Goal: Task Accomplishment & Management: Manage account settings

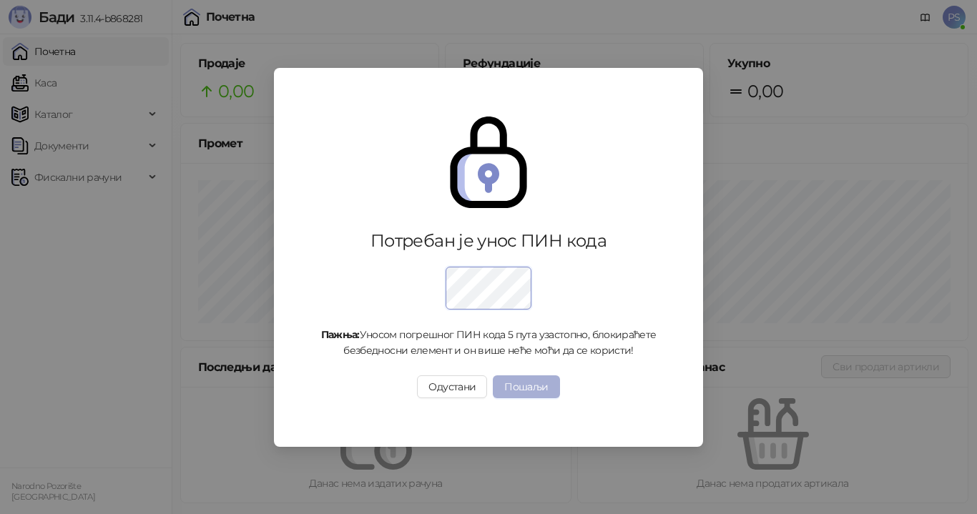
click at [528, 387] on button "Пошаљи" at bounding box center [526, 386] width 66 height 23
click at [528, 388] on button "Пошаљи" at bounding box center [526, 386] width 66 height 23
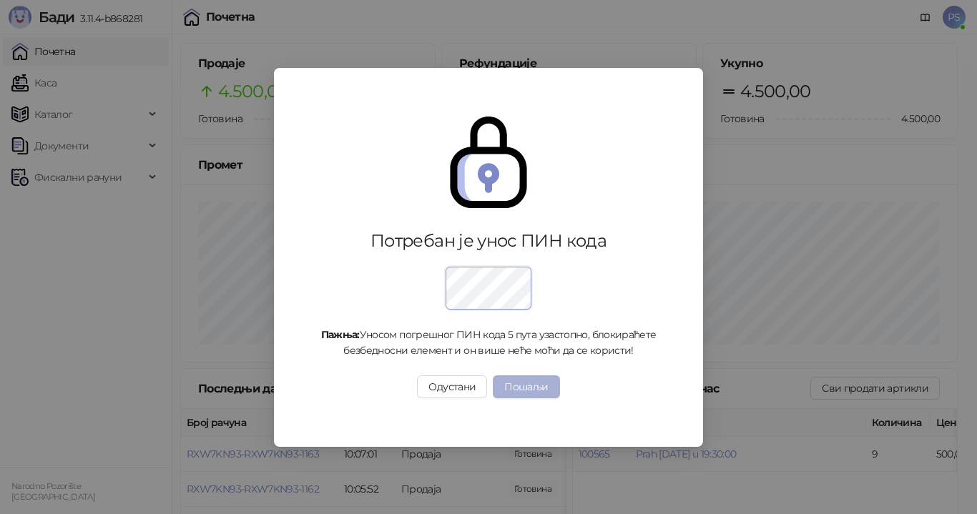
click at [549, 388] on button "Пошаљи" at bounding box center [526, 386] width 66 height 23
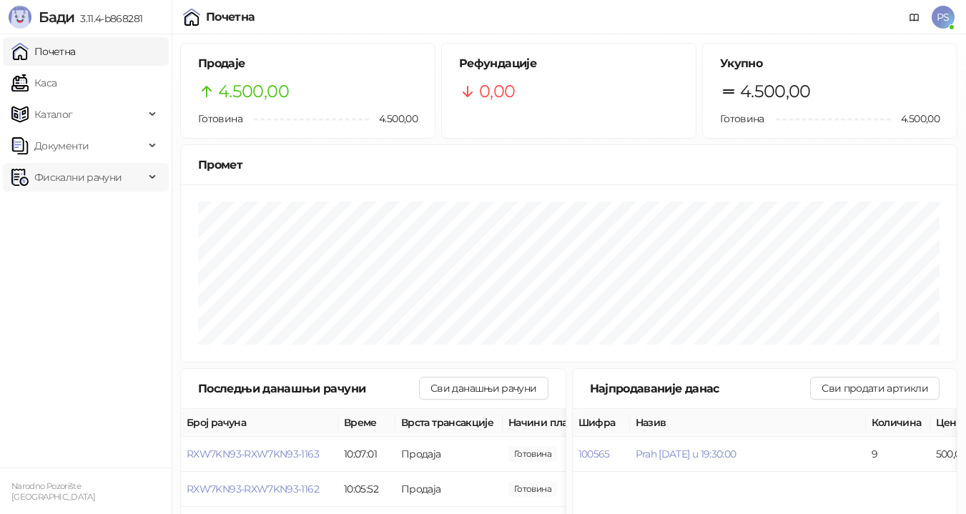
click at [82, 179] on span "Фискални рачуни" at bounding box center [77, 177] width 87 height 29
click at [78, 237] on link "По данима" at bounding box center [55, 240] width 76 height 29
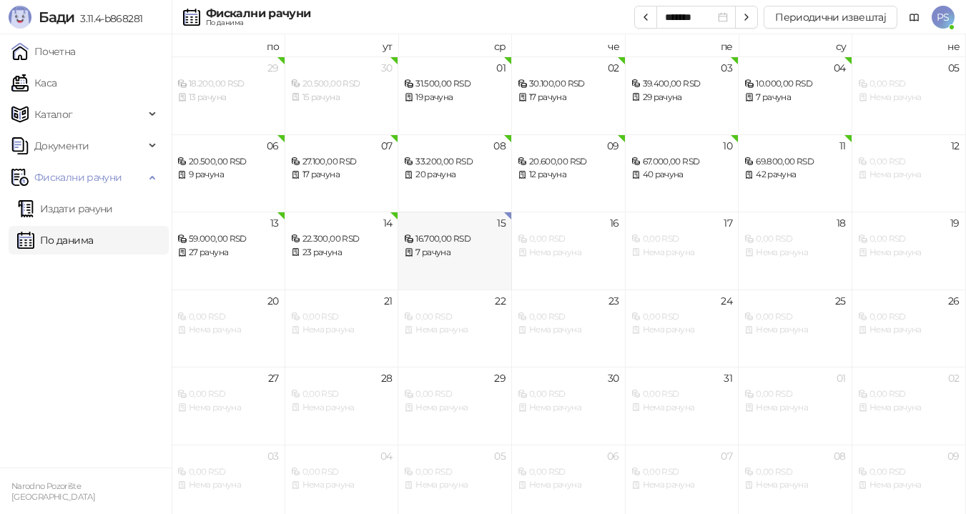
click at [445, 250] on div "7 рачуна" at bounding box center [455, 253] width 102 height 14
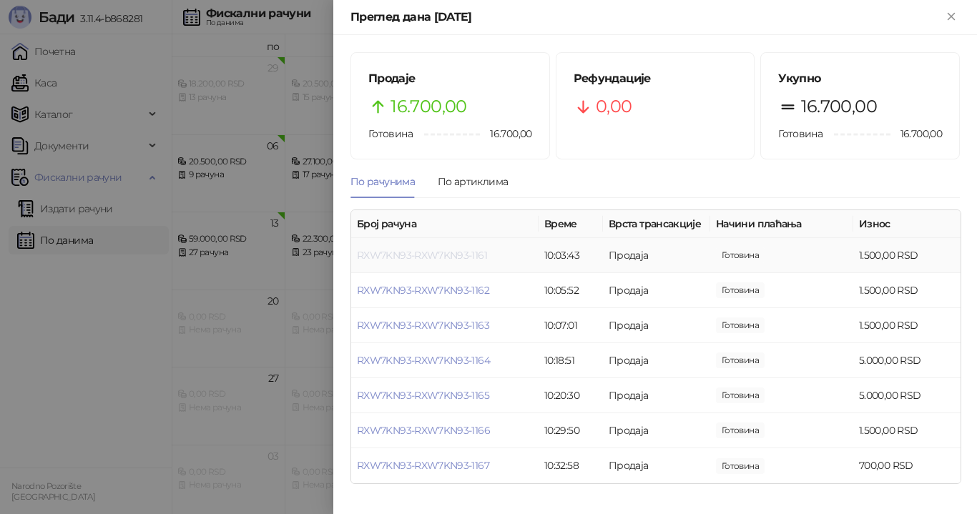
click at [456, 255] on link "RXW7KN93-RXW7KN93-1161" at bounding box center [422, 255] width 130 height 13
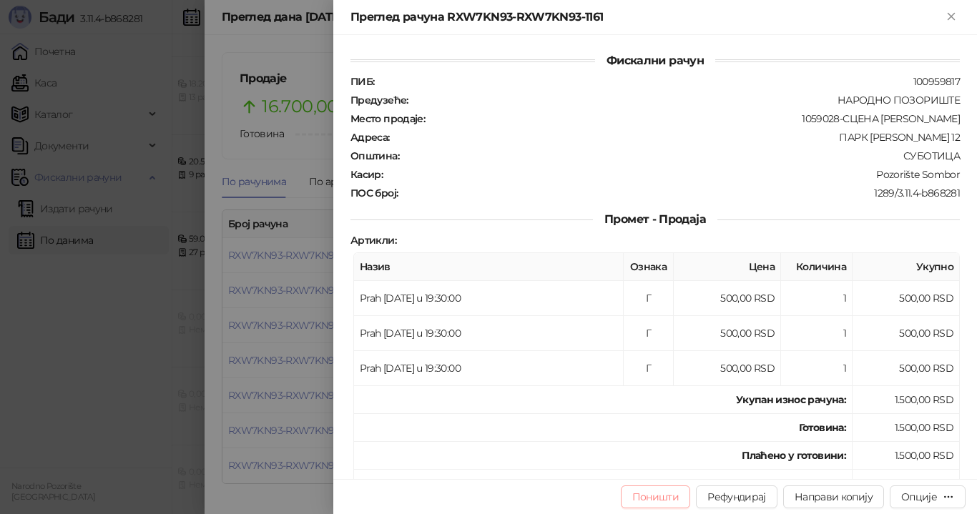
click at [646, 498] on button "Поништи" at bounding box center [656, 496] width 70 height 23
type input "**********"
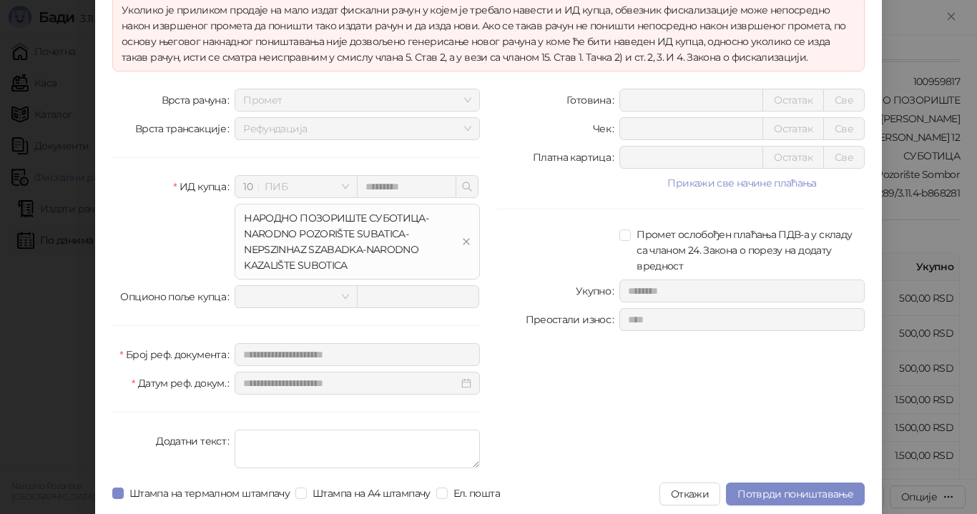
scroll to position [114, 0]
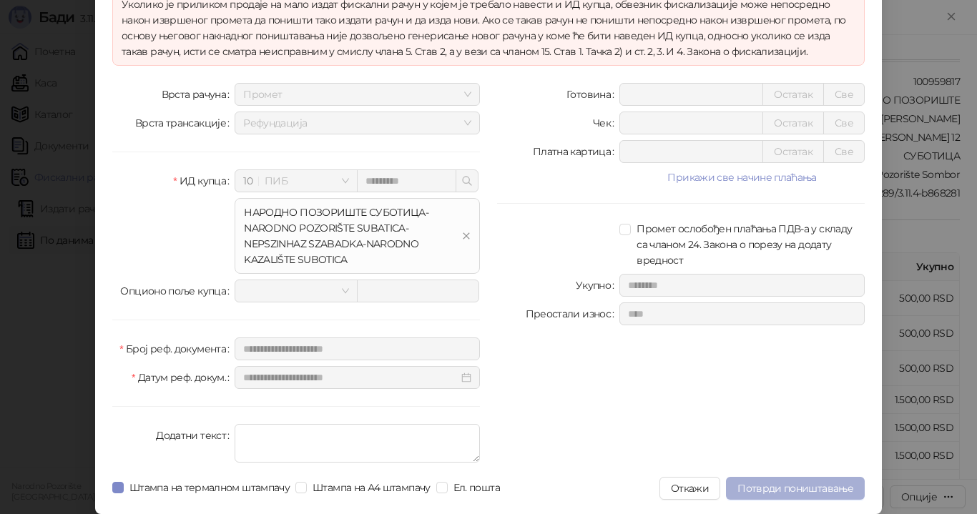
click at [774, 486] on span "Потврди поништавање" at bounding box center [795, 488] width 116 height 13
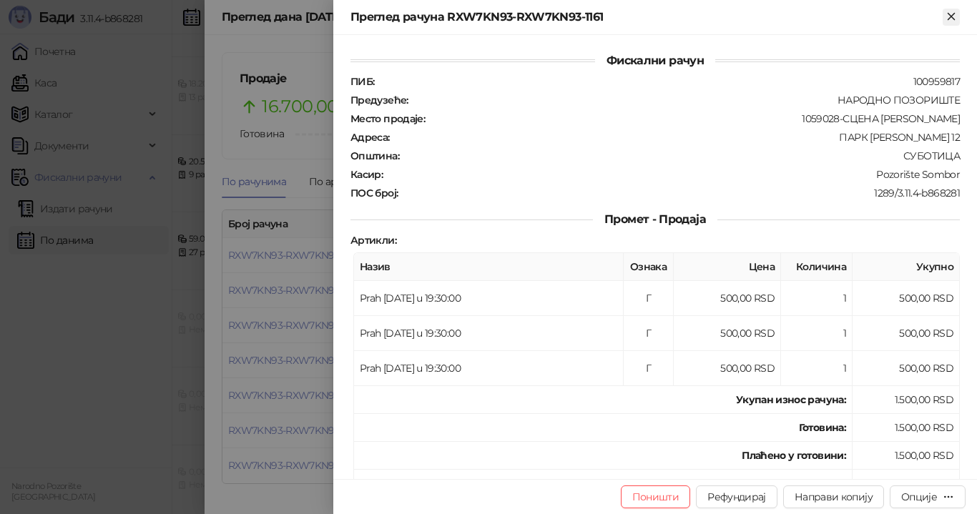
click at [953, 20] on icon "Close" at bounding box center [951, 16] width 13 height 13
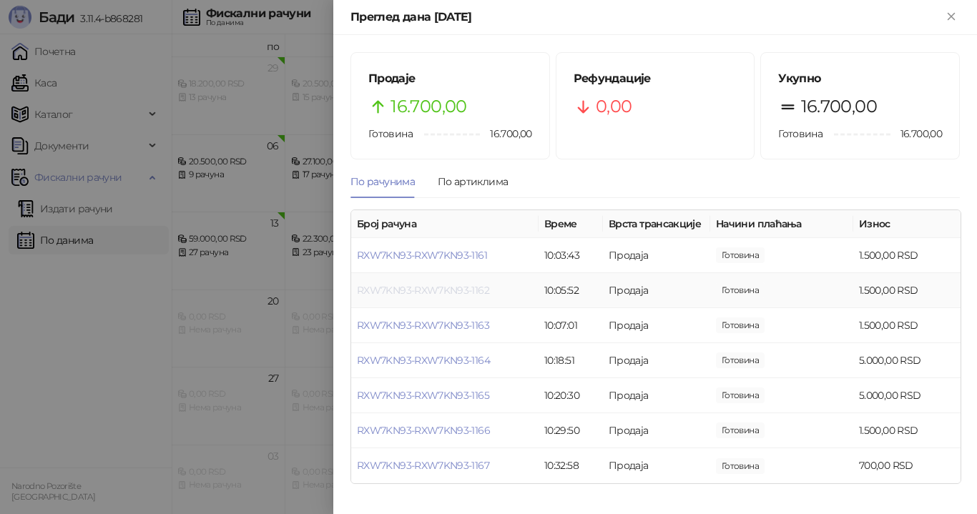
click at [458, 289] on link "RXW7KN93-RXW7KN93-1162" at bounding box center [423, 290] width 132 height 13
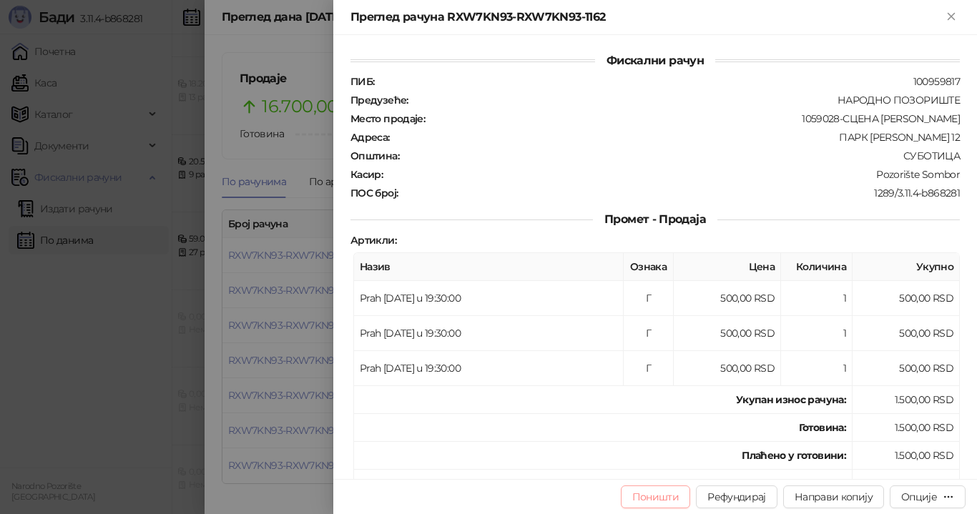
click at [675, 492] on button "Поништи" at bounding box center [656, 496] width 70 height 23
type input "**********"
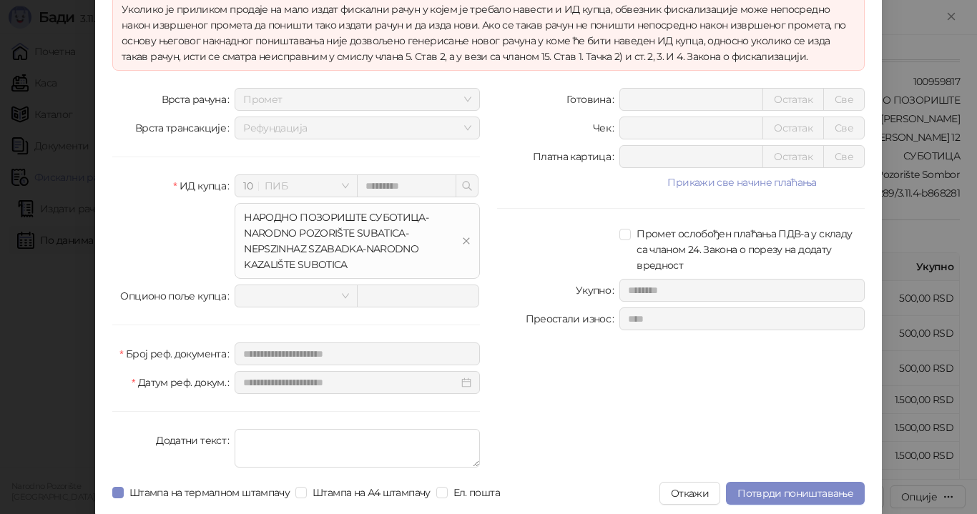
scroll to position [114, 0]
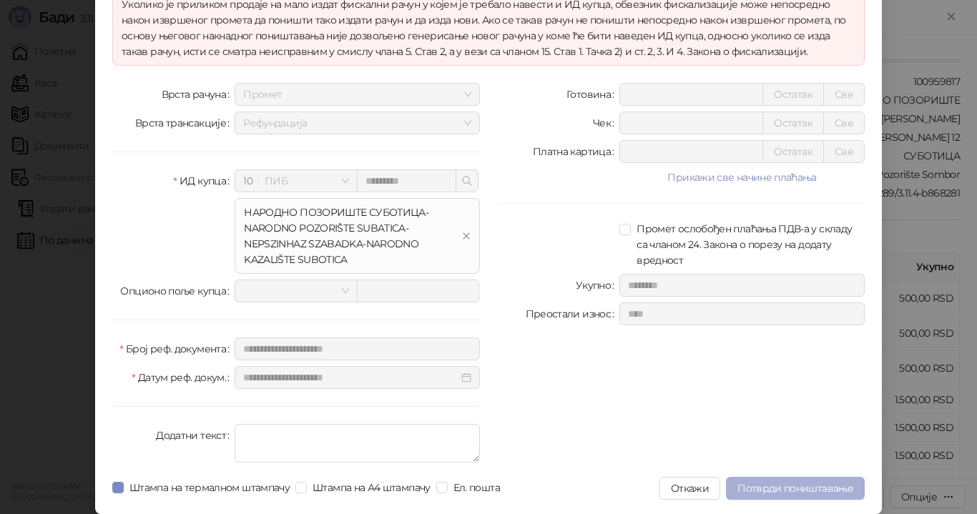
click at [759, 488] on span "Потврди поништавање" at bounding box center [795, 488] width 116 height 13
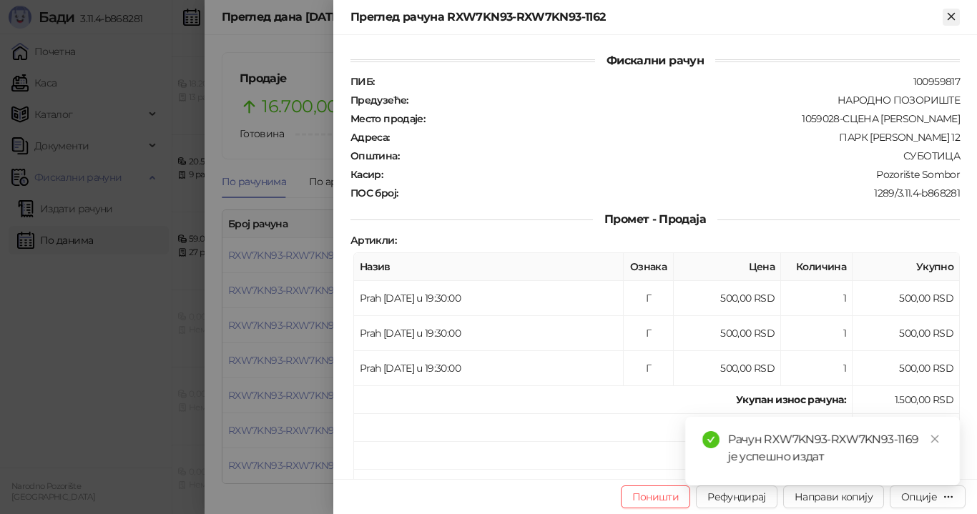
click at [954, 11] on icon "Close" at bounding box center [951, 16] width 13 height 13
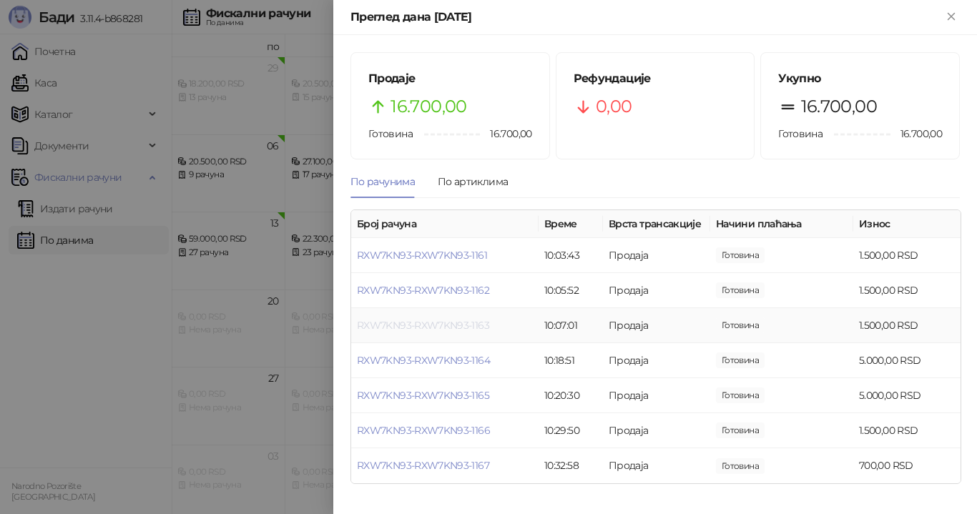
click at [485, 329] on link "RXW7KN93-RXW7KN93-1163" at bounding box center [423, 325] width 132 height 13
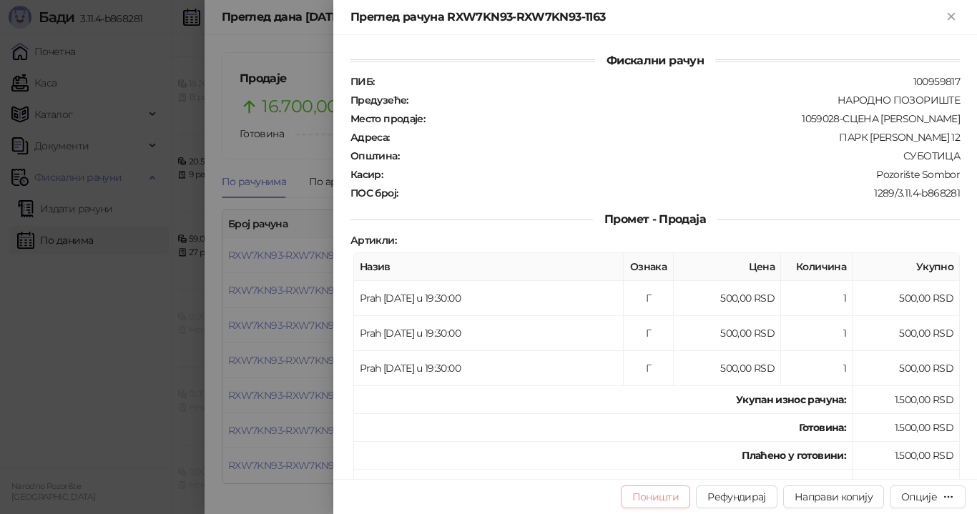
click at [677, 495] on button "Поништи" at bounding box center [656, 496] width 70 height 23
type input "**********"
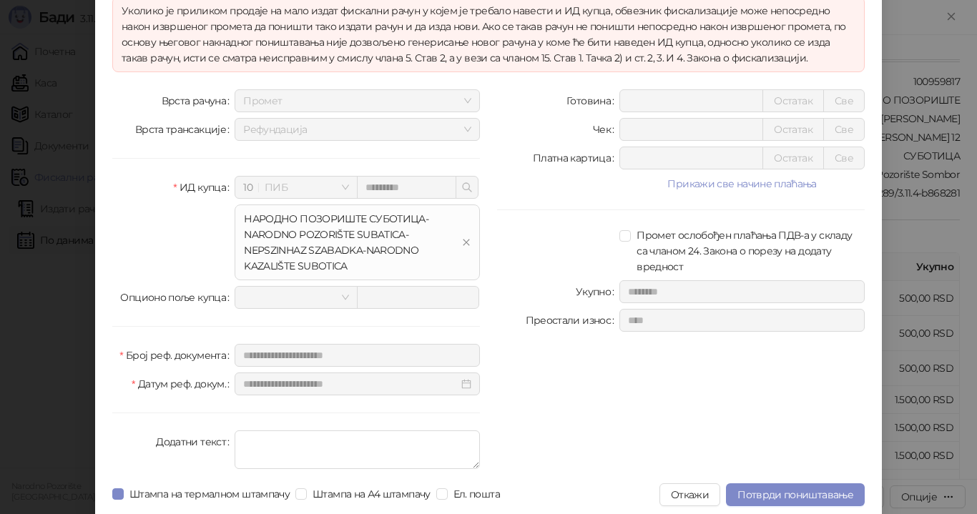
scroll to position [114, 0]
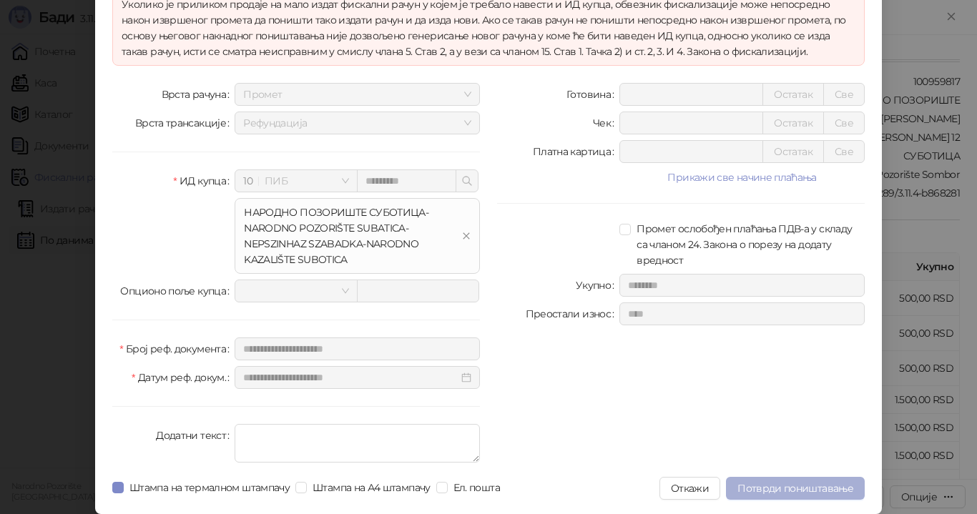
click at [806, 488] on span "Потврди поништавање" at bounding box center [795, 488] width 116 height 13
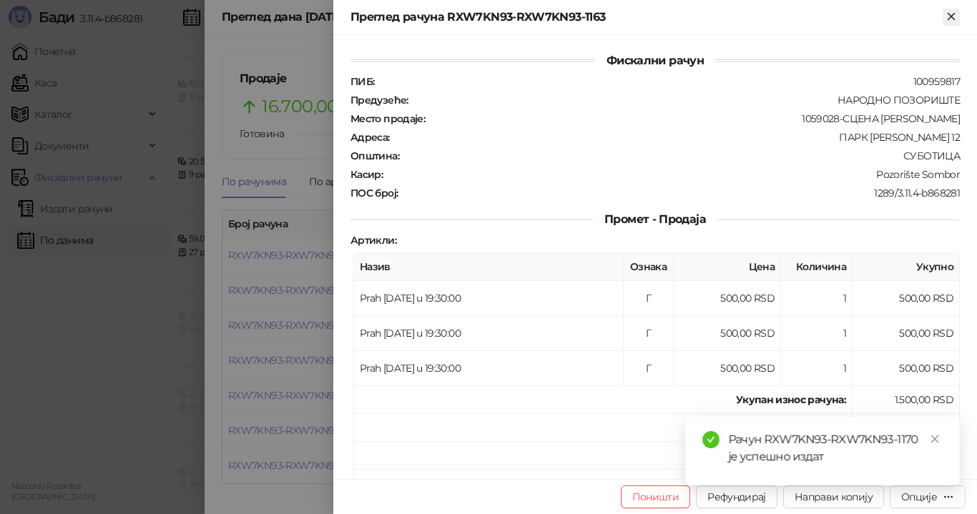
click at [947, 16] on icon "Close" at bounding box center [951, 16] width 13 height 13
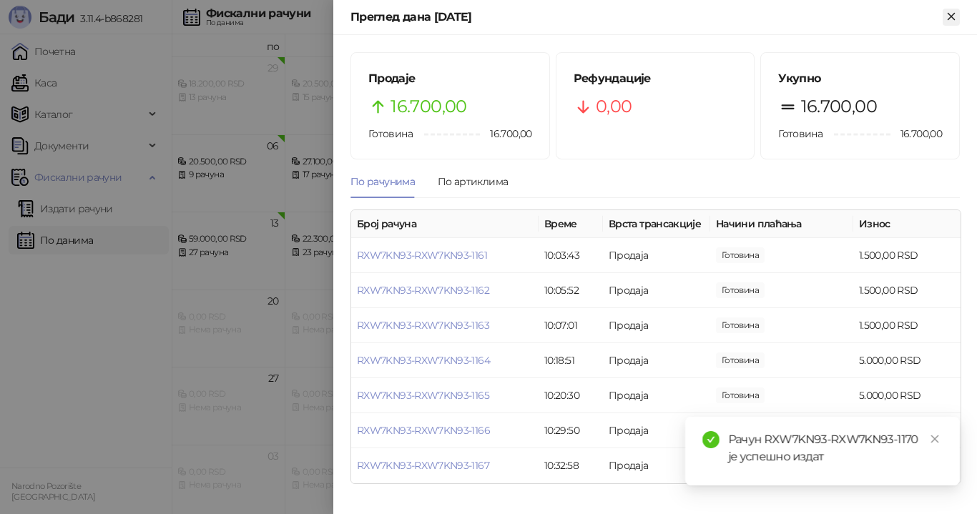
click at [954, 21] on icon "Close" at bounding box center [951, 16] width 13 height 13
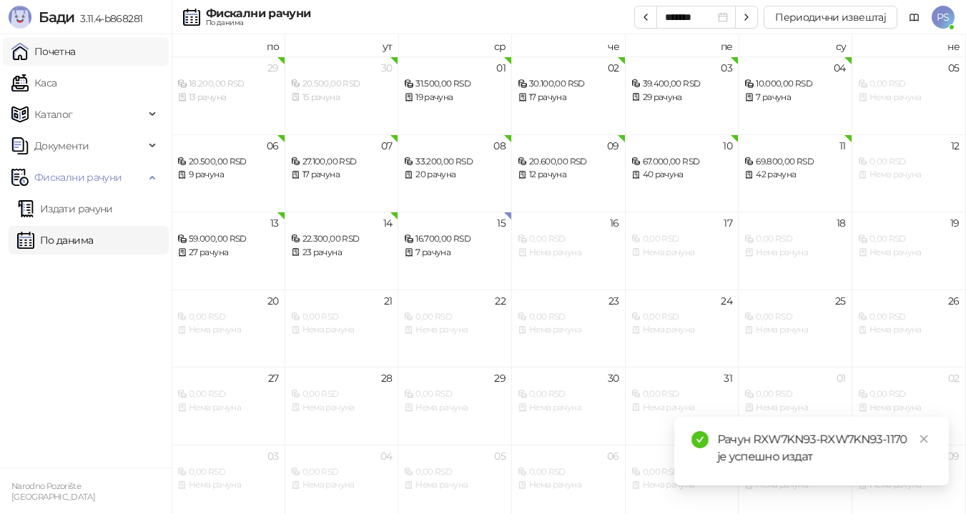
click at [76, 49] on link "Почетна" at bounding box center [43, 51] width 64 height 29
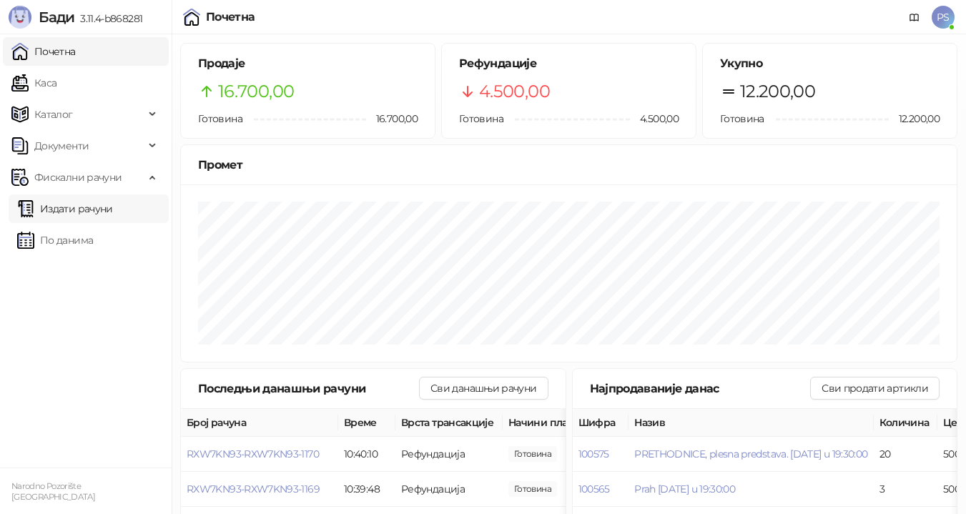
click at [87, 208] on link "Издати рачуни" at bounding box center [65, 208] width 96 height 29
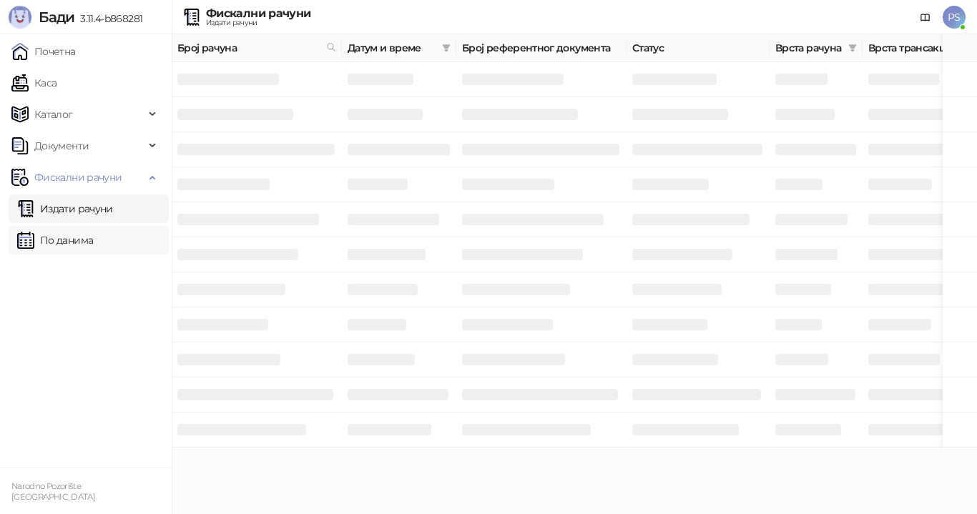
click at [93, 232] on link "По данима" at bounding box center [55, 240] width 76 height 29
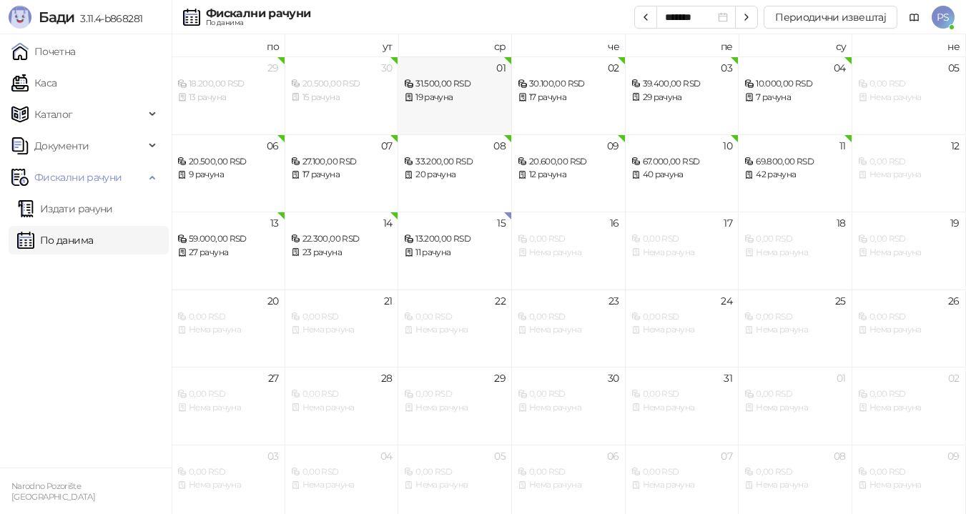
click at [450, 77] on div "31.500,00 RSD" at bounding box center [455, 84] width 102 height 14
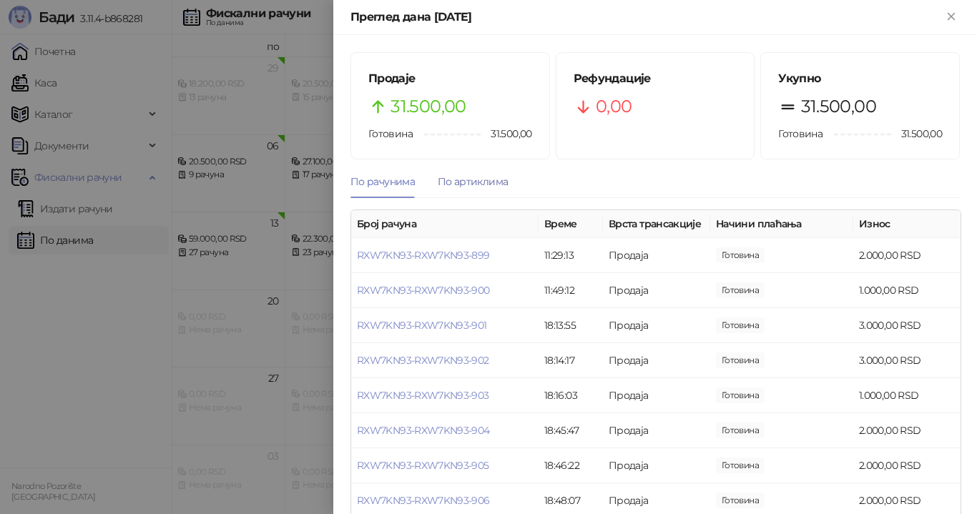
click at [478, 179] on div "По артиклима" at bounding box center [473, 182] width 70 height 16
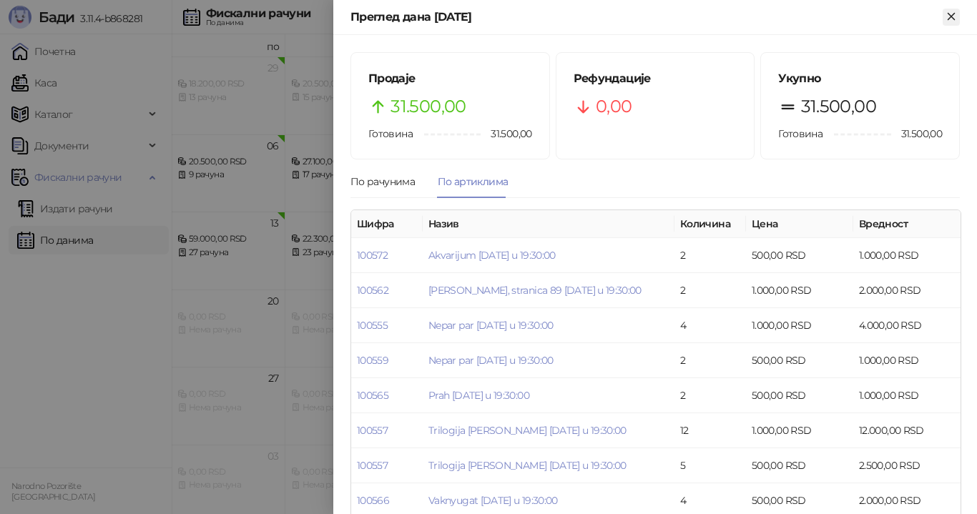
click at [951, 12] on icon "Close" at bounding box center [951, 16] width 13 height 13
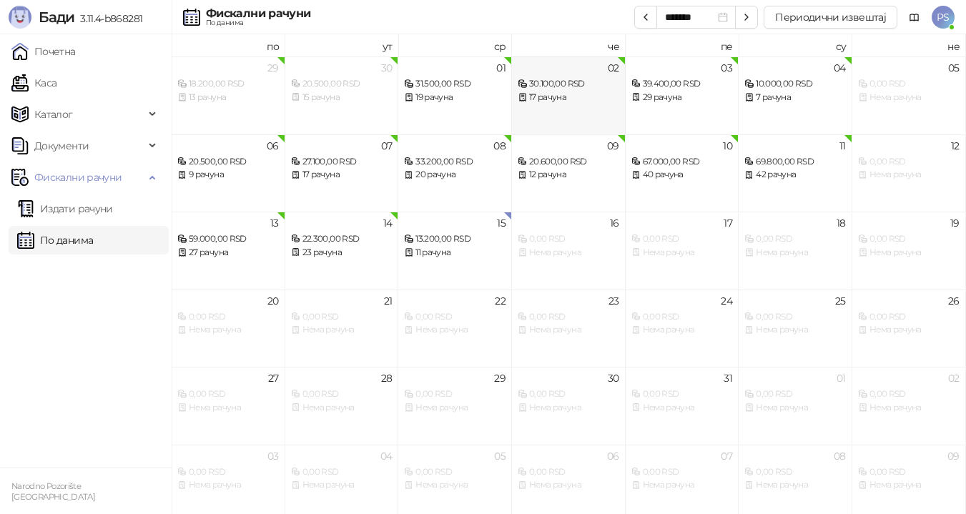
click at [581, 100] on div "17 рачуна" at bounding box center [569, 98] width 102 height 14
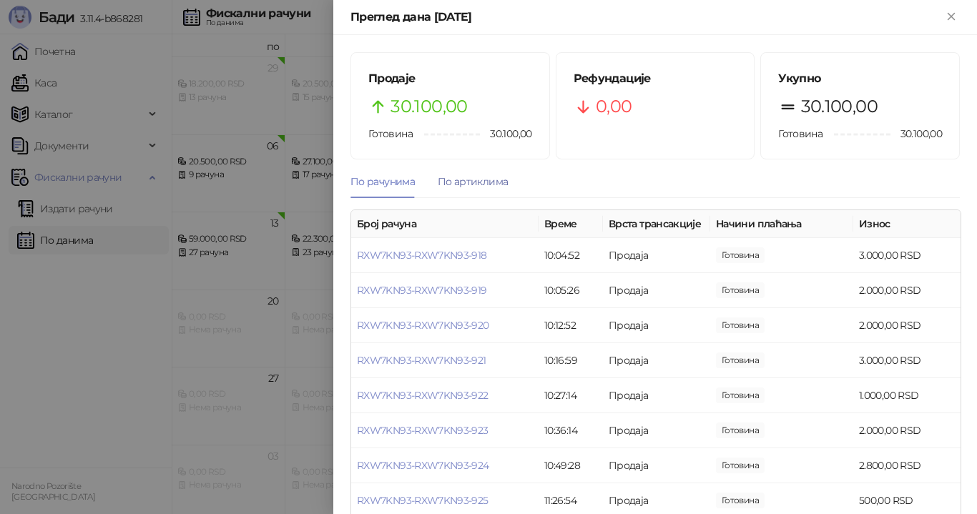
click at [482, 182] on div "По артиклима" at bounding box center [473, 182] width 70 height 16
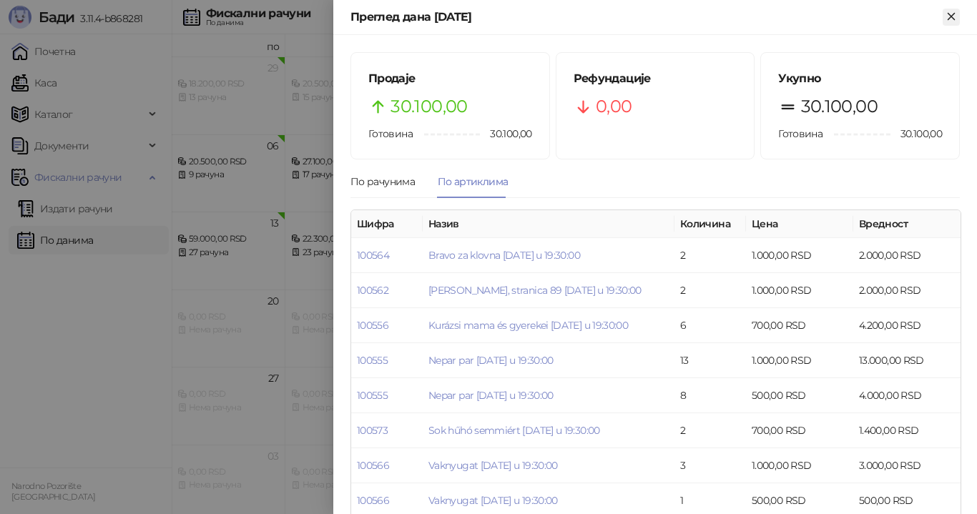
click at [957, 16] on icon "Close" at bounding box center [951, 16] width 13 height 13
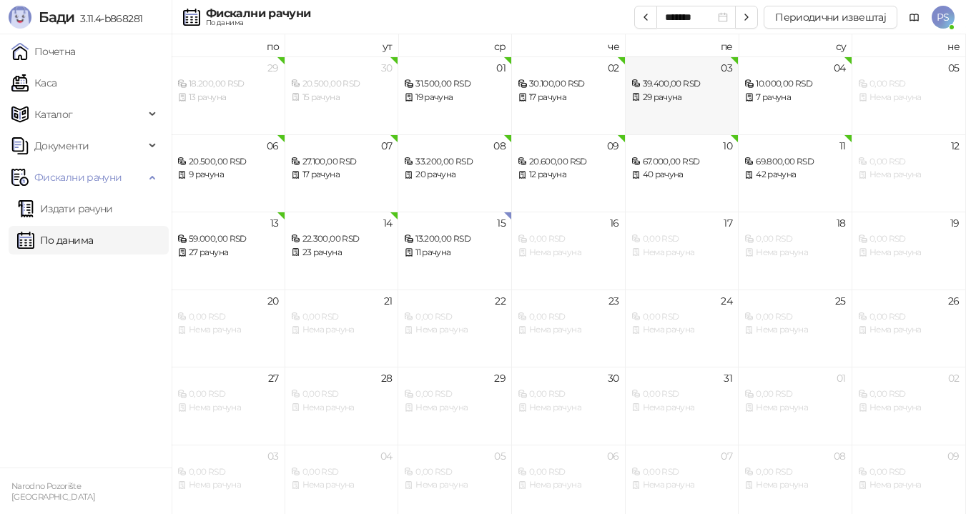
click at [681, 79] on div "39.400,00 RSD" at bounding box center [682, 84] width 102 height 14
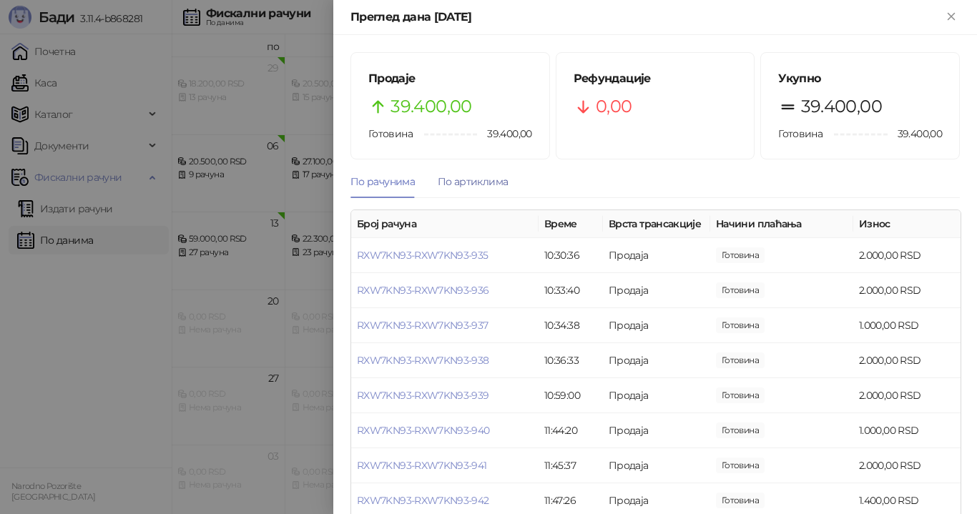
click at [475, 177] on div "По артиклима" at bounding box center [473, 182] width 70 height 16
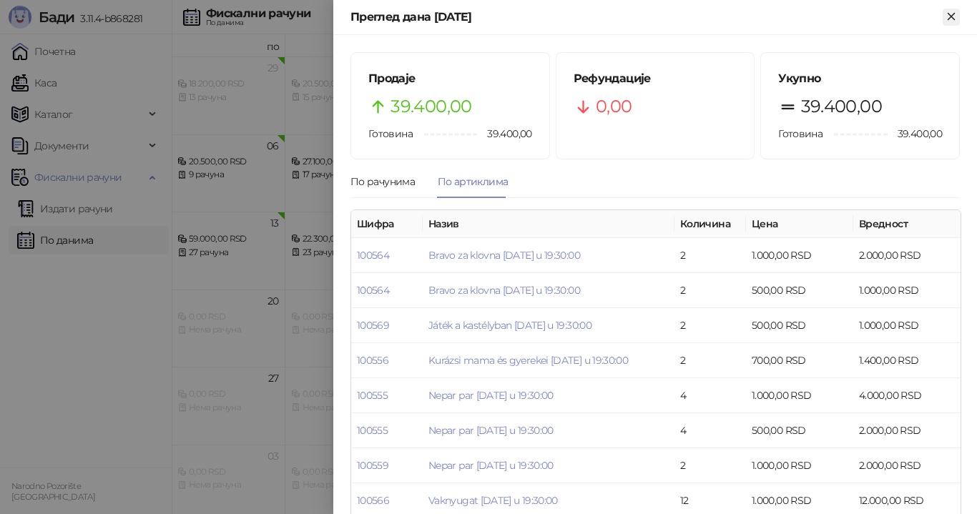
click at [955, 14] on icon "Close" at bounding box center [951, 16] width 13 height 13
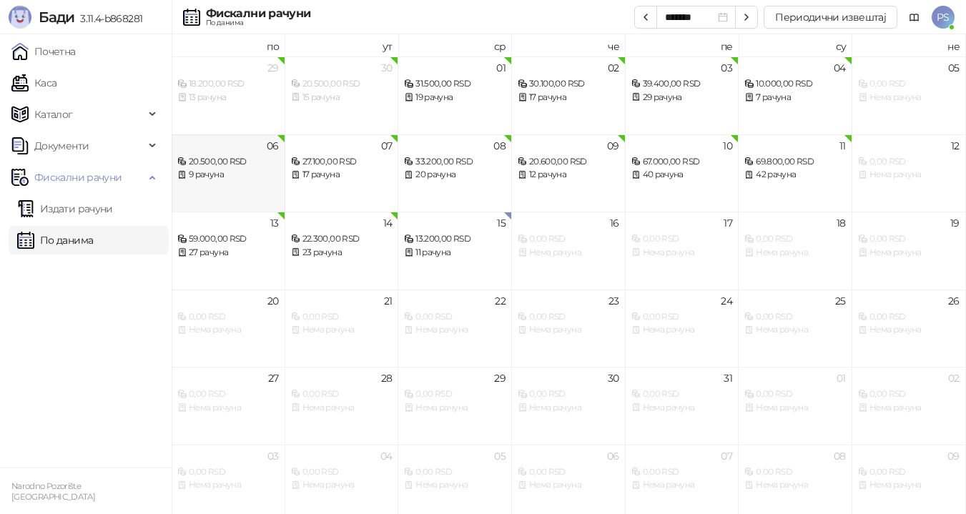
click at [246, 177] on div "9 рачуна" at bounding box center [228, 175] width 102 height 14
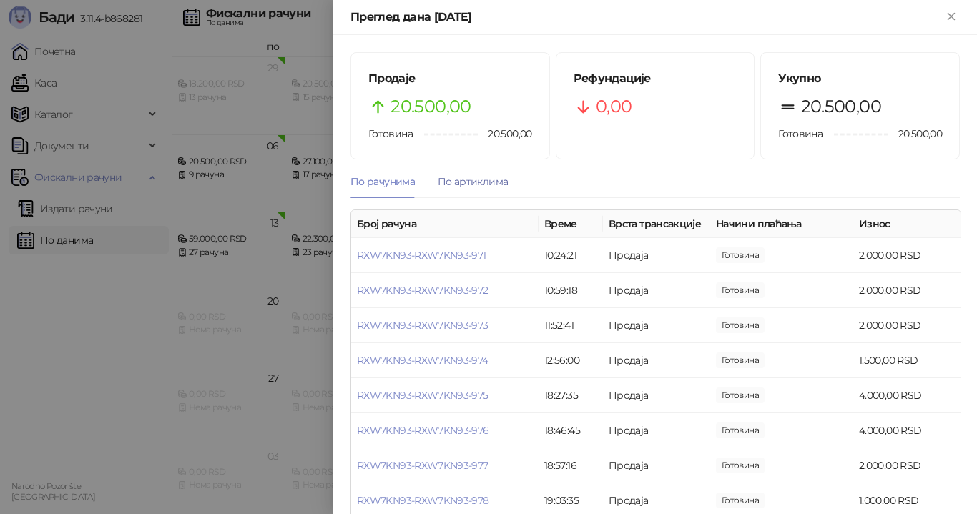
click at [472, 180] on div "По артиклима" at bounding box center [473, 182] width 70 height 16
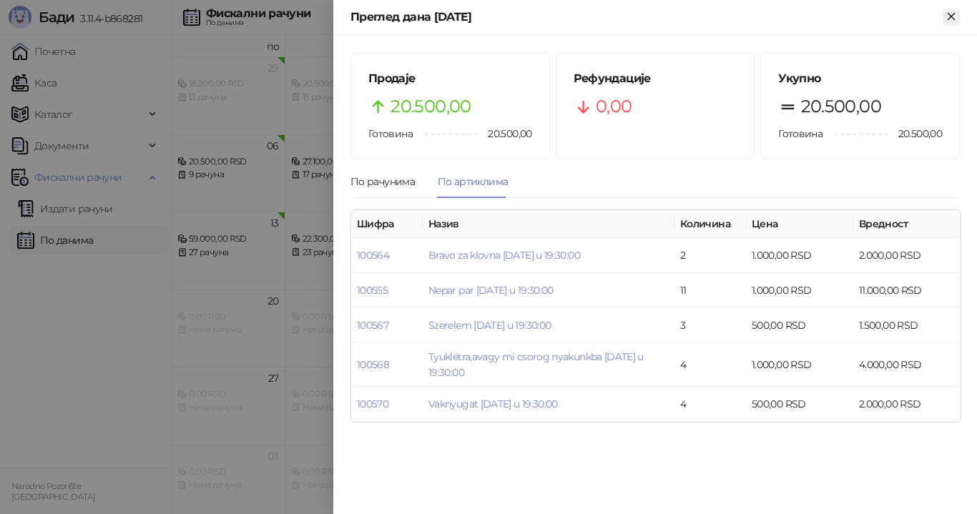
click at [950, 10] on icon "Close" at bounding box center [951, 16] width 13 height 13
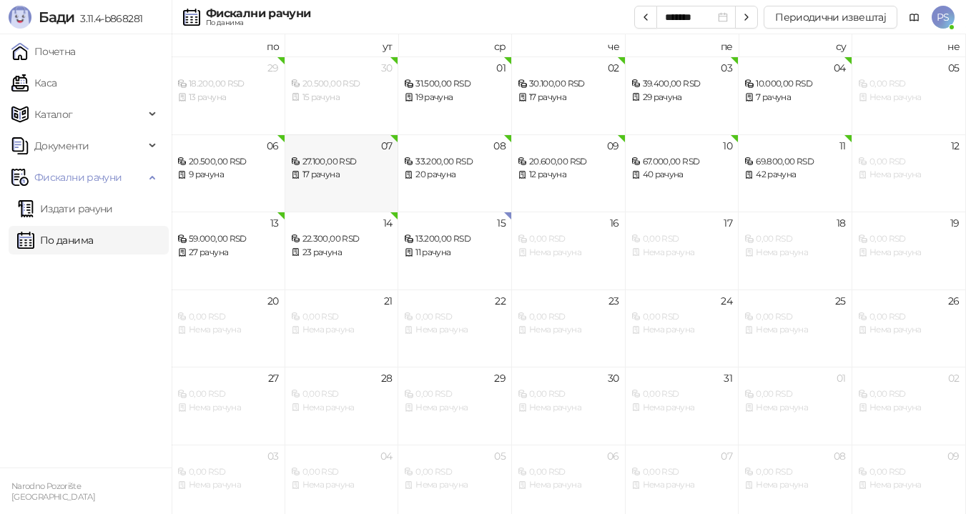
click at [378, 168] on div "17 рачуна" at bounding box center [342, 175] width 102 height 14
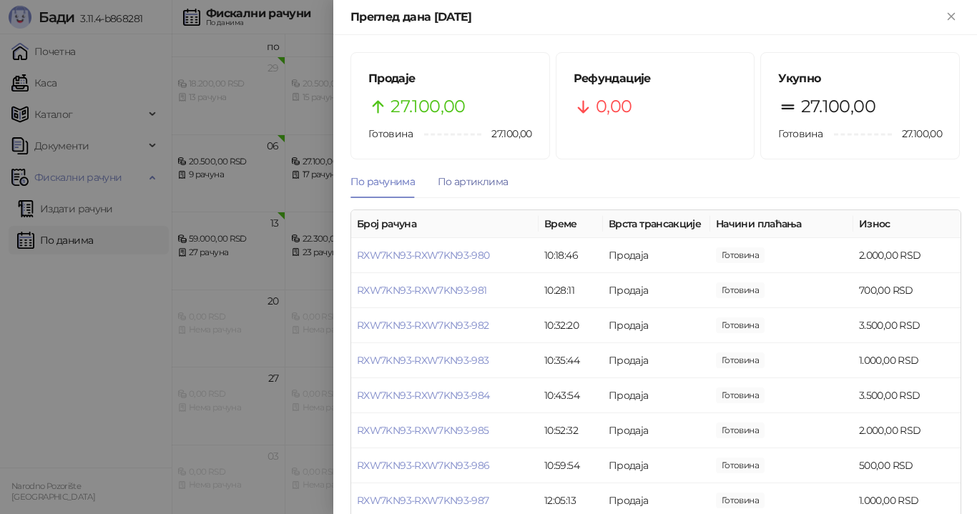
click at [471, 176] on div "По артиклима" at bounding box center [473, 182] width 70 height 16
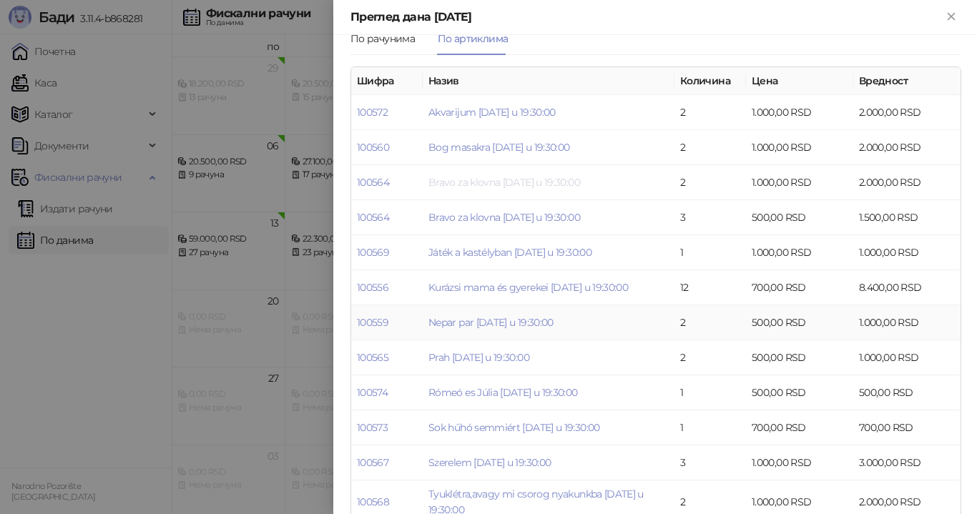
scroll to position [215, 0]
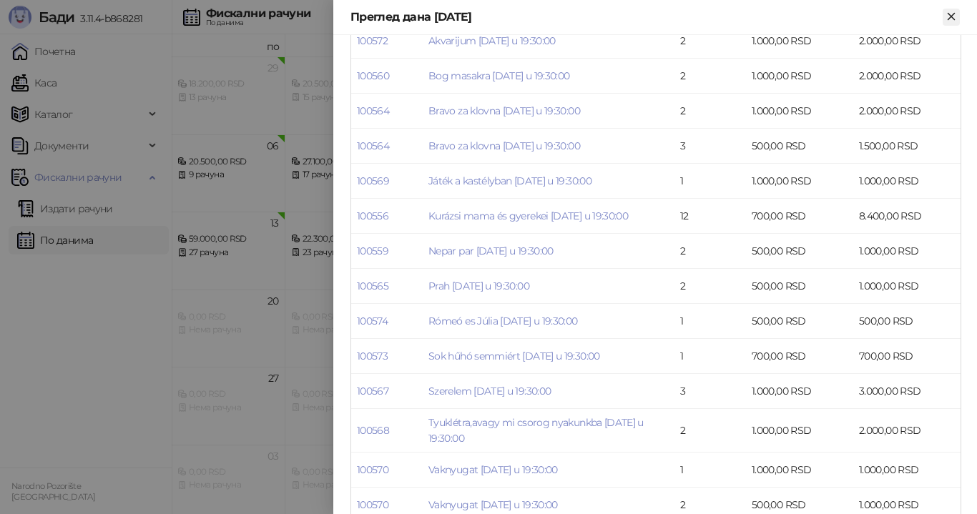
click at [952, 14] on icon "Close" at bounding box center [951, 16] width 13 height 13
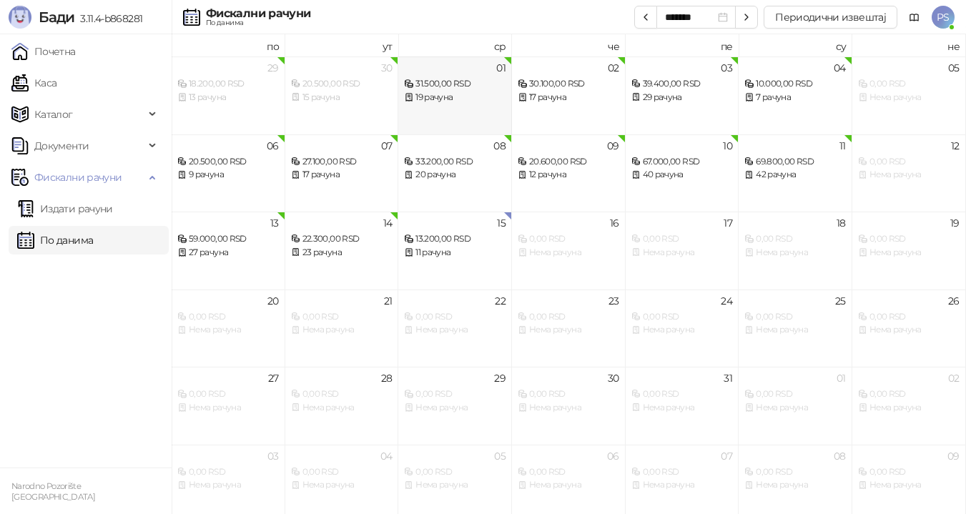
click at [454, 84] on div "31.500,00 RSD" at bounding box center [455, 84] width 102 height 14
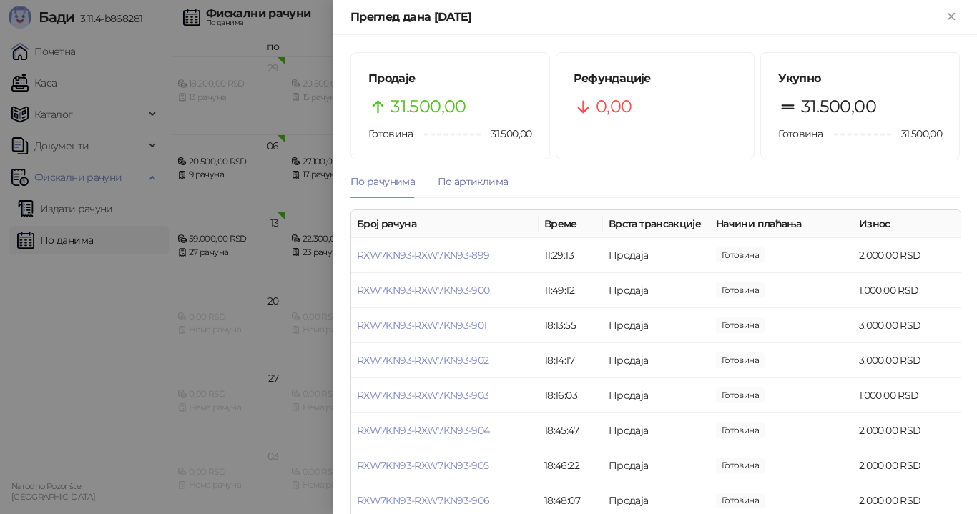
click at [474, 182] on div "По артиклима" at bounding box center [473, 182] width 70 height 16
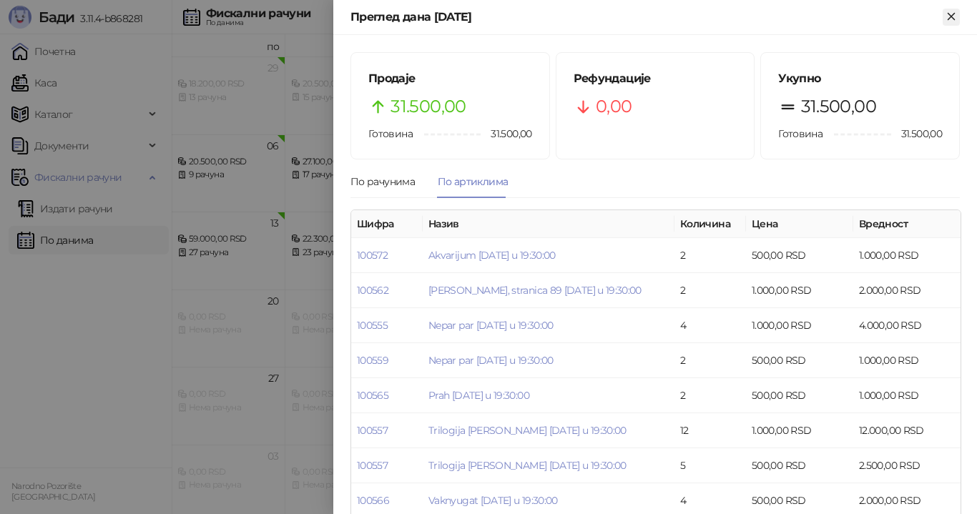
click at [950, 10] on icon "Close" at bounding box center [951, 16] width 13 height 13
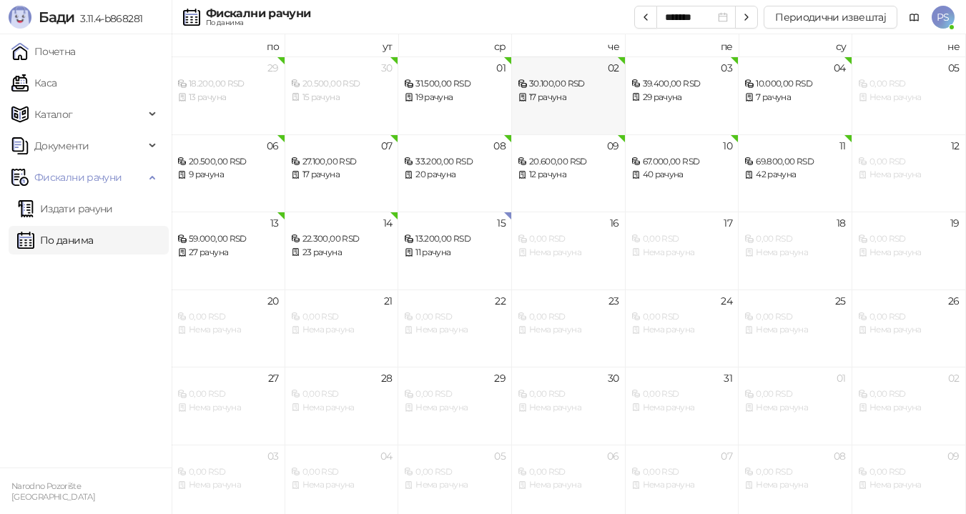
click at [573, 103] on div "17 рачуна" at bounding box center [569, 98] width 102 height 14
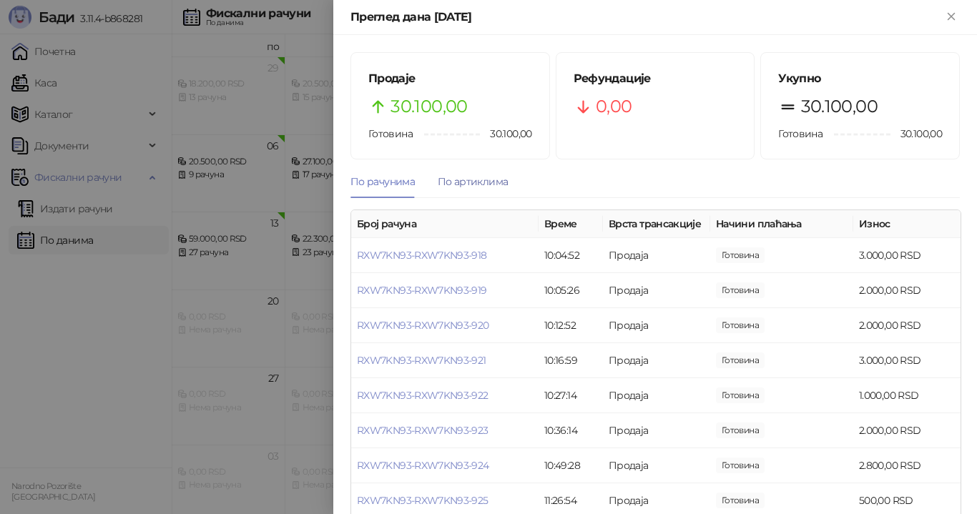
click at [465, 182] on div "По артиклима" at bounding box center [473, 182] width 70 height 16
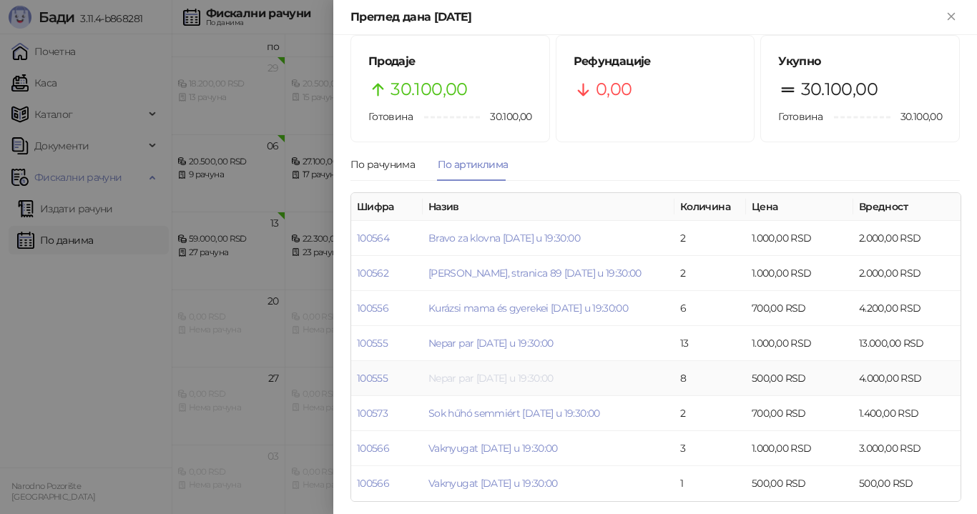
scroll to position [22, 0]
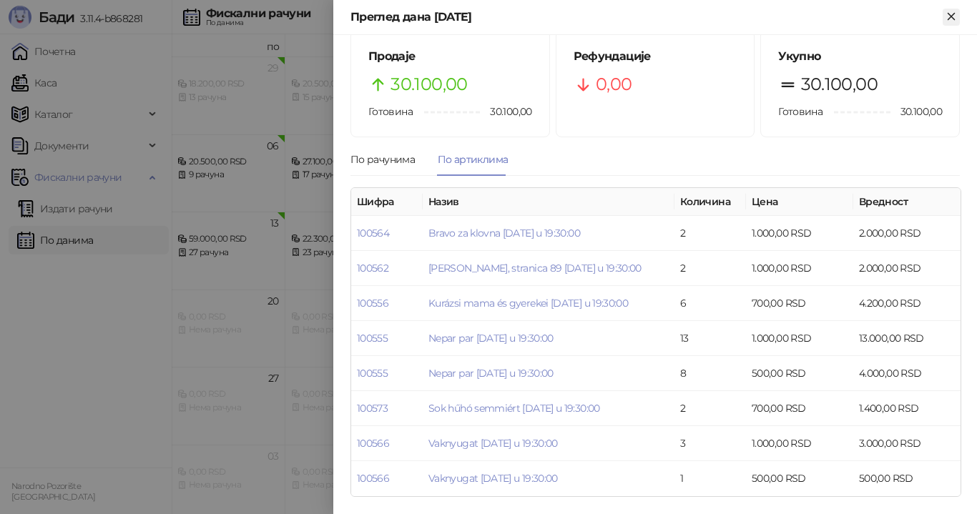
click at [952, 21] on icon "Close" at bounding box center [951, 16] width 13 height 13
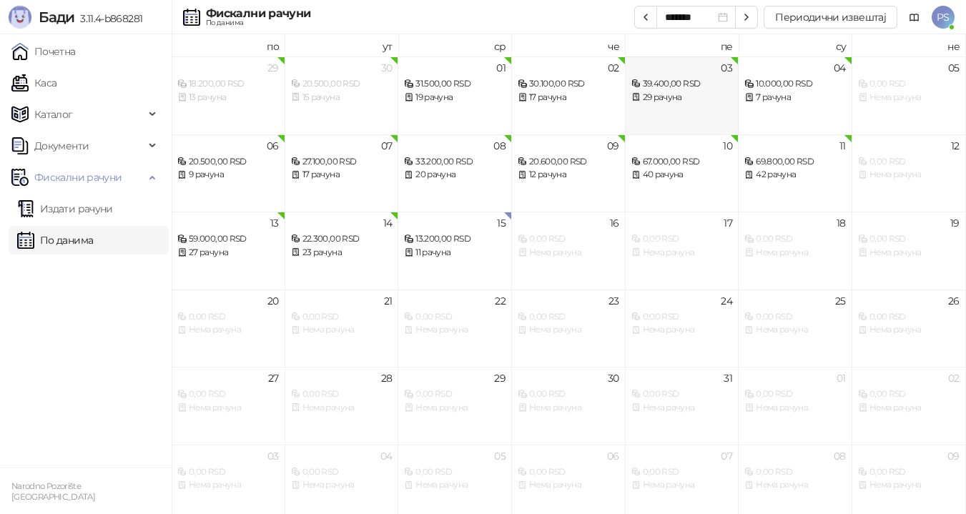
click at [689, 90] on div "39.400,00 RSD" at bounding box center [682, 84] width 102 height 14
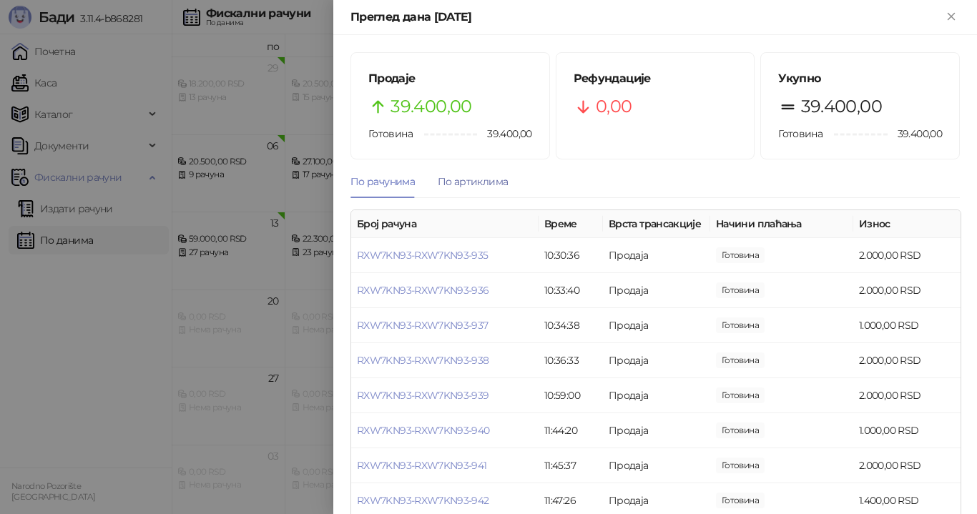
click at [470, 177] on div "По артиклима" at bounding box center [473, 182] width 70 height 16
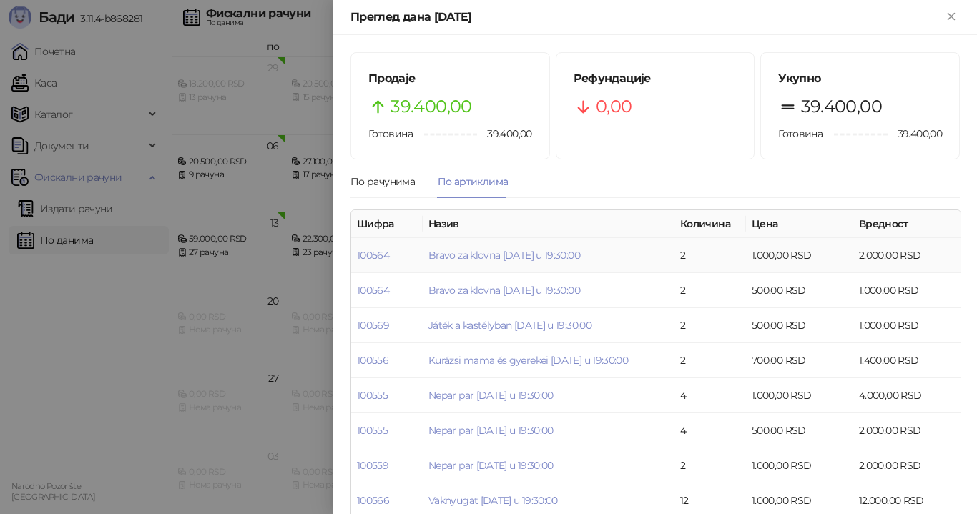
scroll to position [57, 0]
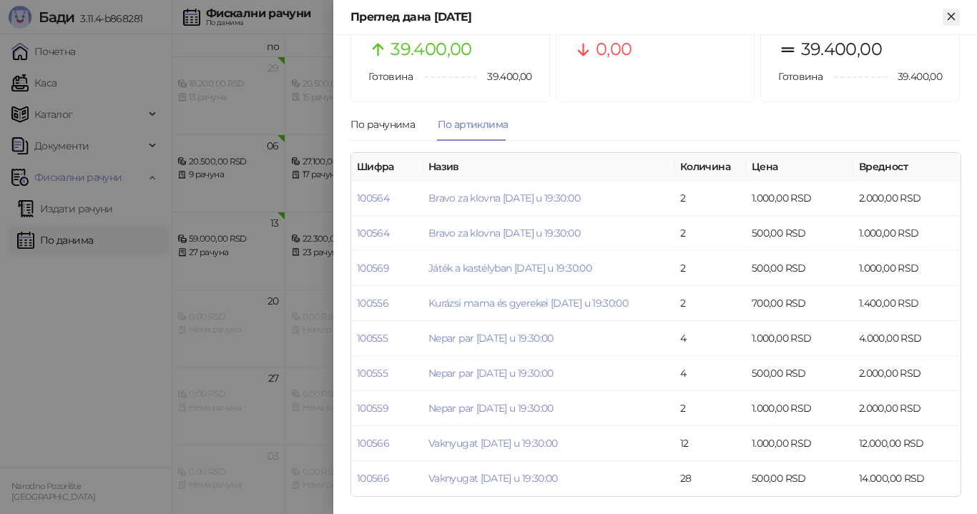
click at [950, 16] on icon "Close" at bounding box center [950, 16] width 6 height 6
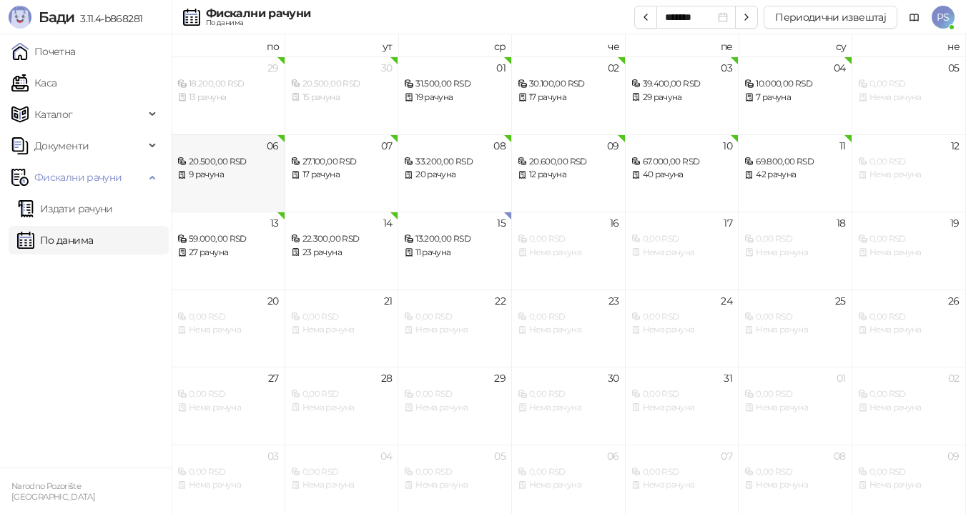
click at [246, 177] on div "9 рачуна" at bounding box center [228, 175] width 102 height 14
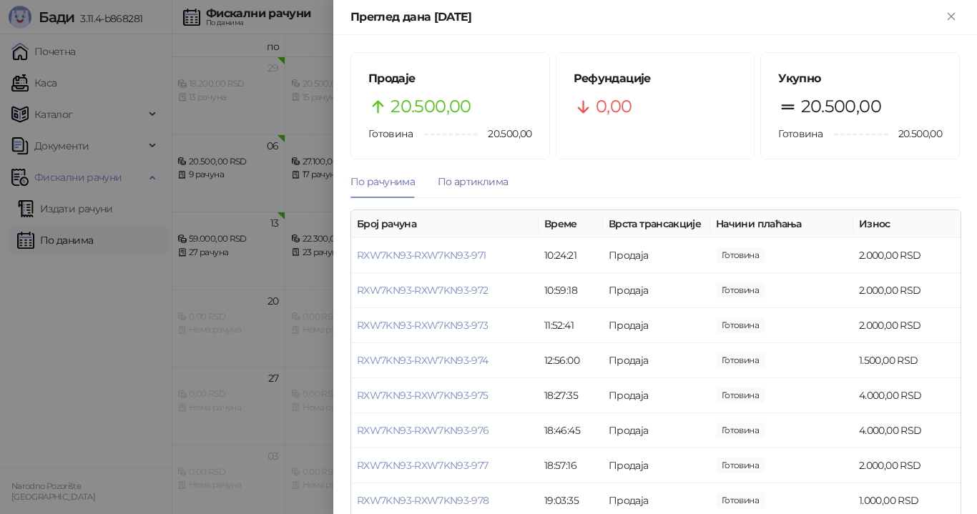
click at [455, 182] on div "По артиклима" at bounding box center [473, 182] width 70 height 16
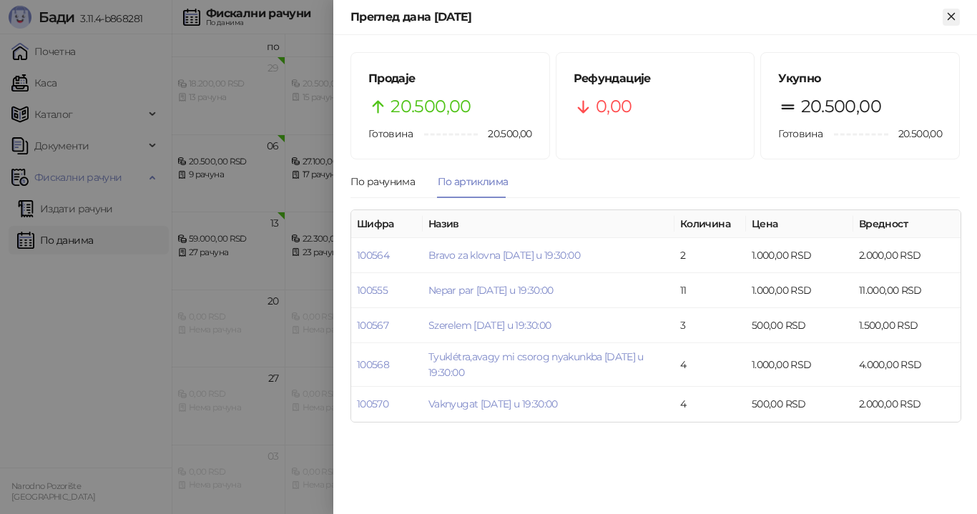
click at [949, 17] on icon "Close" at bounding box center [951, 16] width 13 height 13
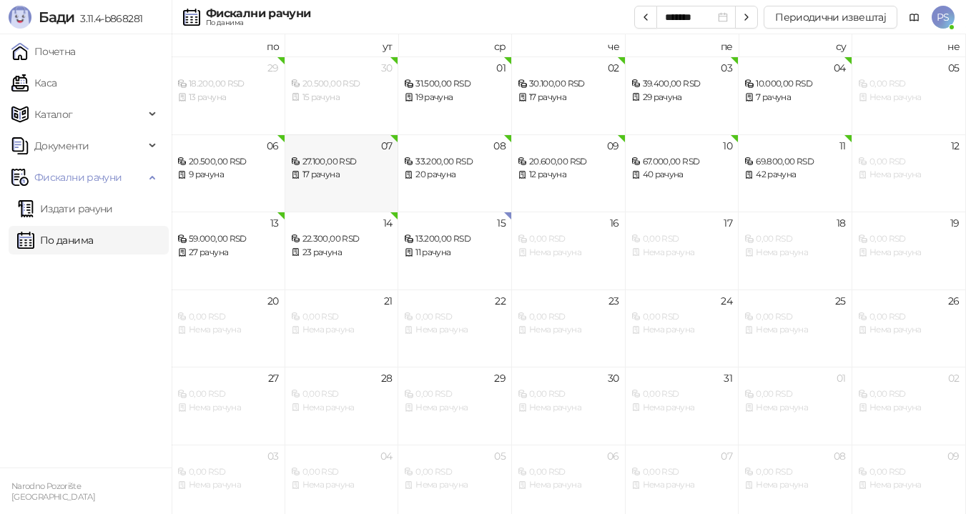
click at [379, 194] on div "07 27.100,00 RSD 17 рачуна" at bounding box center [342, 173] width 114 height 78
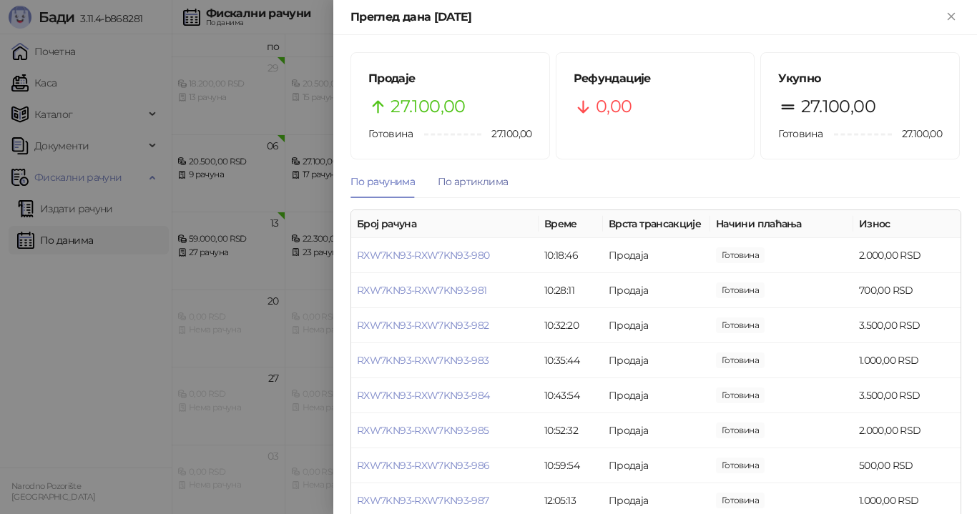
click at [486, 185] on div "По артиклима" at bounding box center [473, 182] width 70 height 16
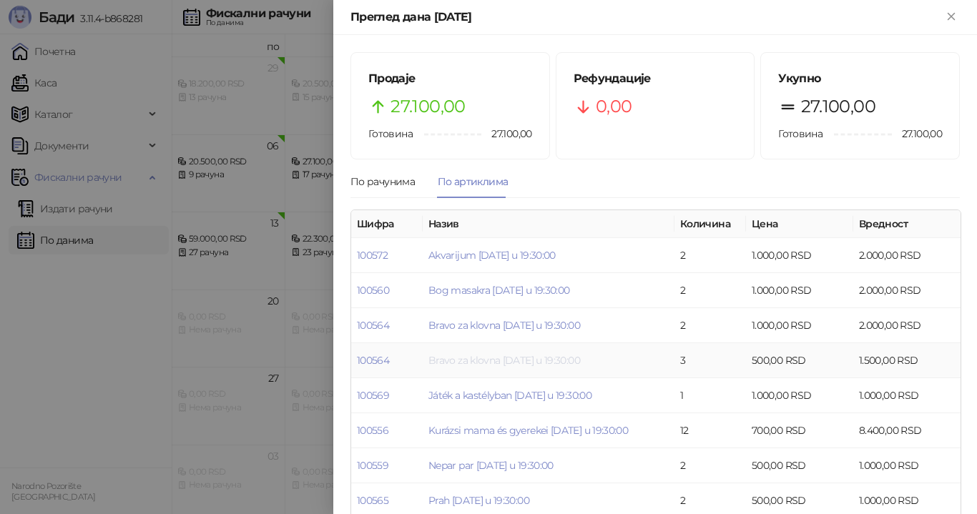
scroll to position [72, 0]
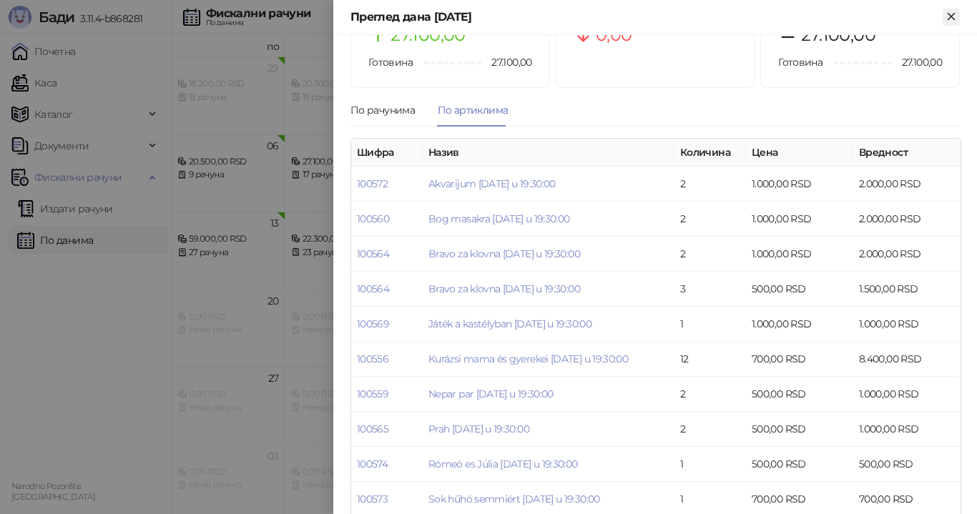
click at [945, 16] on icon "Close" at bounding box center [951, 16] width 13 height 13
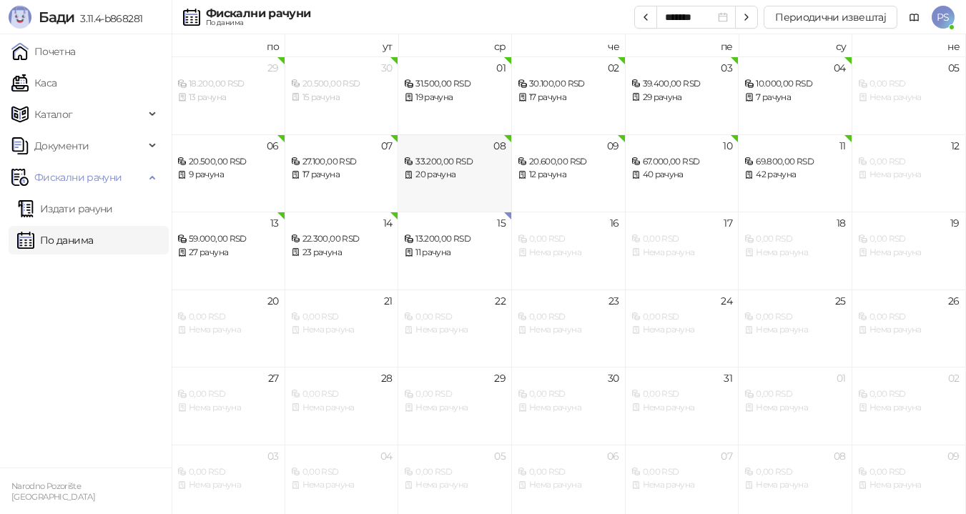
click at [444, 173] on div "20 рачуна" at bounding box center [455, 175] width 102 height 14
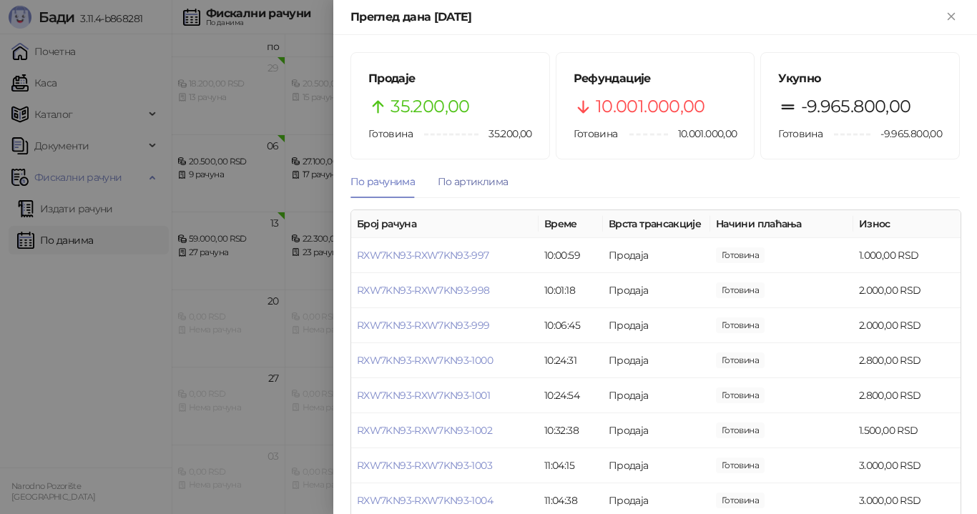
click at [465, 178] on div "По артиклима" at bounding box center [473, 182] width 70 height 16
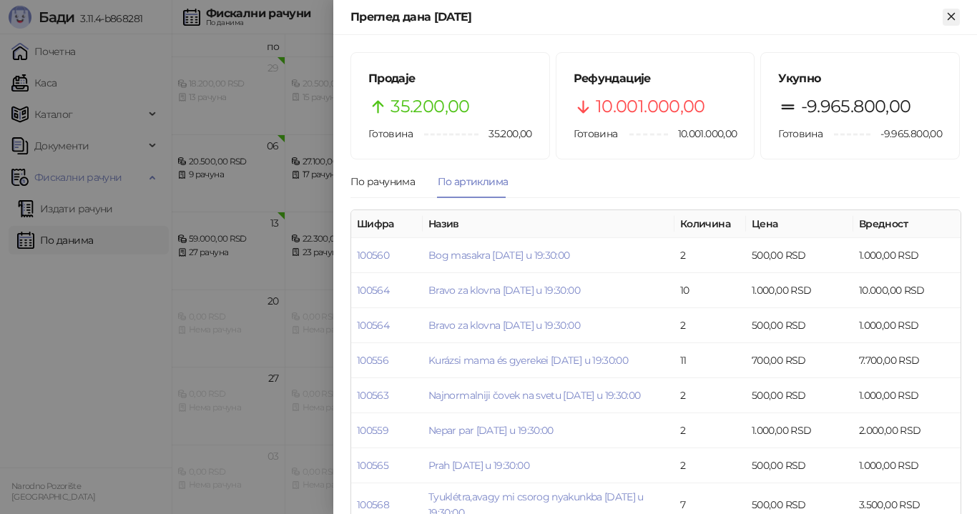
click at [958, 18] on button "Close" at bounding box center [950, 17] width 17 height 17
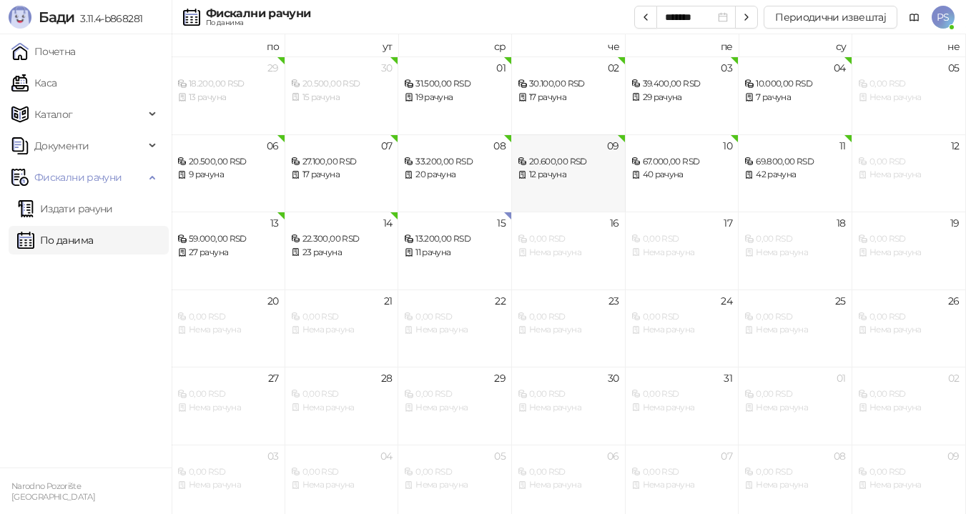
click at [591, 172] on div "12 рачуна" at bounding box center [569, 175] width 102 height 14
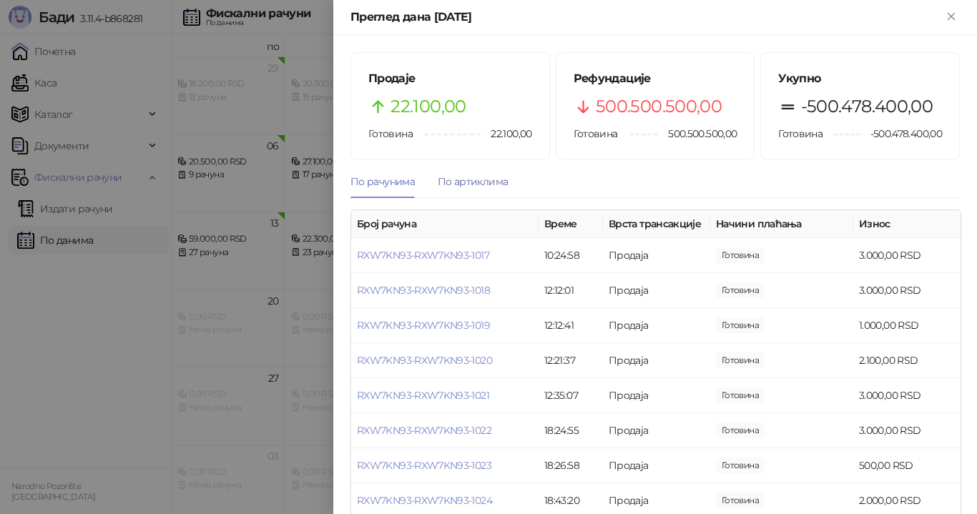
click at [478, 179] on div "По артиклима" at bounding box center [473, 182] width 70 height 16
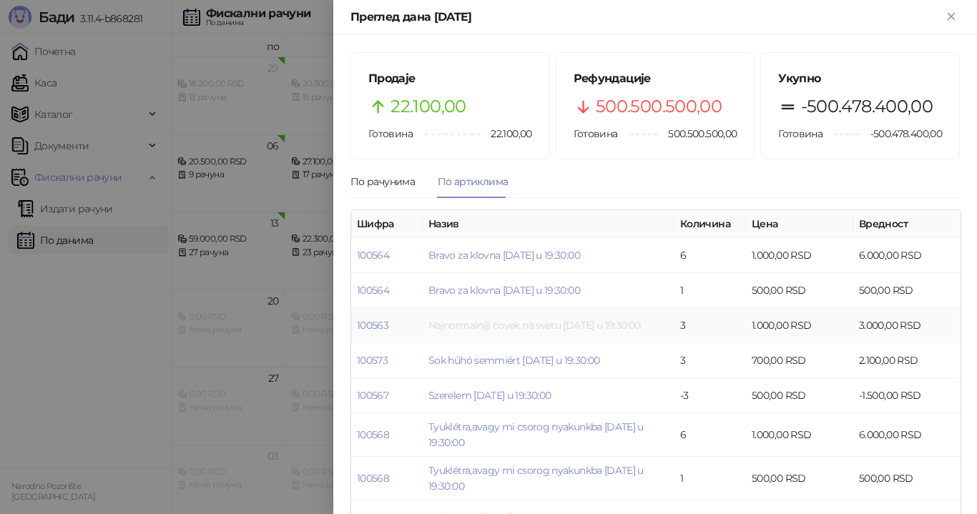
click at [520, 325] on link "Najnormalniji čovek na svetu [DATE] u 19:30:00" at bounding box center [534, 325] width 212 height 13
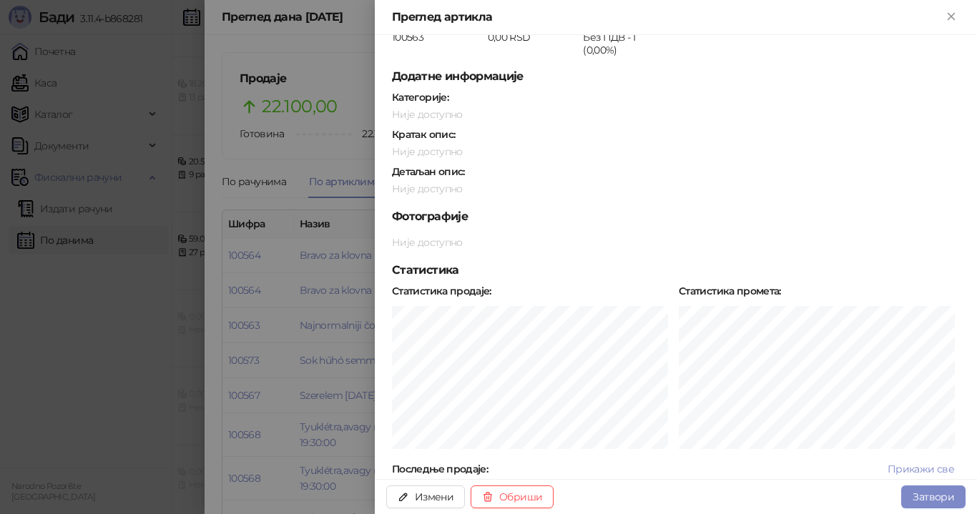
scroll to position [143, 0]
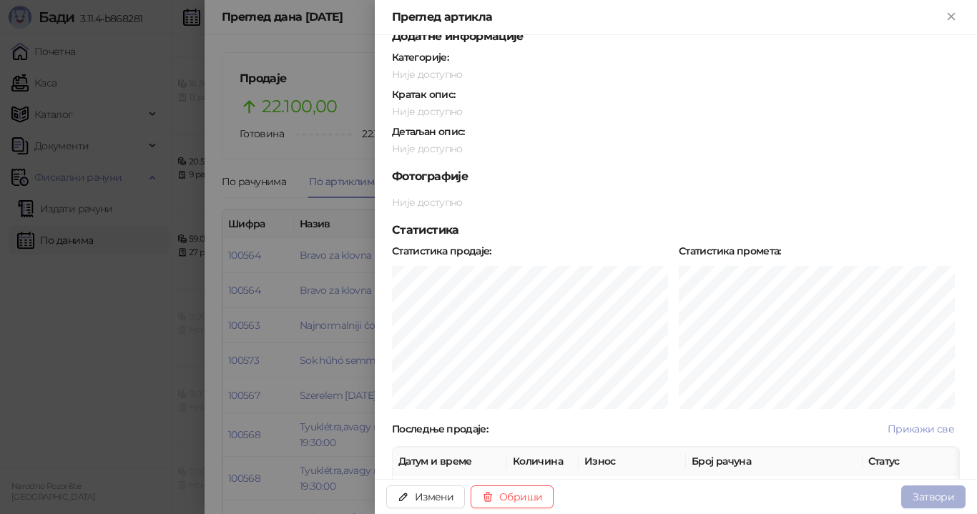
click at [919, 499] on button "Затвори" at bounding box center [933, 496] width 64 height 23
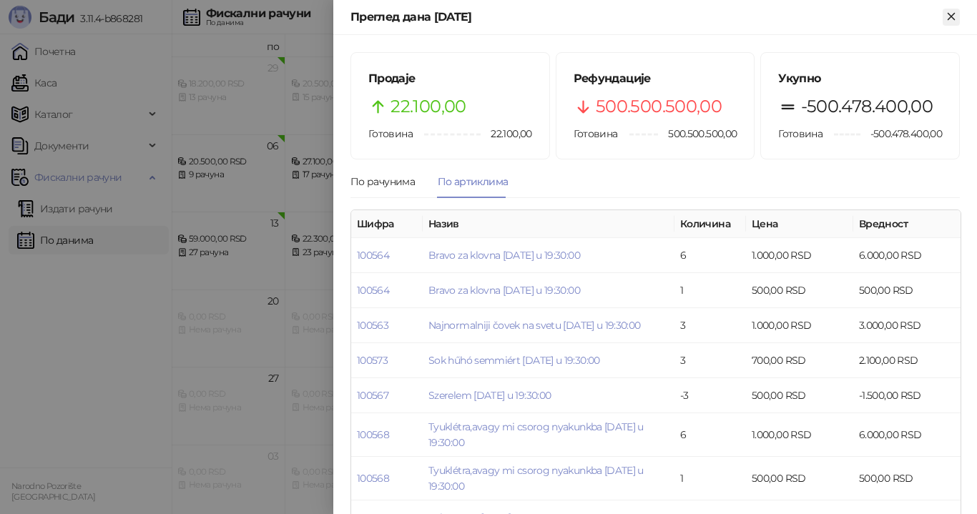
click at [954, 18] on icon "Close" at bounding box center [951, 16] width 13 height 13
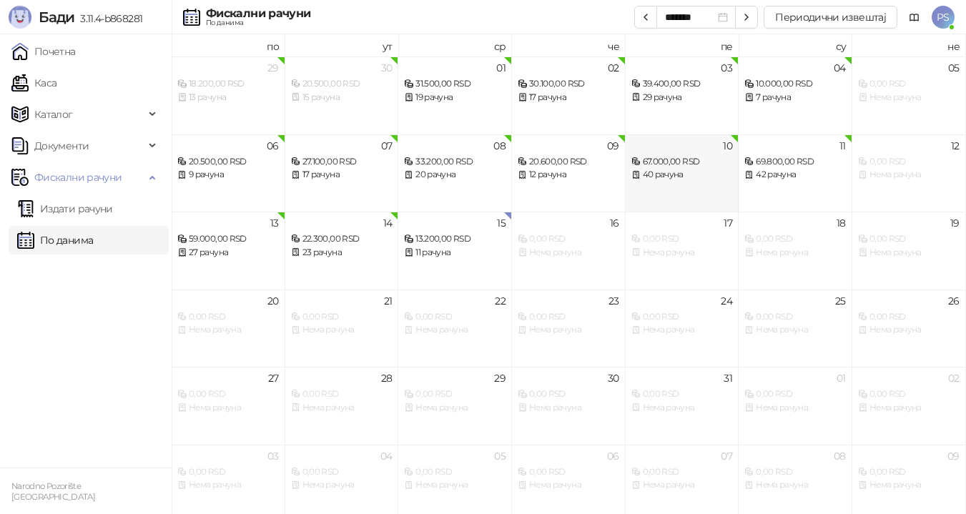
click at [676, 172] on div "40 рачуна" at bounding box center [682, 175] width 102 height 14
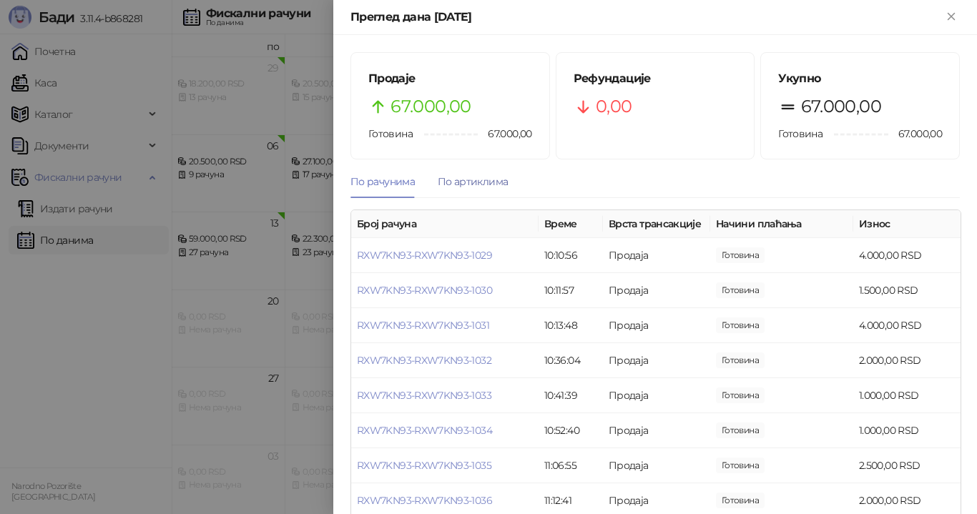
click at [474, 179] on div "По артиклима" at bounding box center [473, 182] width 70 height 16
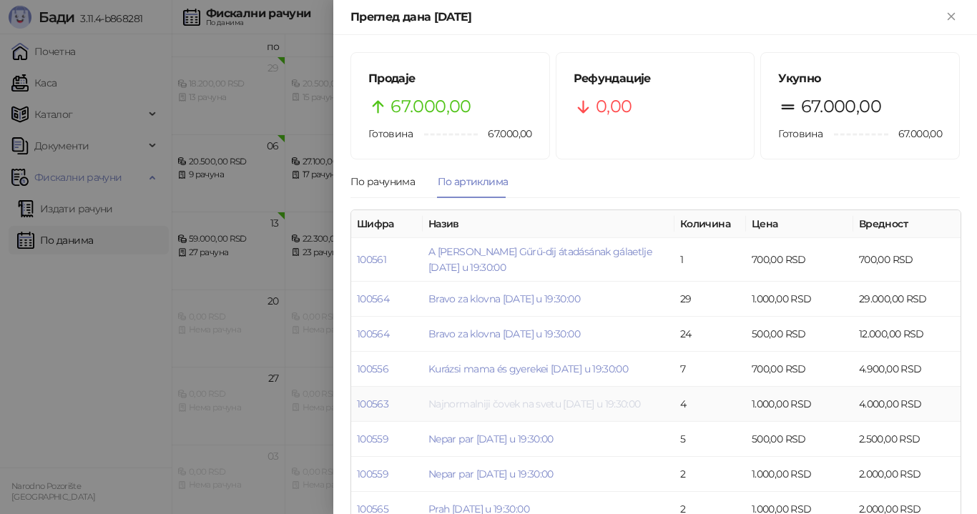
click at [581, 403] on link "Najnormalniji čovek na svetu [DATE] u 19:30:00" at bounding box center [534, 404] width 212 height 13
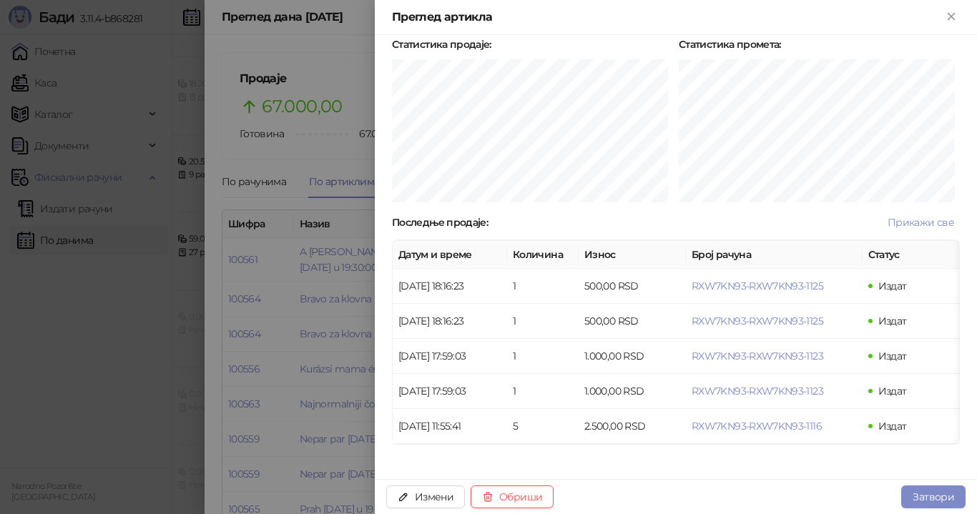
scroll to position [360, 0]
click at [724, 420] on span "RXW7KN93-RXW7KN93-1116" at bounding box center [756, 426] width 130 height 13
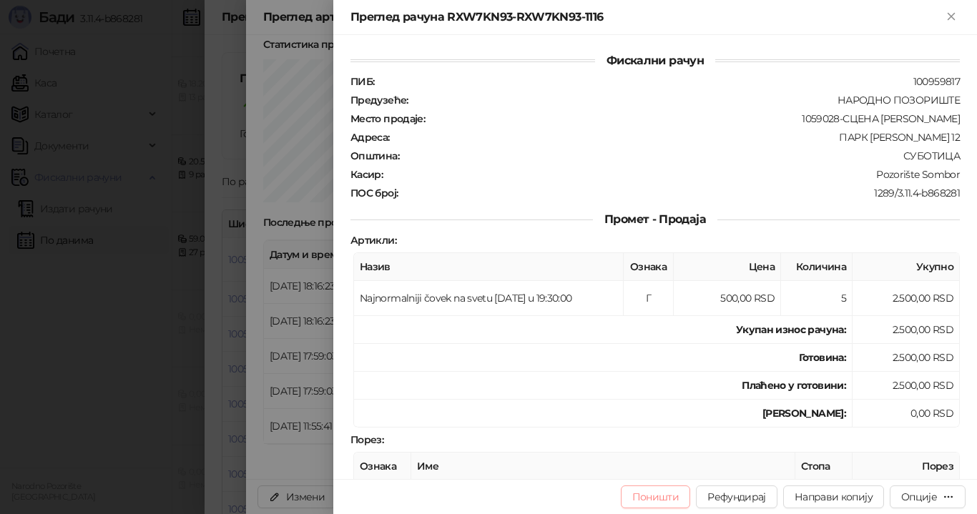
click at [677, 499] on button "Поништи" at bounding box center [656, 496] width 70 height 23
type input "**********"
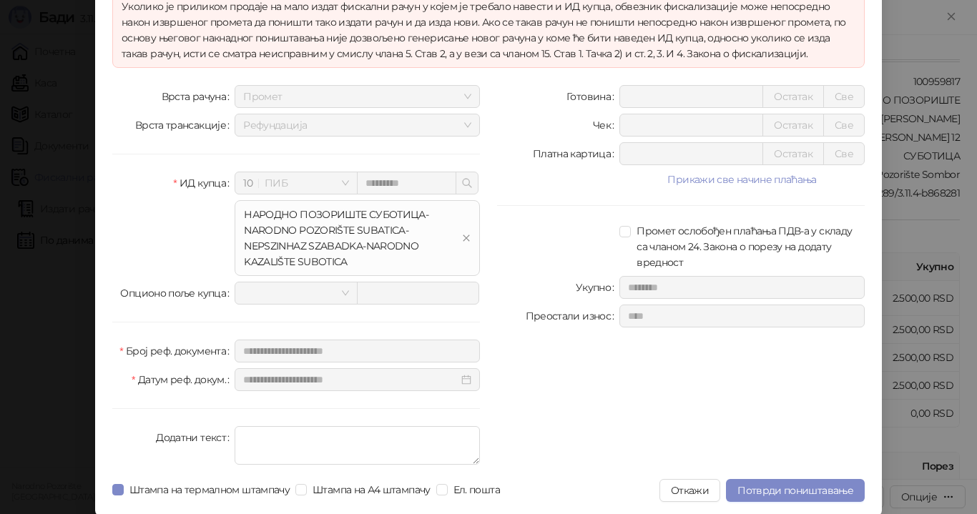
scroll to position [114, 0]
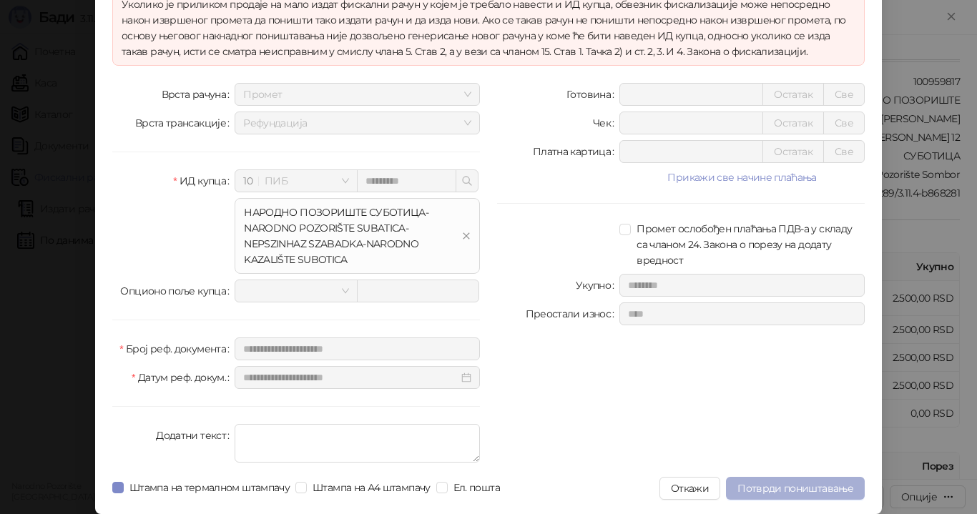
click at [789, 485] on span "Потврди поништавање" at bounding box center [795, 488] width 116 height 13
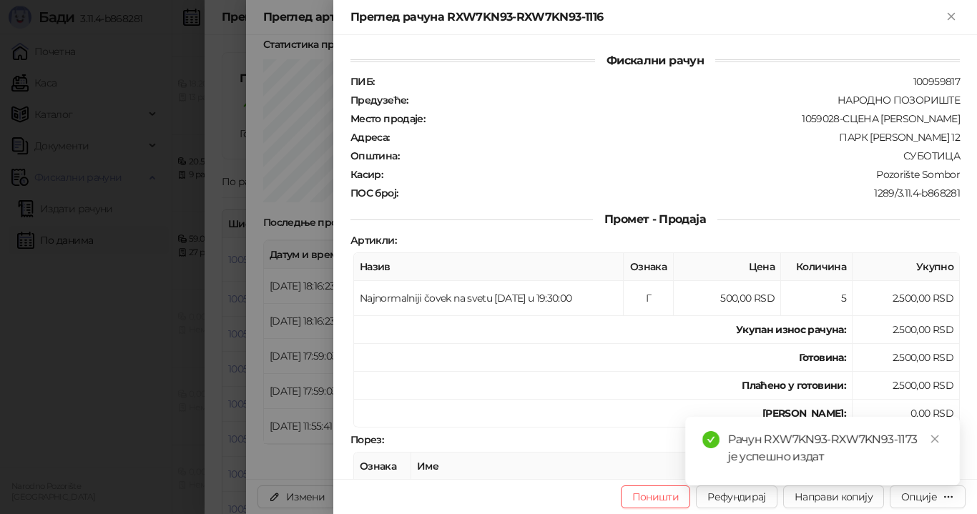
scroll to position [0, 0]
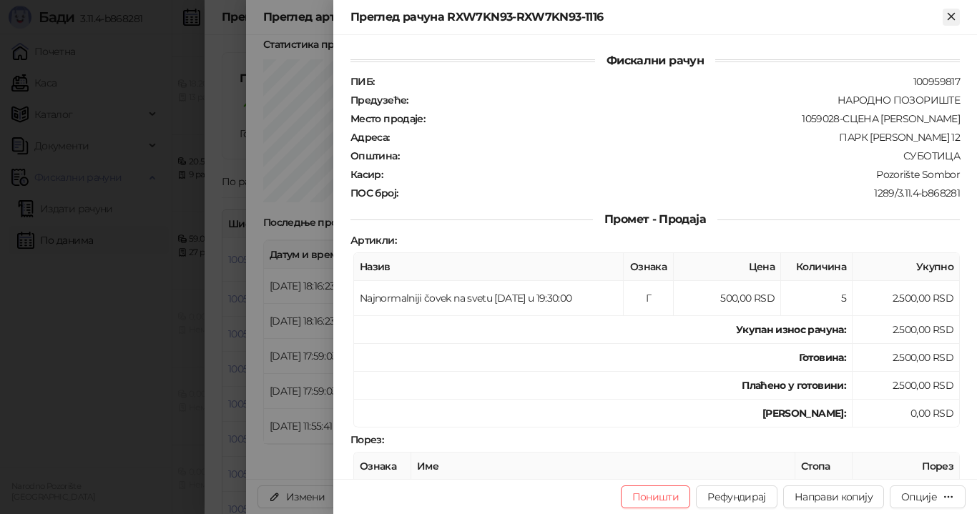
click at [949, 15] on icon "Close" at bounding box center [950, 16] width 6 height 6
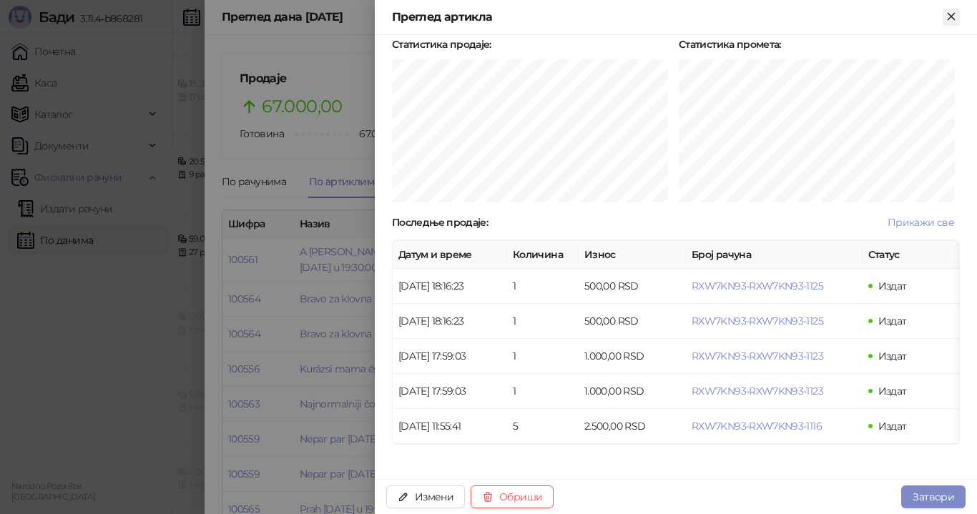
click at [951, 18] on icon "Close" at bounding box center [951, 16] width 13 height 13
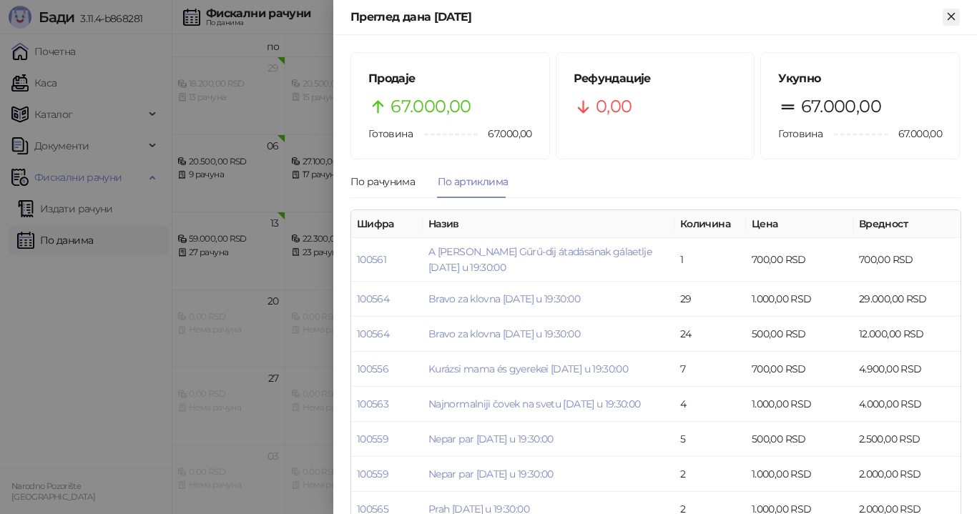
click at [952, 19] on icon "Close" at bounding box center [951, 16] width 13 height 13
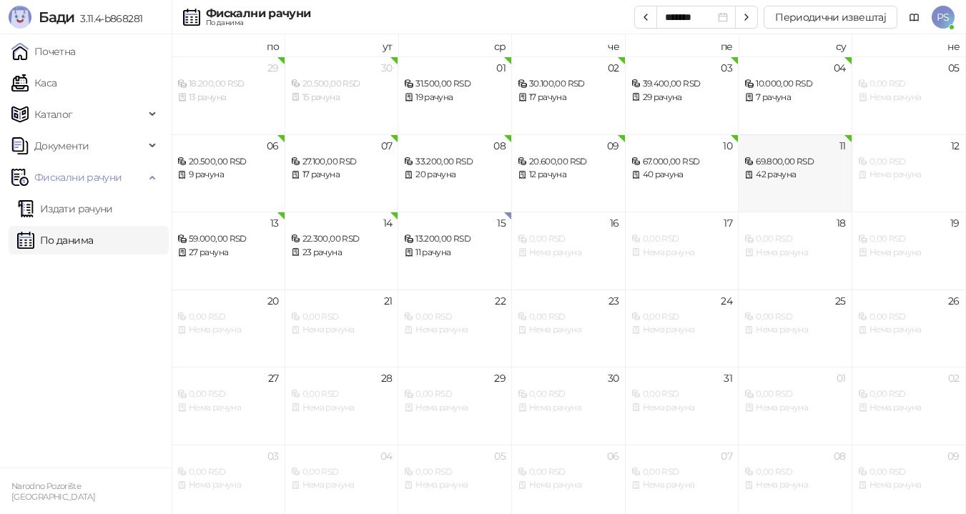
click at [802, 155] on div "69.800,00 RSD" at bounding box center [795, 162] width 102 height 14
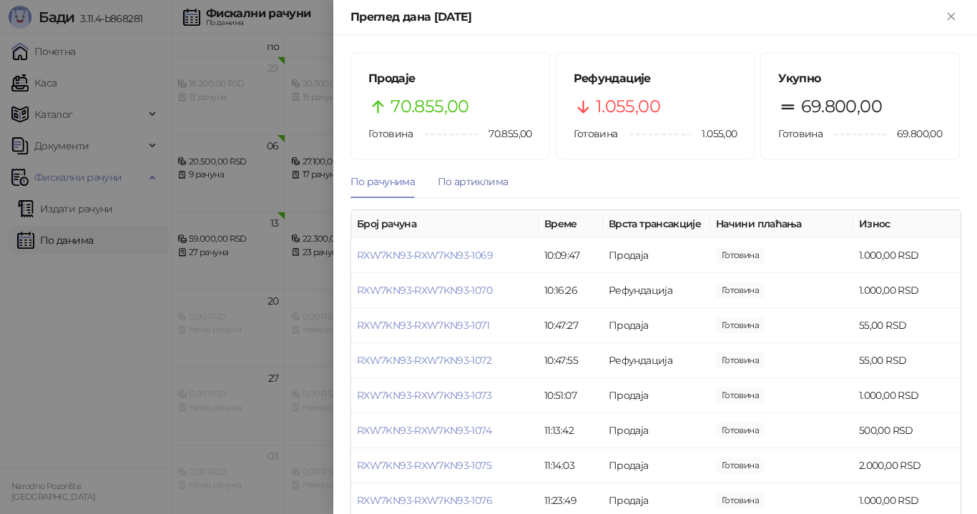
click at [488, 181] on div "По артиклима" at bounding box center [473, 182] width 70 height 16
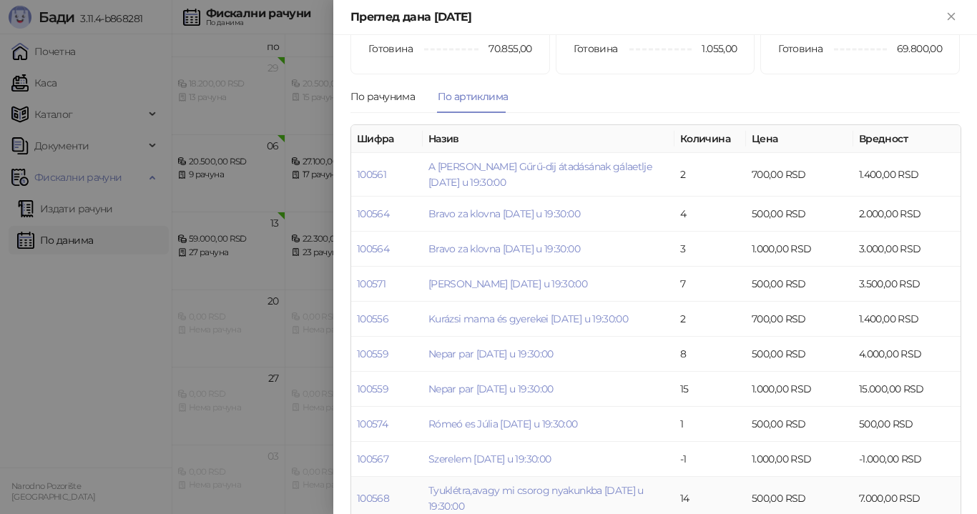
scroll to position [9, 0]
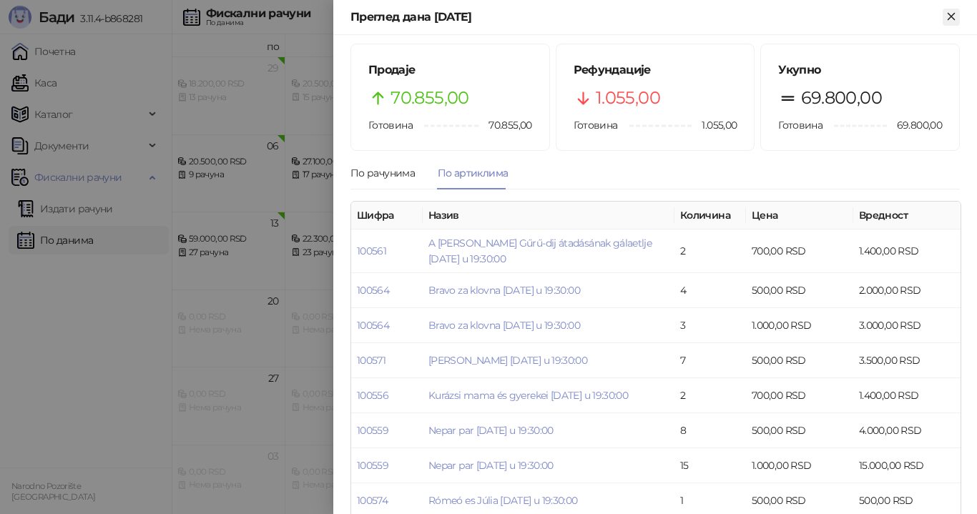
click at [949, 16] on icon "Close" at bounding box center [951, 16] width 13 height 13
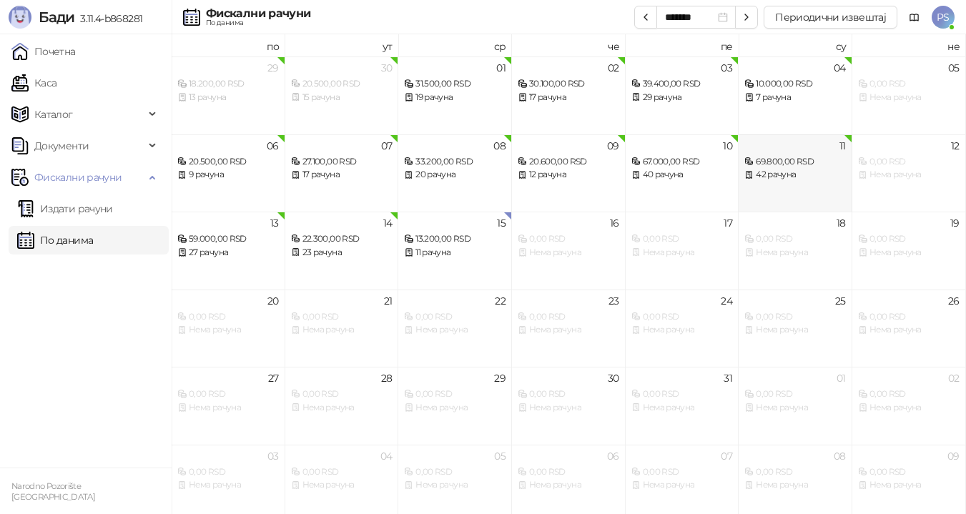
click at [787, 161] on div "69.800,00 RSD" at bounding box center [795, 162] width 102 height 14
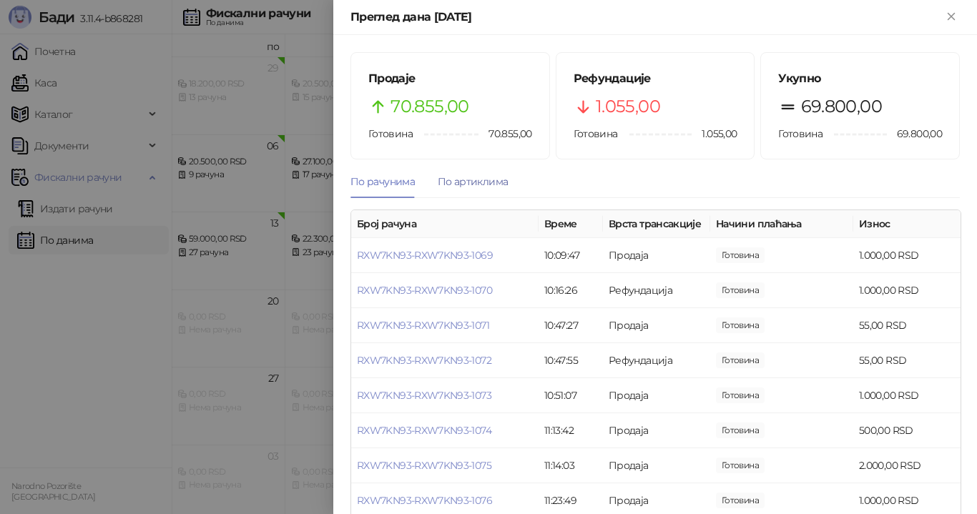
click at [485, 182] on div "По артиклима" at bounding box center [473, 182] width 70 height 16
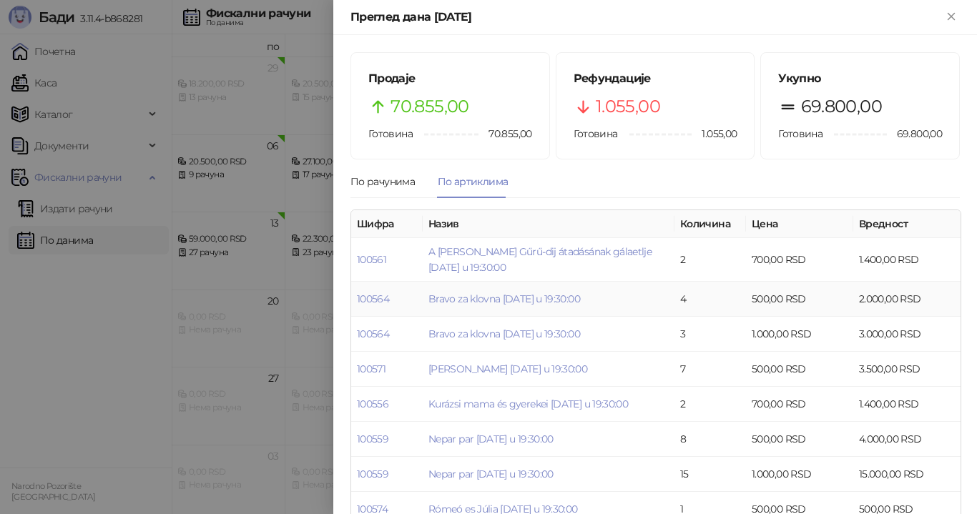
scroll to position [72, 0]
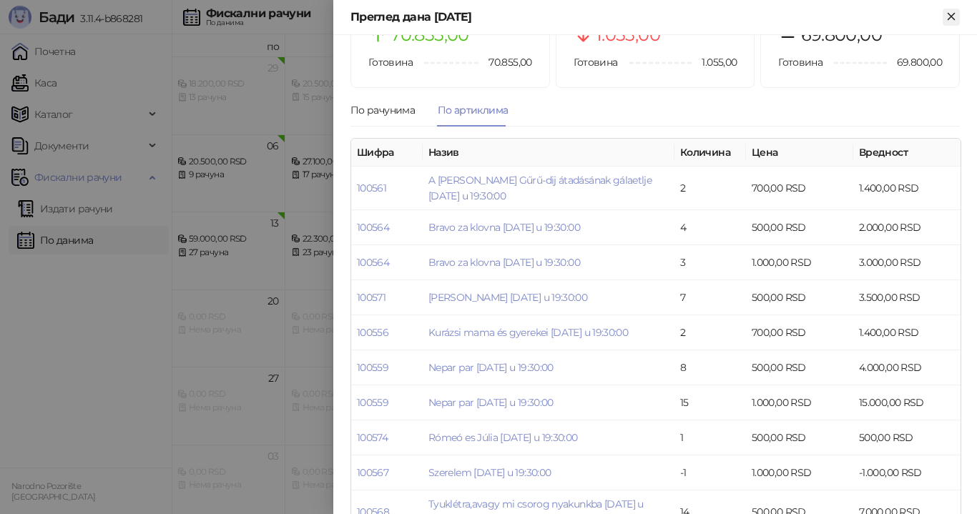
click at [955, 19] on icon "Close" at bounding box center [951, 16] width 13 height 13
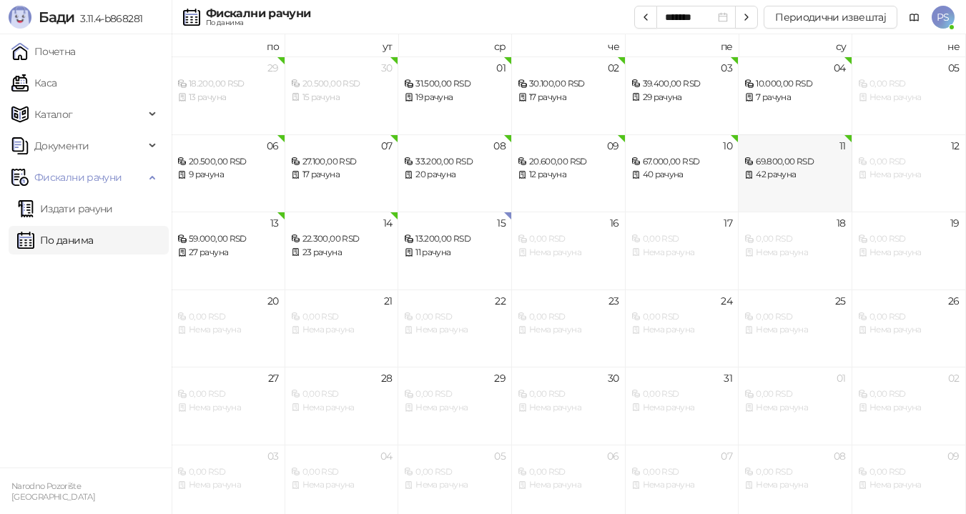
click at [780, 167] on div "69.800,00 RSD" at bounding box center [795, 162] width 102 height 14
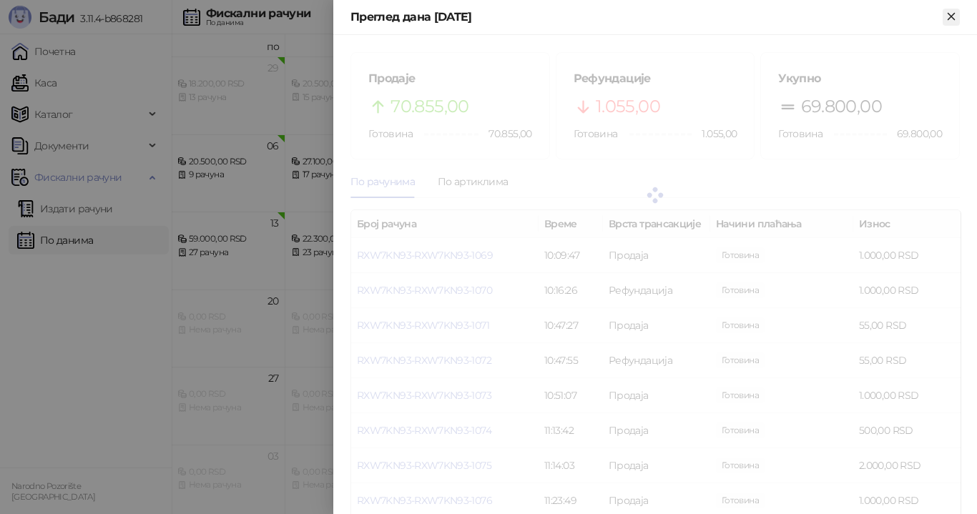
click at [957, 16] on icon "Close" at bounding box center [951, 16] width 13 height 13
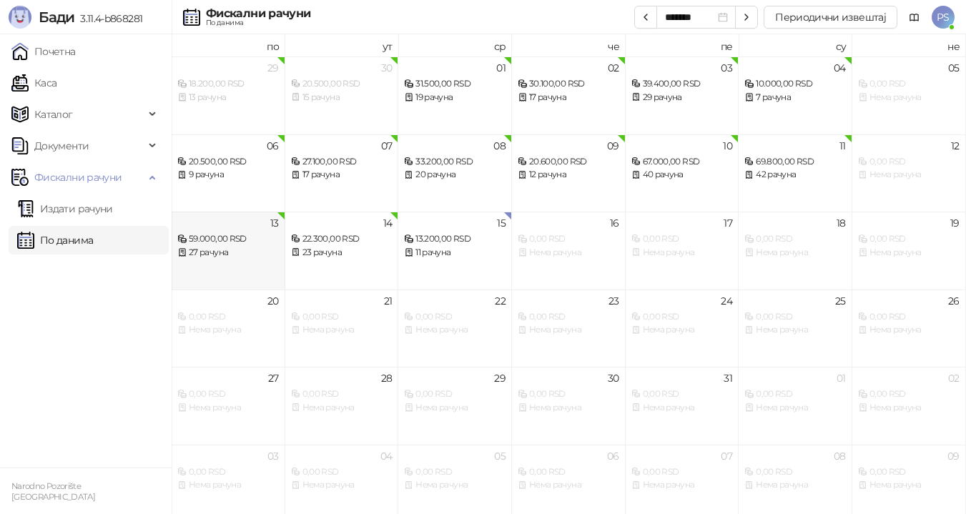
click at [212, 249] on div "27 рачуна" at bounding box center [228, 253] width 102 height 14
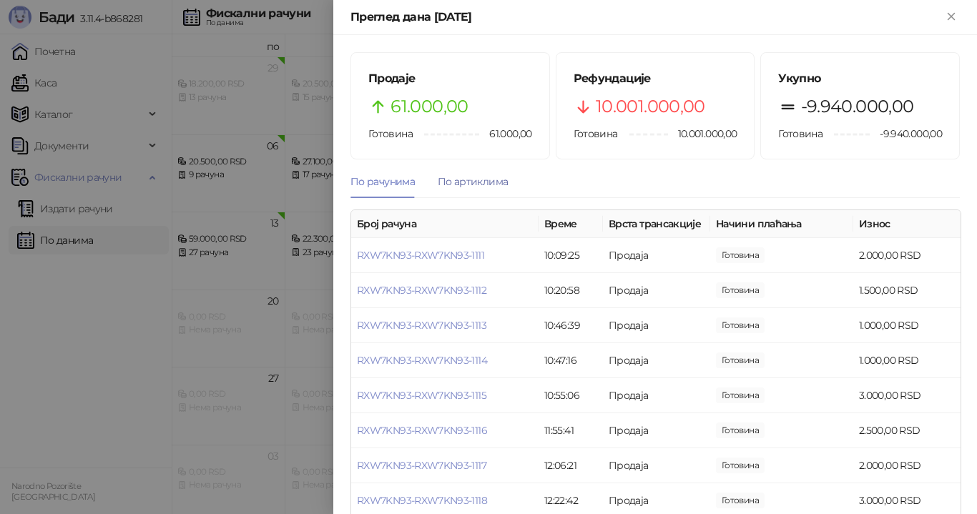
click at [487, 180] on div "По артиклима" at bounding box center [473, 182] width 70 height 16
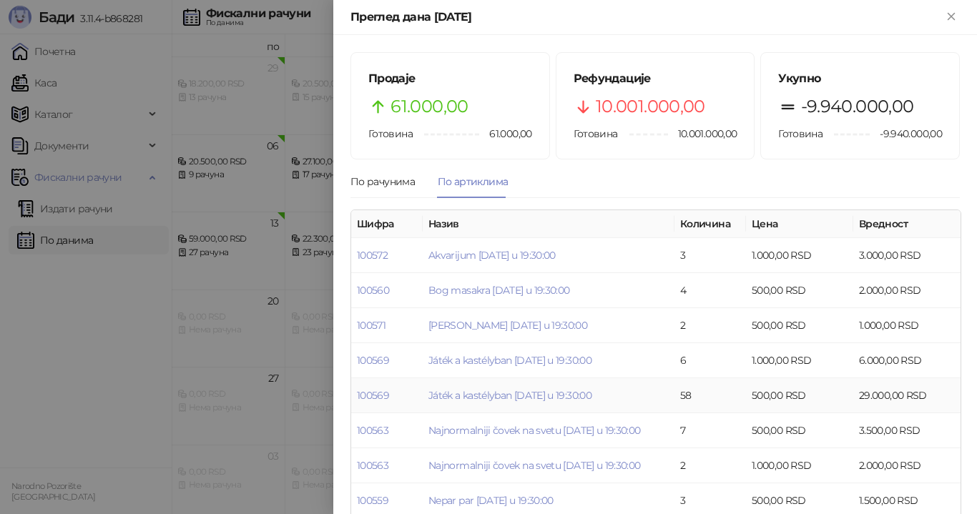
scroll to position [72, 0]
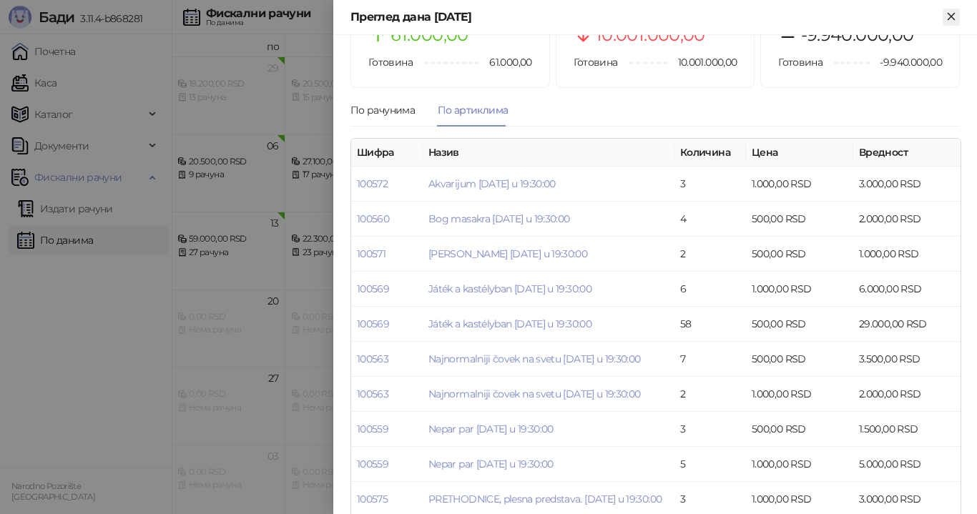
click at [947, 17] on icon "Close" at bounding box center [951, 16] width 13 height 13
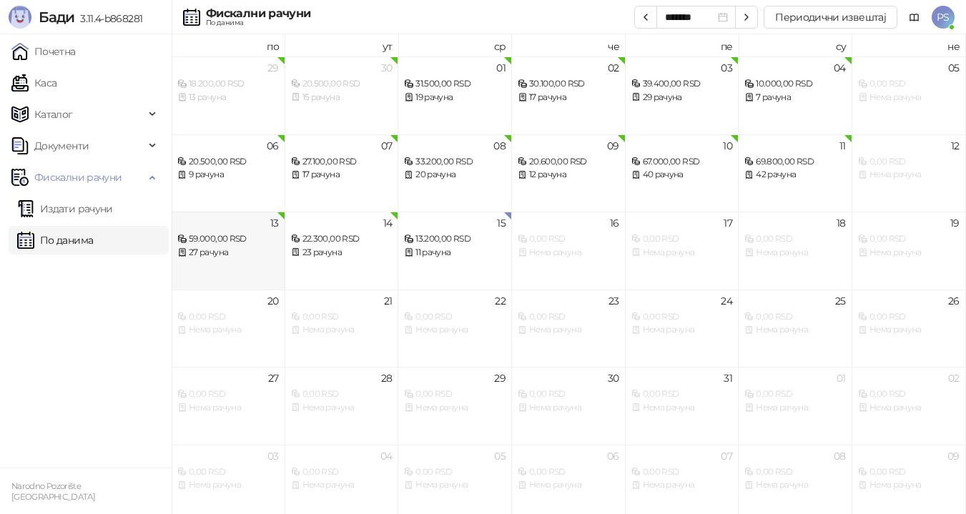
click at [250, 246] on div "27 рачуна" at bounding box center [228, 253] width 102 height 14
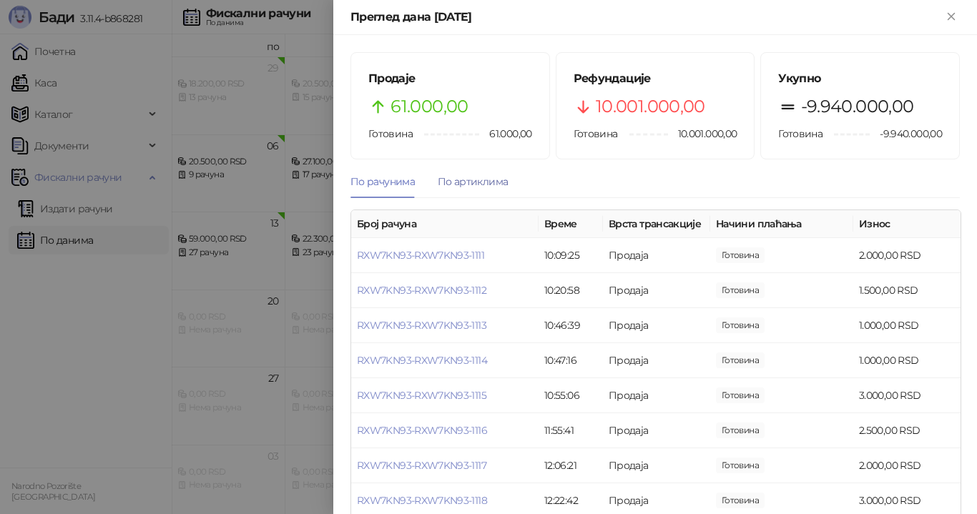
click at [470, 182] on div "По артиклима" at bounding box center [473, 182] width 70 height 16
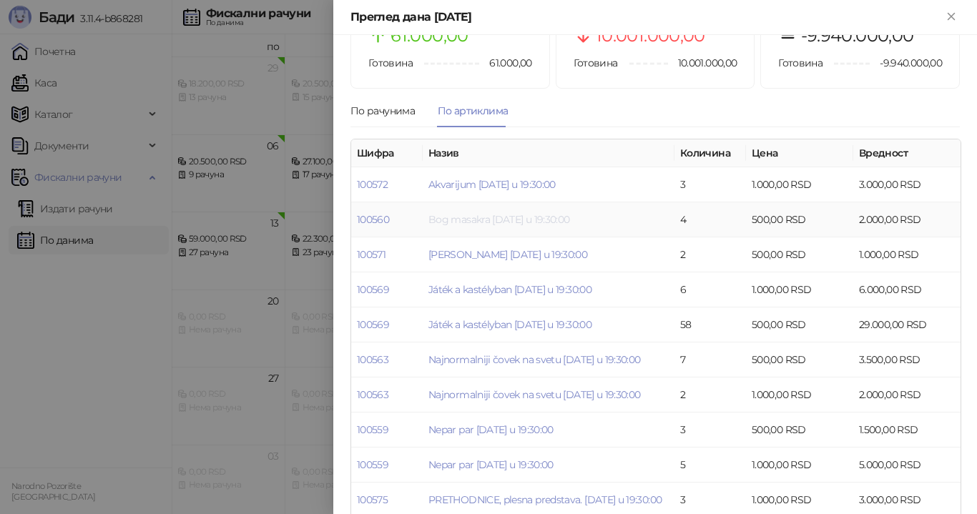
scroll to position [72, 0]
click at [952, 14] on icon "Close" at bounding box center [951, 16] width 13 height 13
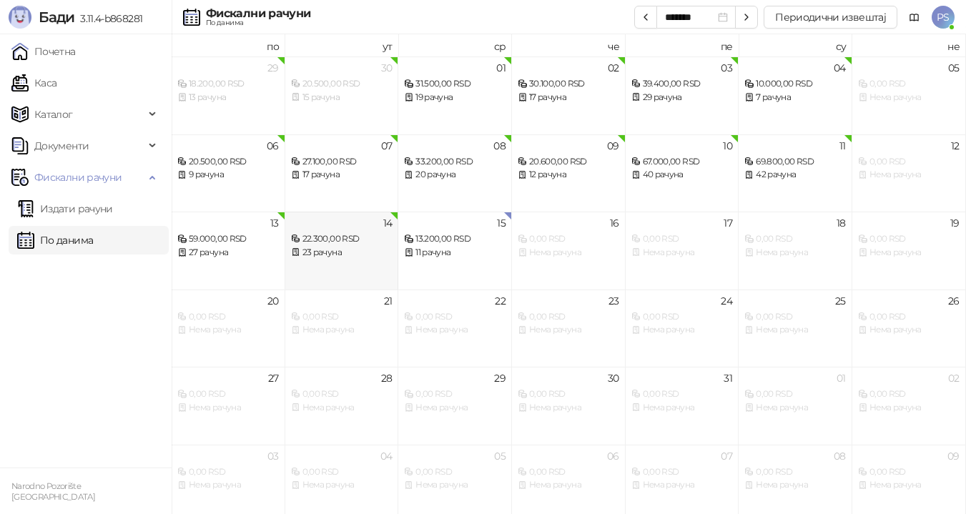
click at [327, 247] on div "23 рачуна" at bounding box center [342, 253] width 102 height 14
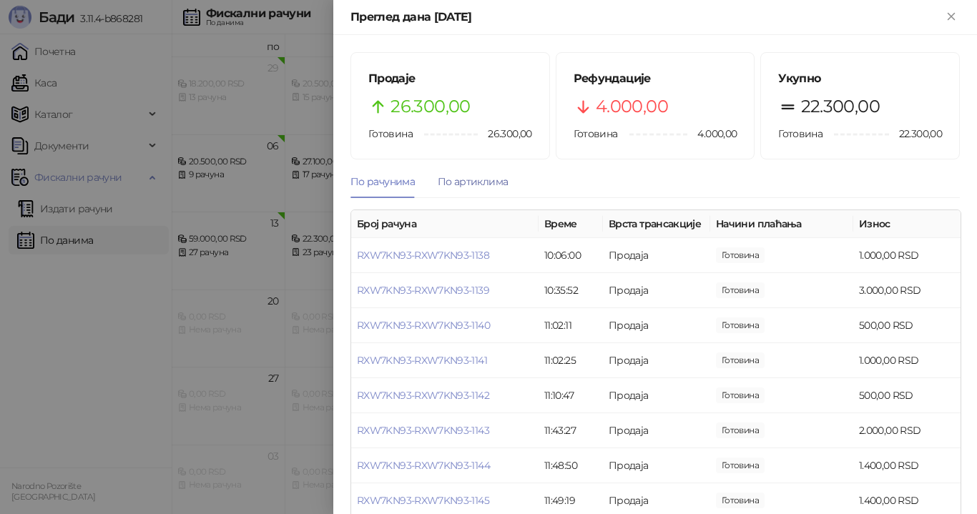
click at [470, 181] on div "По артиклима" at bounding box center [473, 182] width 70 height 16
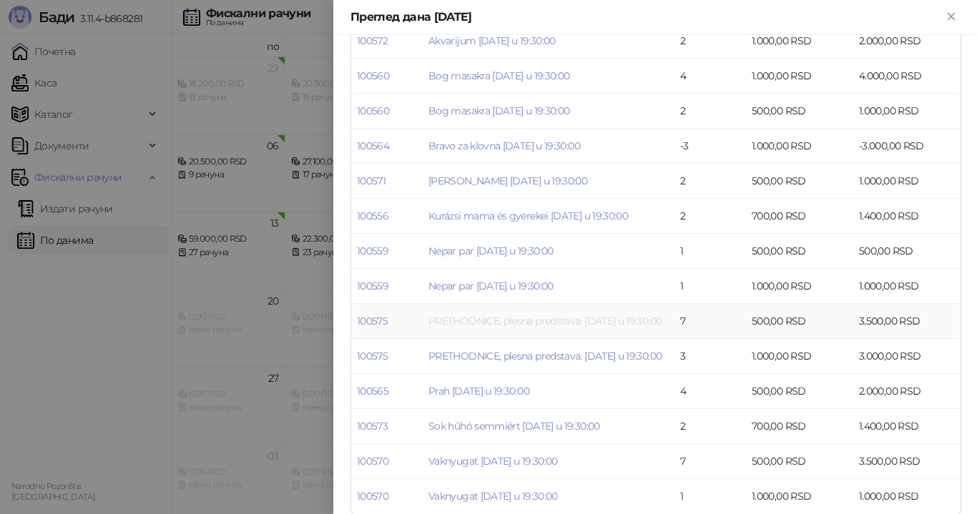
scroll to position [250, 0]
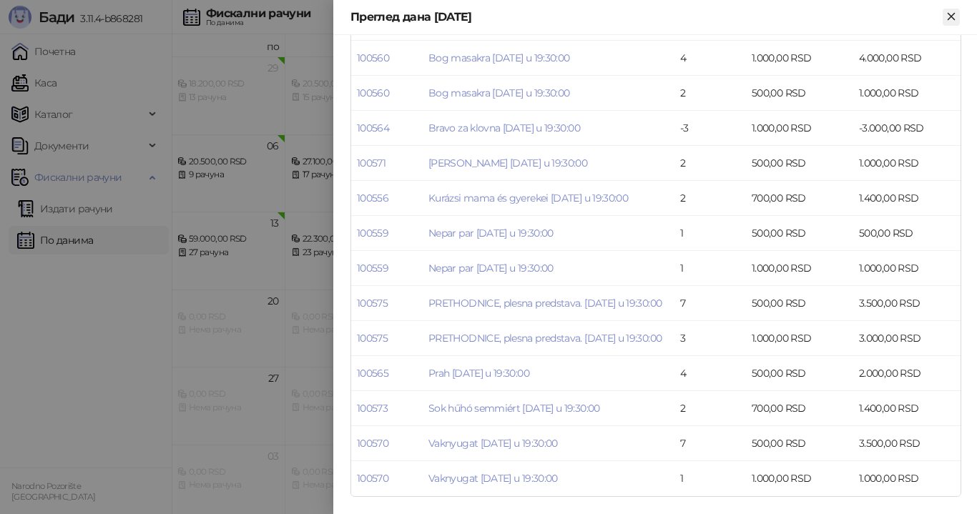
click at [959, 19] on button "Close" at bounding box center [950, 17] width 17 height 17
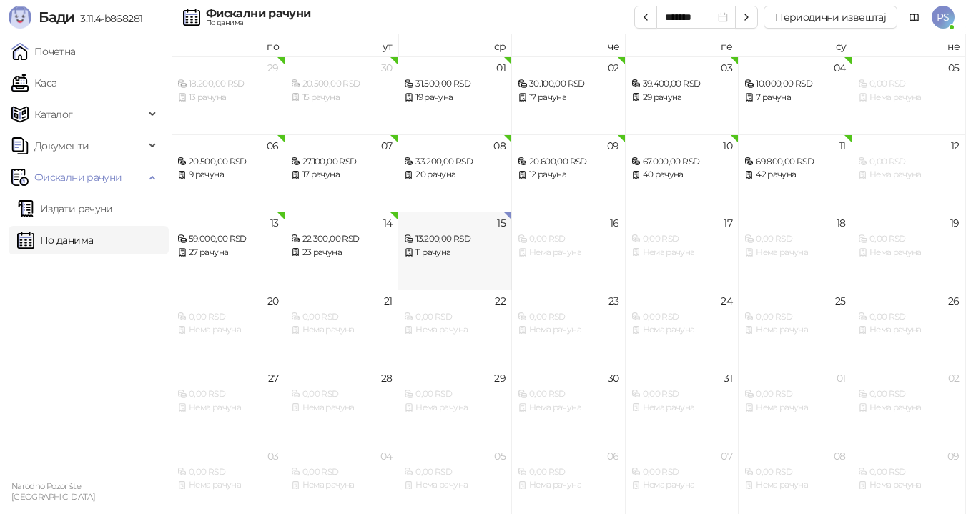
click at [463, 240] on div "13.200,00 RSD" at bounding box center [455, 239] width 102 height 14
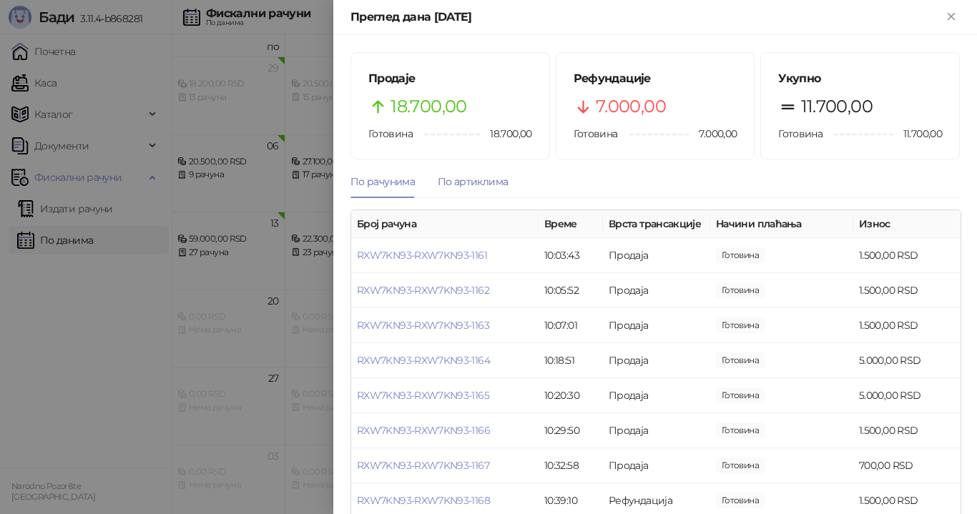
click at [464, 183] on div "По артиклима" at bounding box center [473, 182] width 70 height 16
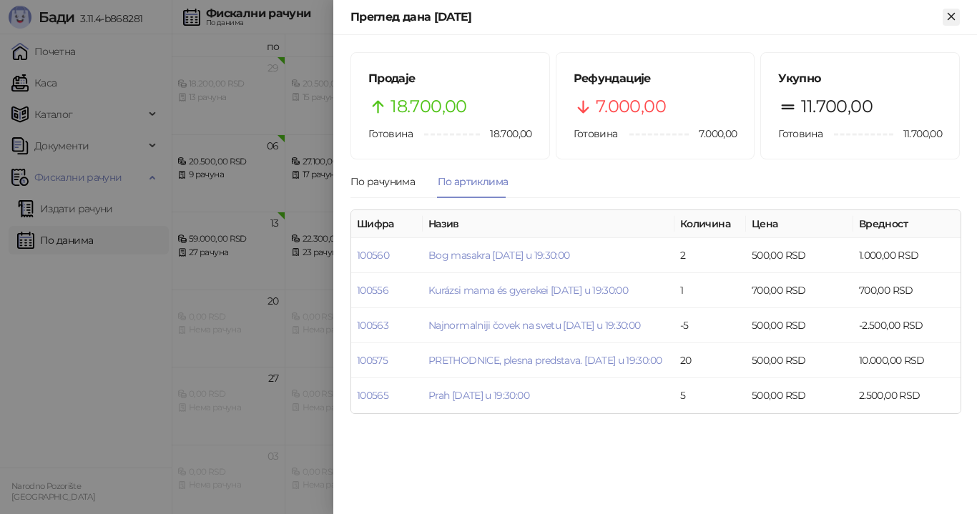
click at [950, 20] on icon "Close" at bounding box center [951, 16] width 13 height 13
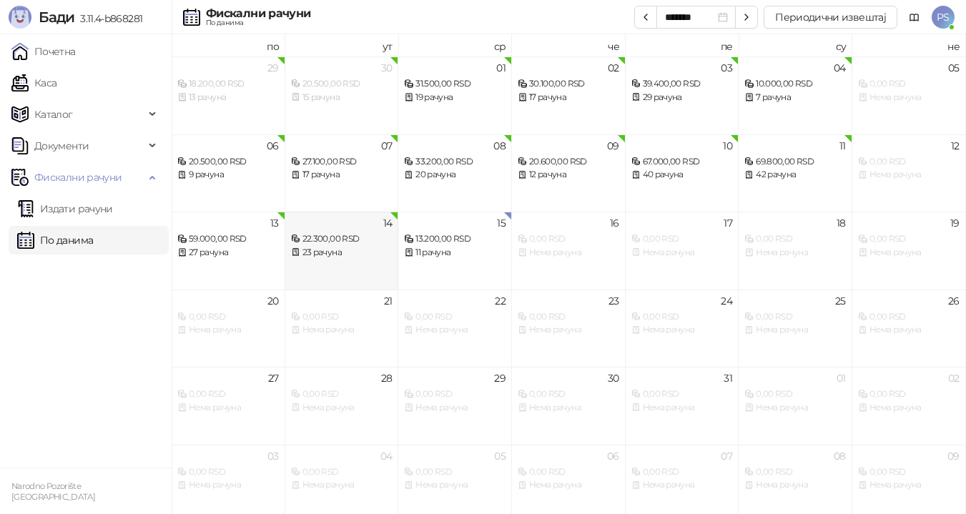
click at [333, 253] on div "23 рачуна" at bounding box center [342, 253] width 102 height 14
click at [353, 254] on div "23 рачуна" at bounding box center [342, 253] width 102 height 14
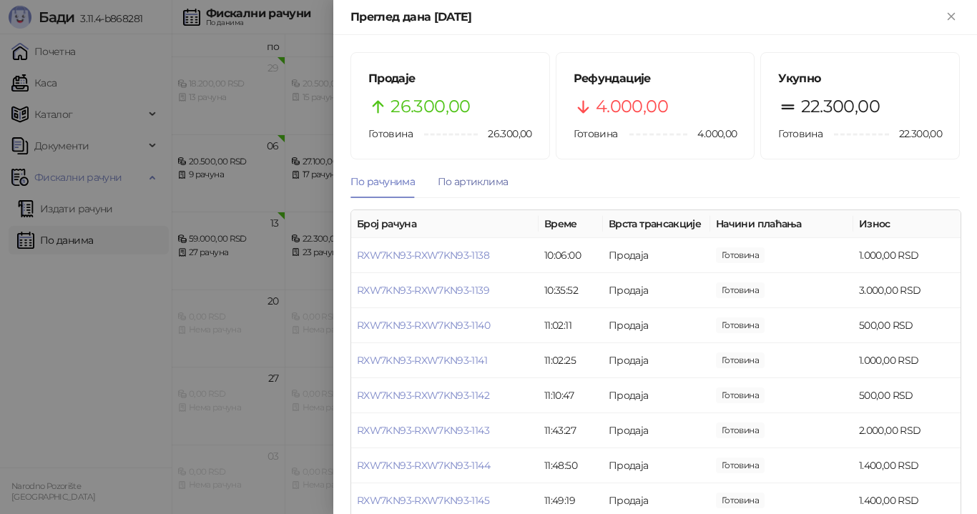
click at [468, 183] on div "По артиклима" at bounding box center [473, 182] width 70 height 16
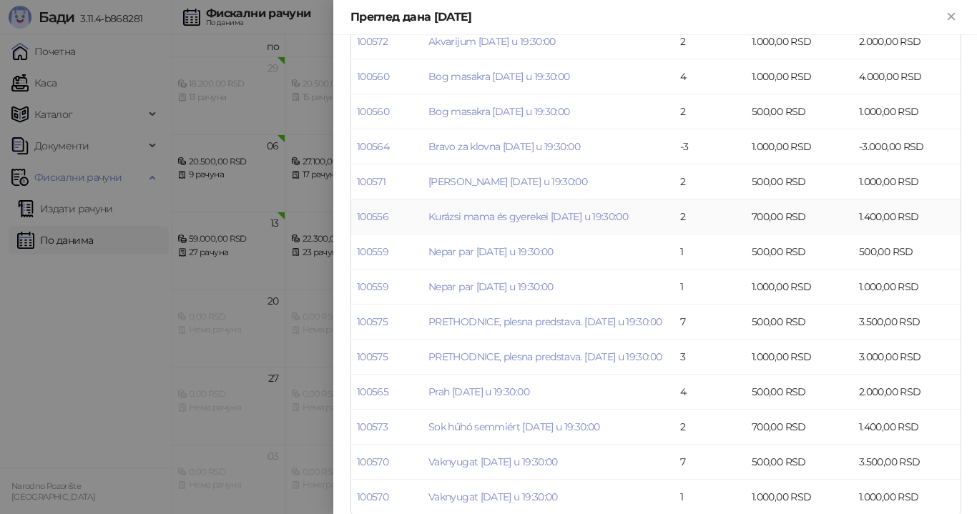
scroll to position [215, 0]
click at [947, 14] on icon "Close" at bounding box center [951, 16] width 13 height 13
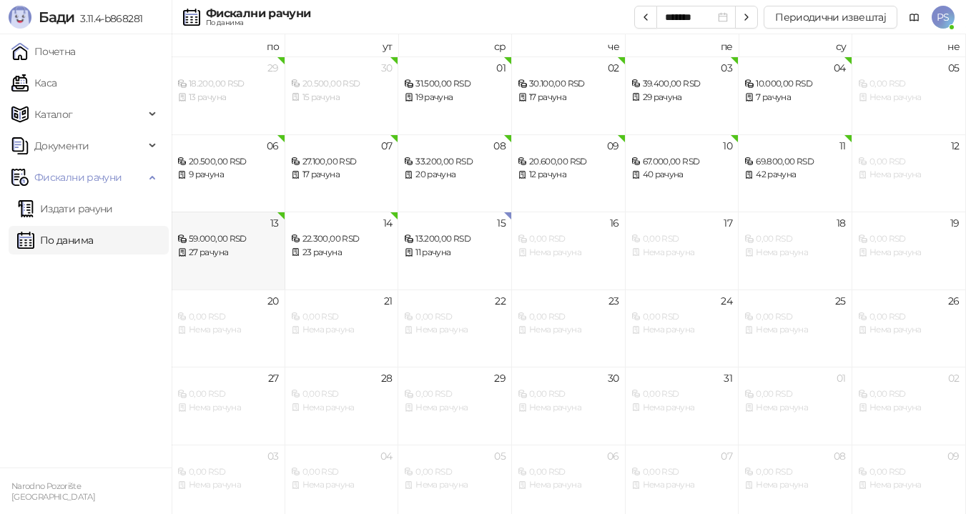
click at [255, 226] on div "59.000,00 RSD 27 рачуна" at bounding box center [228, 238] width 102 height 41
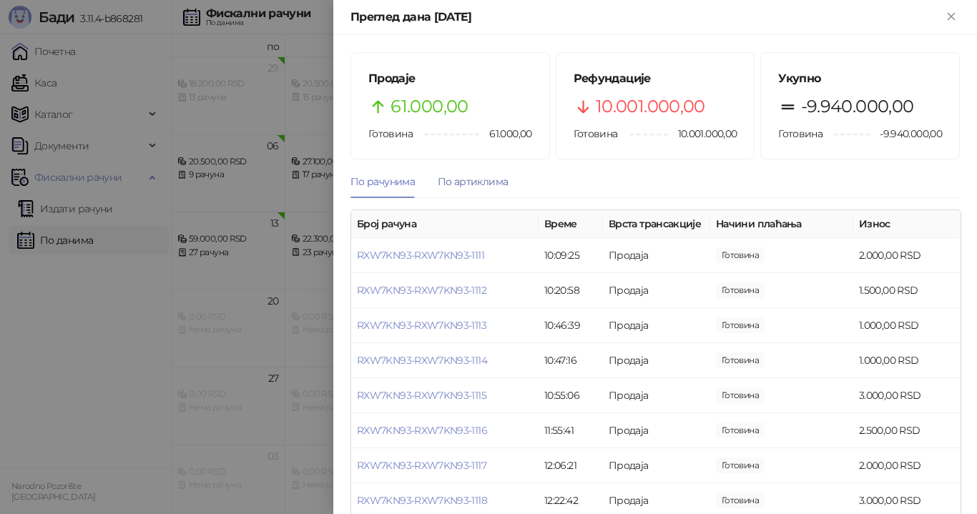
click at [471, 187] on div "По артиклима" at bounding box center [473, 182] width 70 height 16
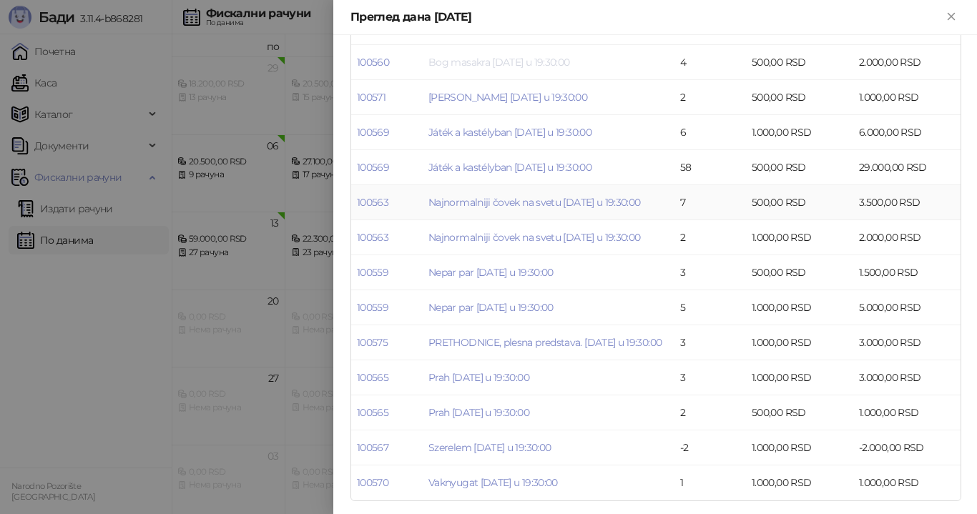
scroll to position [241, 0]
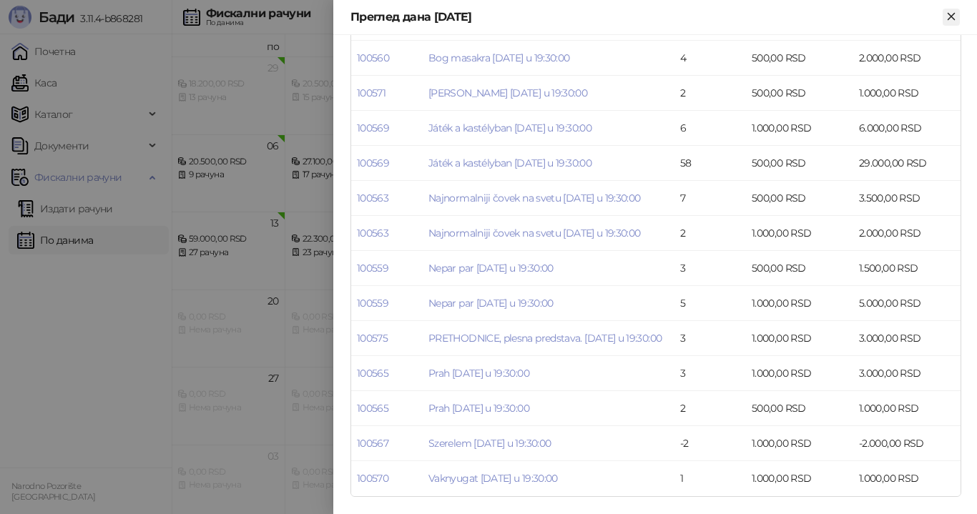
click at [955, 14] on icon "Close" at bounding box center [951, 16] width 13 height 13
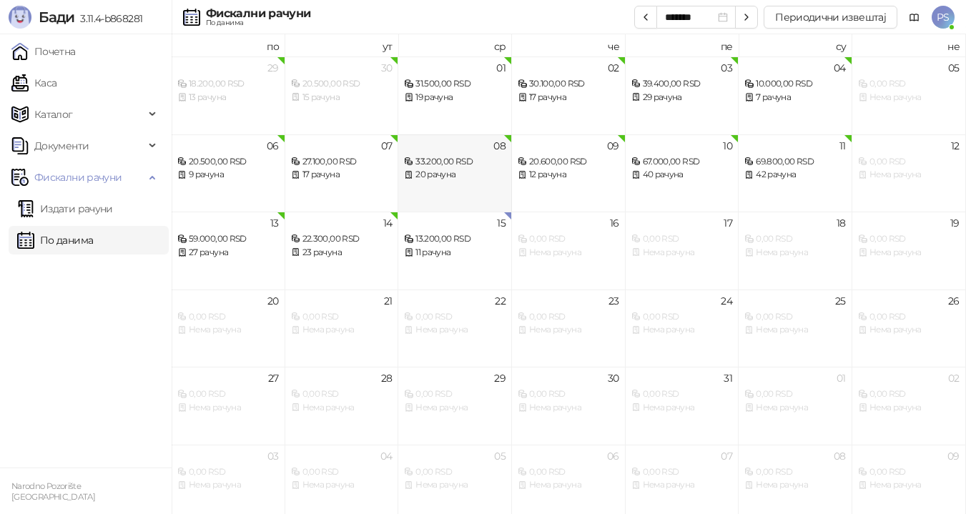
click at [453, 171] on div "20 рачуна" at bounding box center [455, 175] width 102 height 14
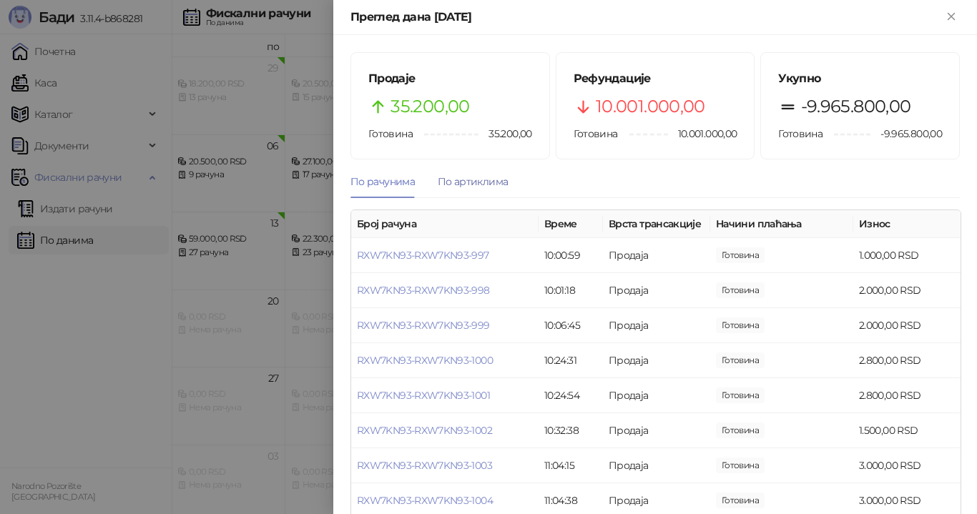
click at [483, 182] on div "По артиклима" at bounding box center [473, 182] width 70 height 16
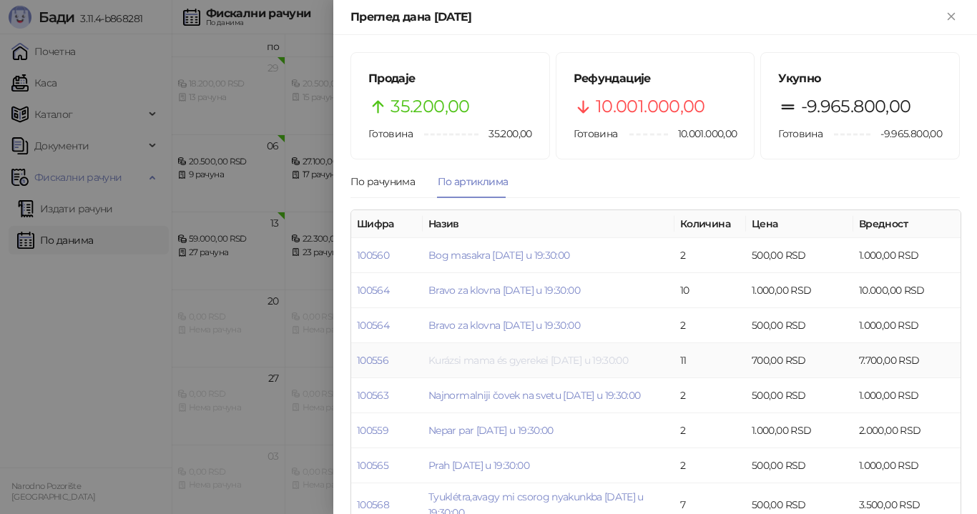
scroll to position [72, 0]
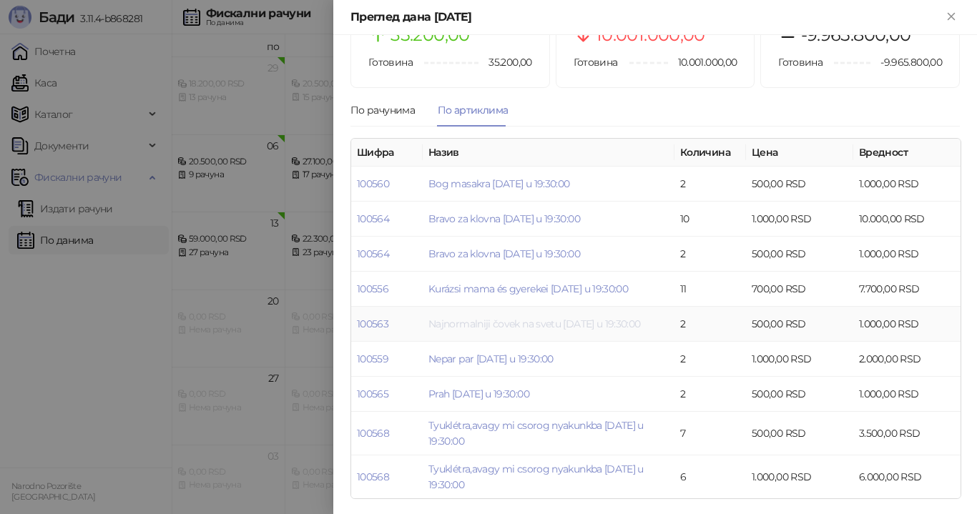
click at [631, 317] on link "Najnormalniji čovek na svetu [DATE] u 19:30:00" at bounding box center [534, 323] width 212 height 13
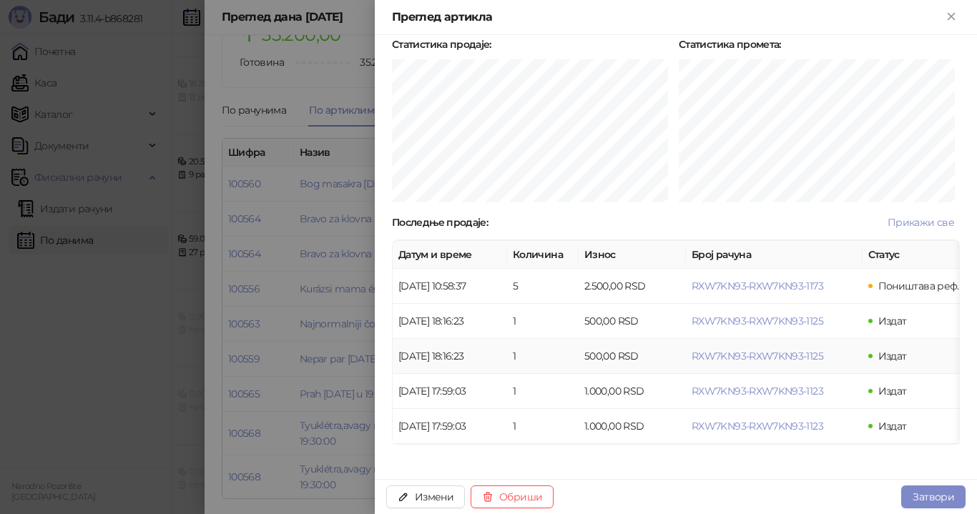
scroll to position [360, 0]
click at [729, 350] on span "RXW7KN93-RXW7KN93-1125" at bounding box center [757, 356] width 132 height 13
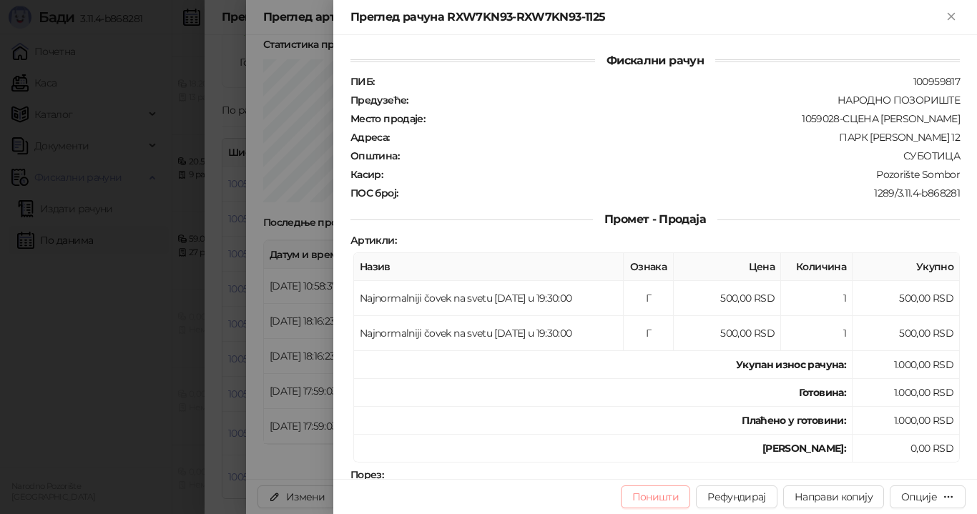
click at [674, 496] on button "Поништи" at bounding box center [656, 496] width 70 height 23
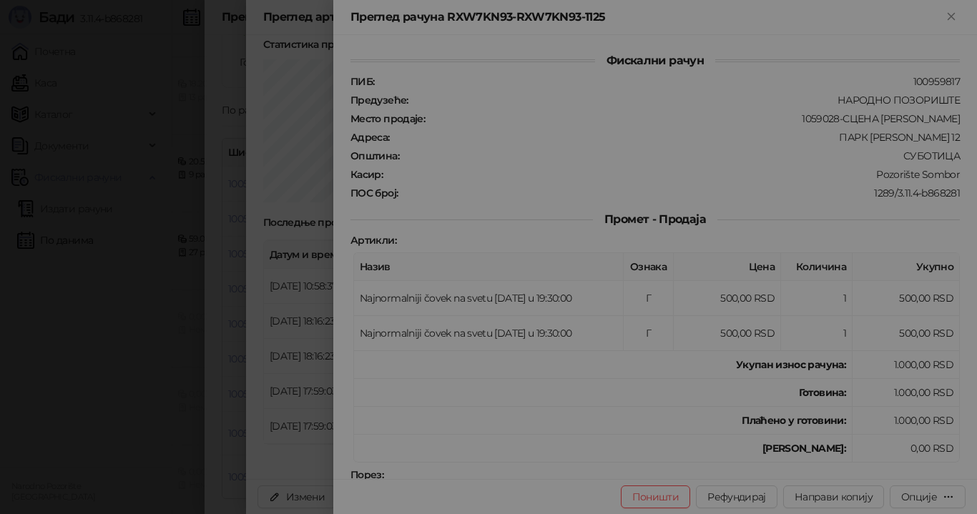
type input "**********"
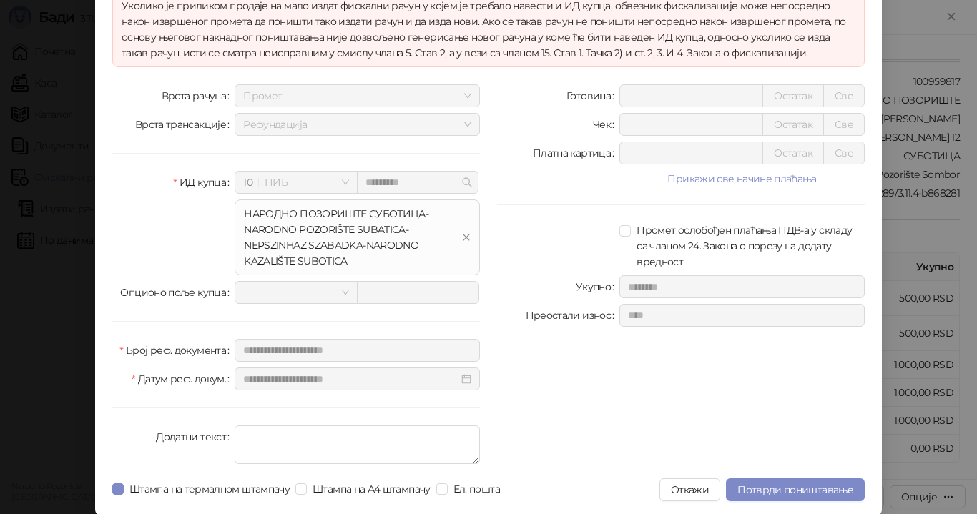
scroll to position [114, 0]
click at [824, 488] on span "Потврди поништавање" at bounding box center [795, 488] width 116 height 13
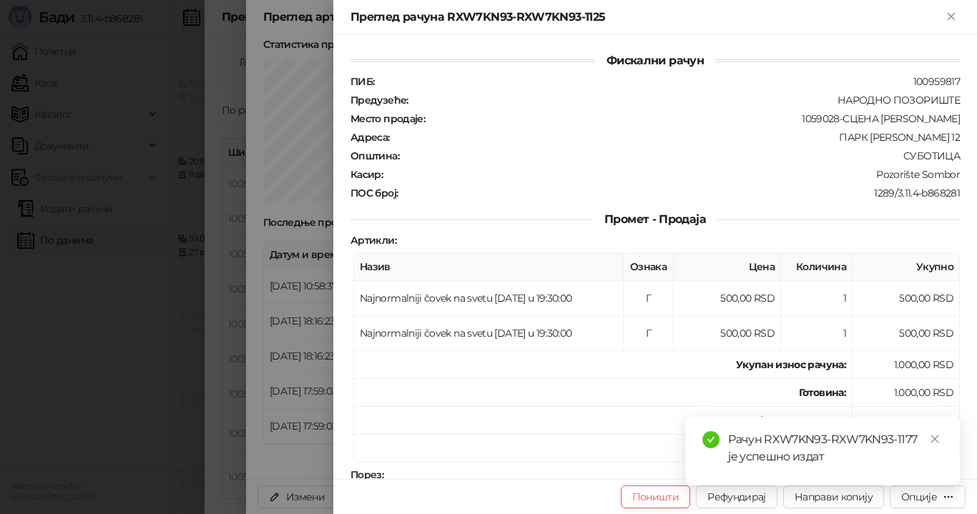
scroll to position [0, 0]
click at [935, 440] on icon "close" at bounding box center [935, 439] width 8 height 8
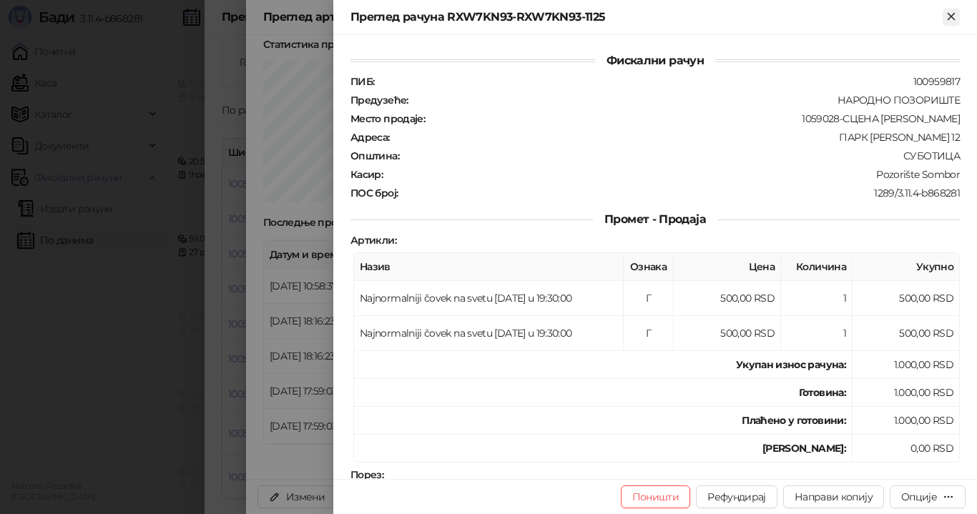
click at [947, 16] on icon "Close" at bounding box center [951, 16] width 13 height 13
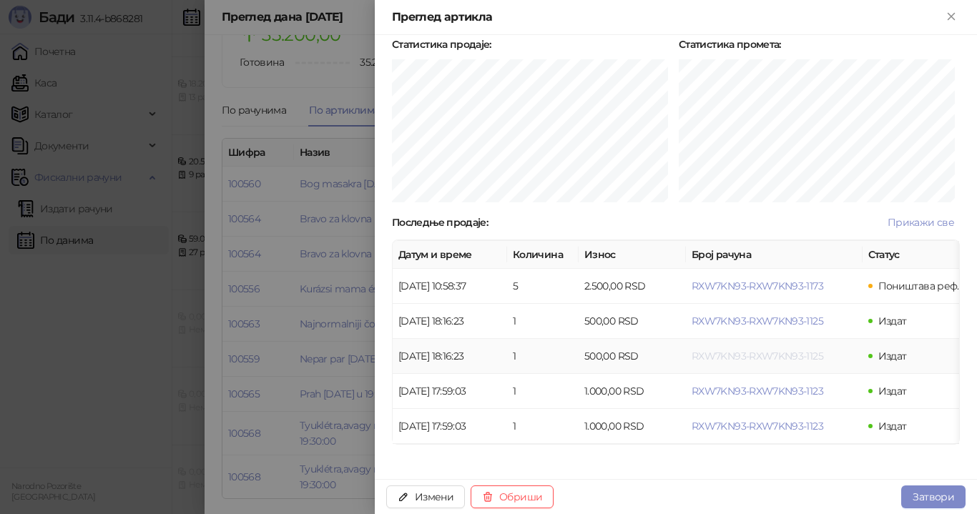
click at [736, 350] on span "RXW7KN93-RXW7KN93-1125" at bounding box center [757, 356] width 132 height 13
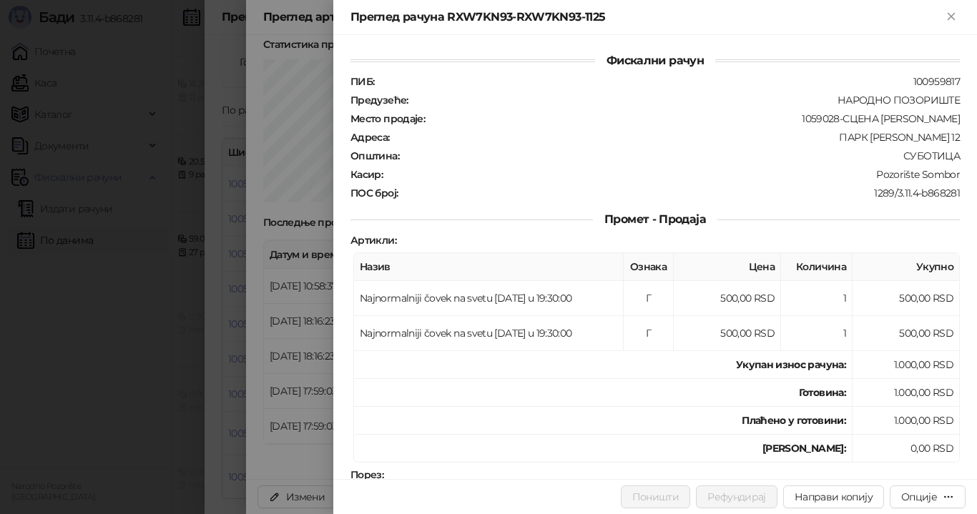
drag, startPoint x: 947, startPoint y: 18, endPoint x: 856, endPoint y: 189, distance: 194.5
click at [948, 17] on icon "Close" at bounding box center [951, 16] width 13 height 13
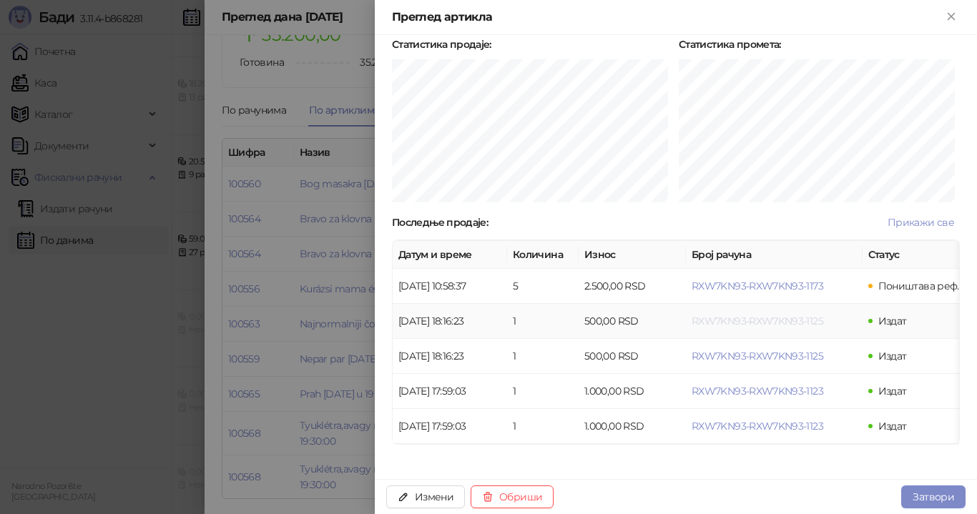
click at [720, 315] on span "RXW7KN93-RXW7KN93-1125" at bounding box center [757, 321] width 132 height 13
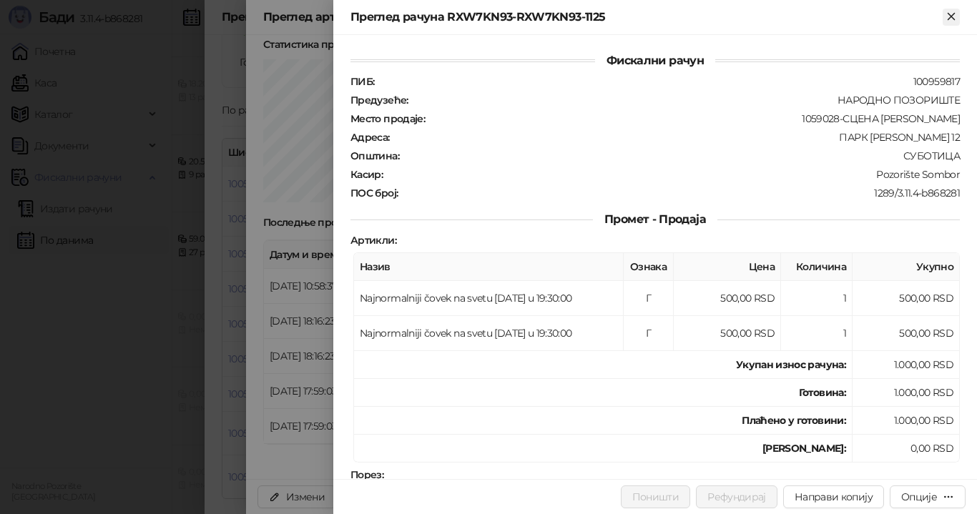
click at [946, 18] on icon "Close" at bounding box center [951, 16] width 13 height 13
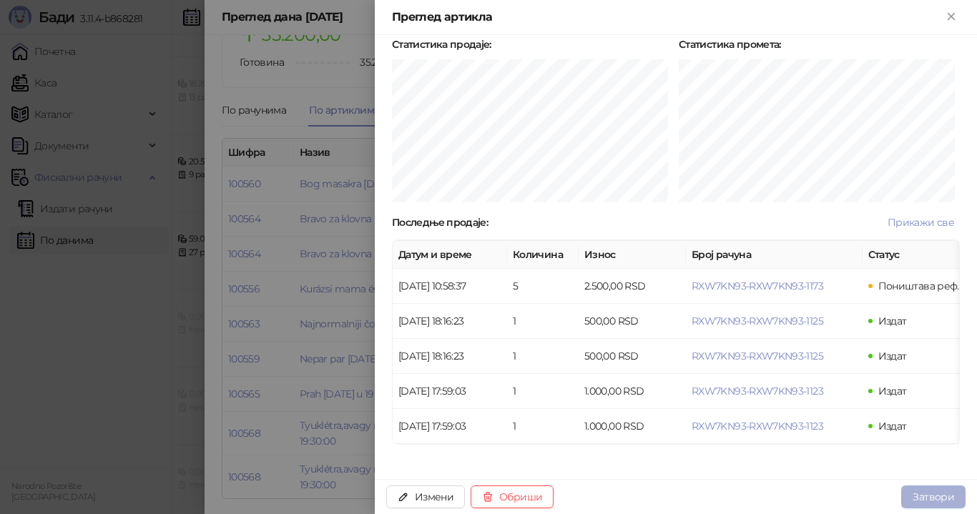
click at [929, 493] on button "Затвори" at bounding box center [933, 496] width 64 height 23
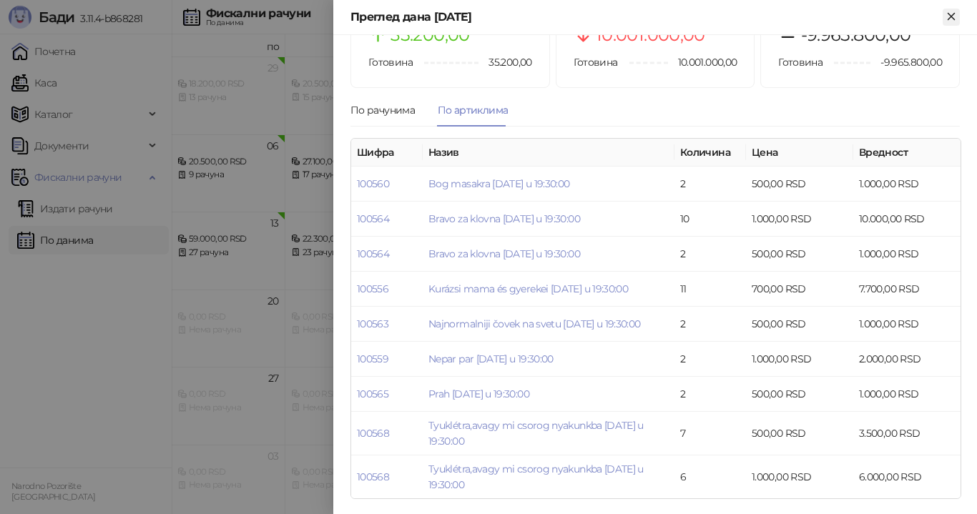
click at [947, 15] on icon "Close" at bounding box center [951, 16] width 13 height 13
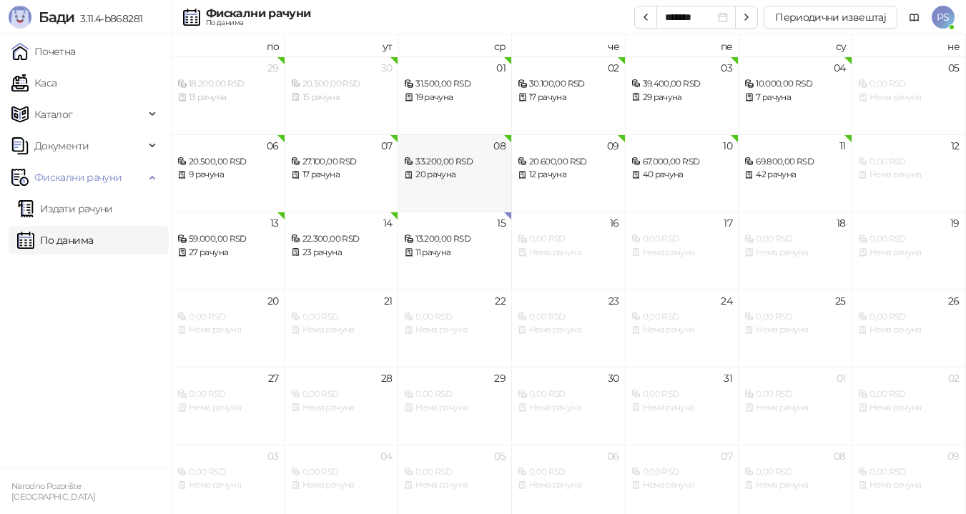
click at [455, 153] on div "33.200,00 RSD 20 рачуна" at bounding box center [455, 161] width 102 height 41
click at [460, 175] on div "20 рачуна" at bounding box center [455, 175] width 102 height 14
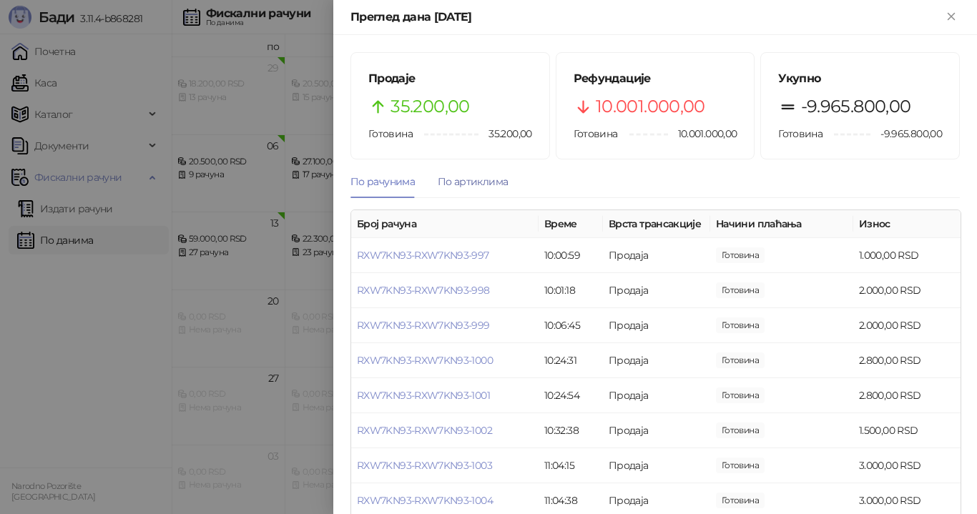
click at [490, 178] on div "По артиклима" at bounding box center [473, 182] width 70 height 16
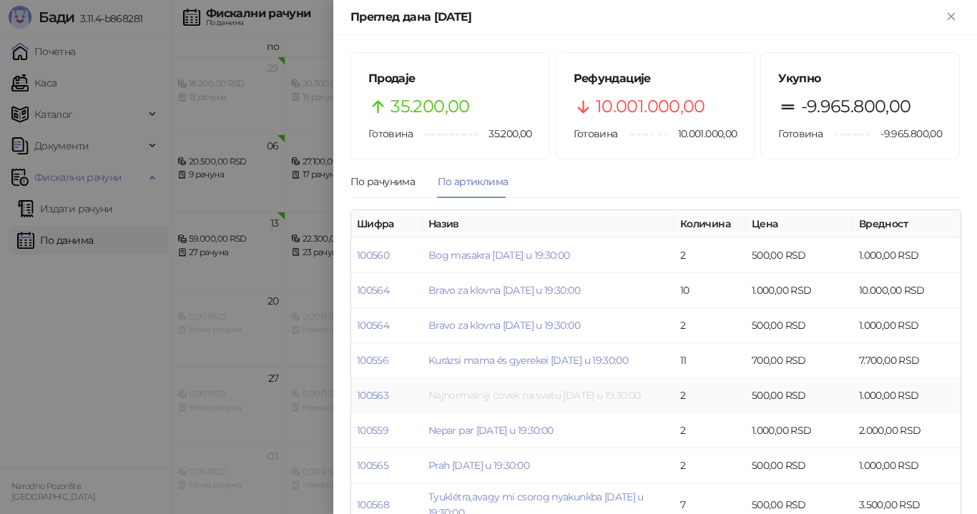
click at [509, 394] on link "Najnormalniji čovek na svetu [DATE] u 19:30:00" at bounding box center [534, 395] width 212 height 13
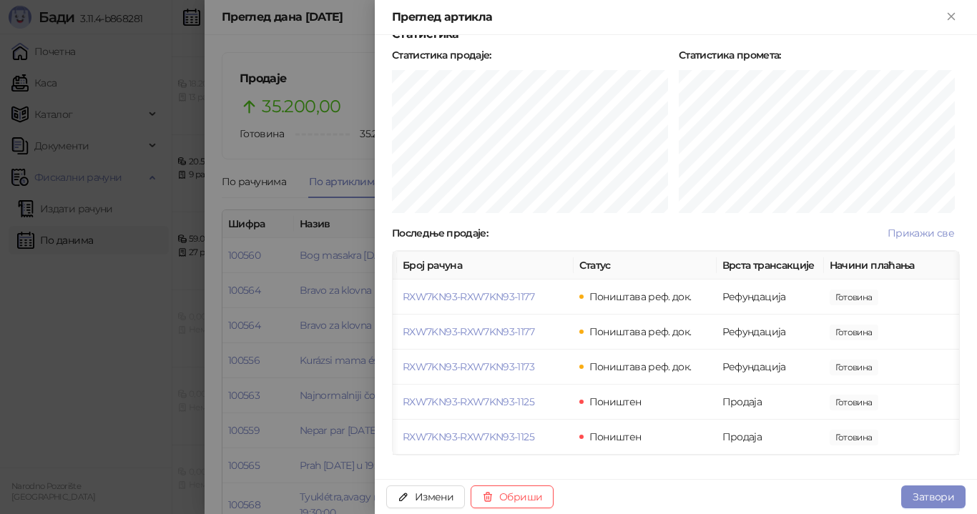
scroll to position [0, 292]
click at [927, 491] on button "Затвори" at bounding box center [933, 496] width 64 height 23
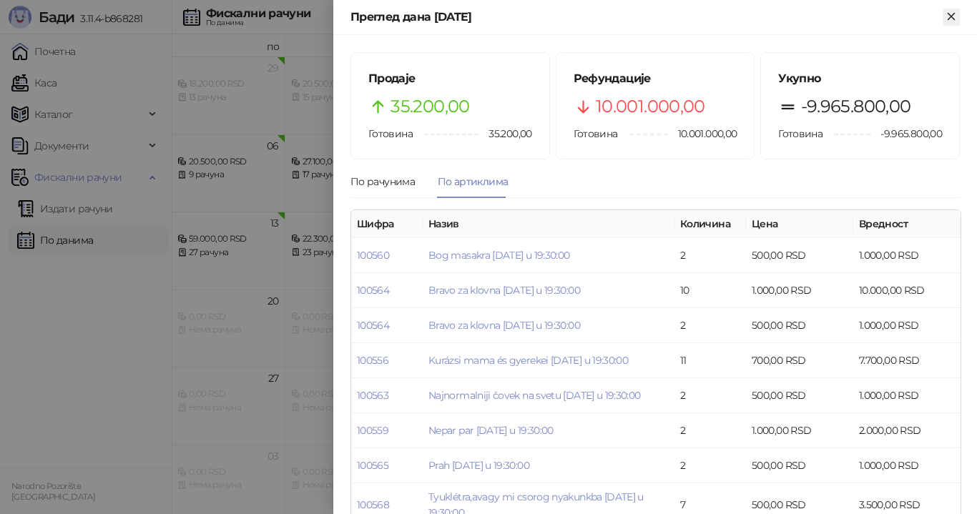
click at [950, 17] on icon "Close" at bounding box center [950, 16] width 6 height 6
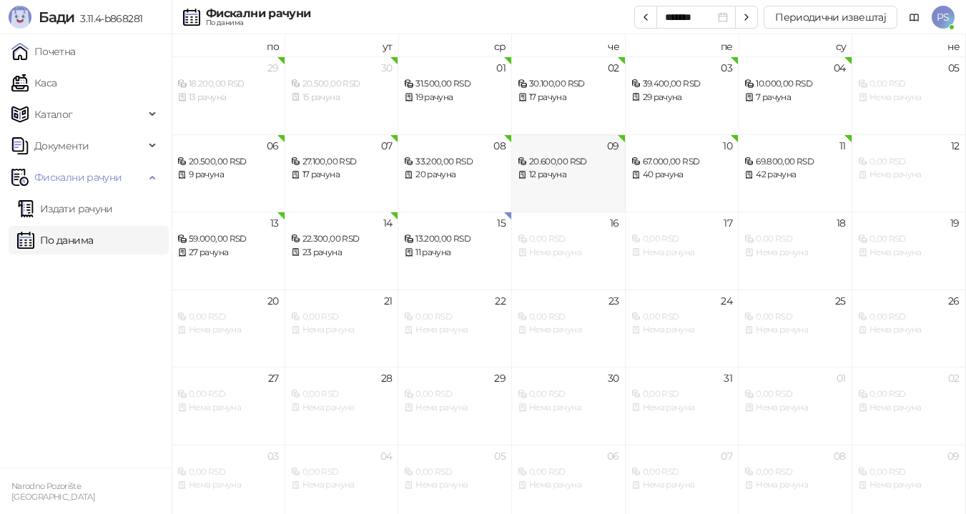
click at [583, 164] on div "20.600,00 RSD" at bounding box center [569, 162] width 102 height 14
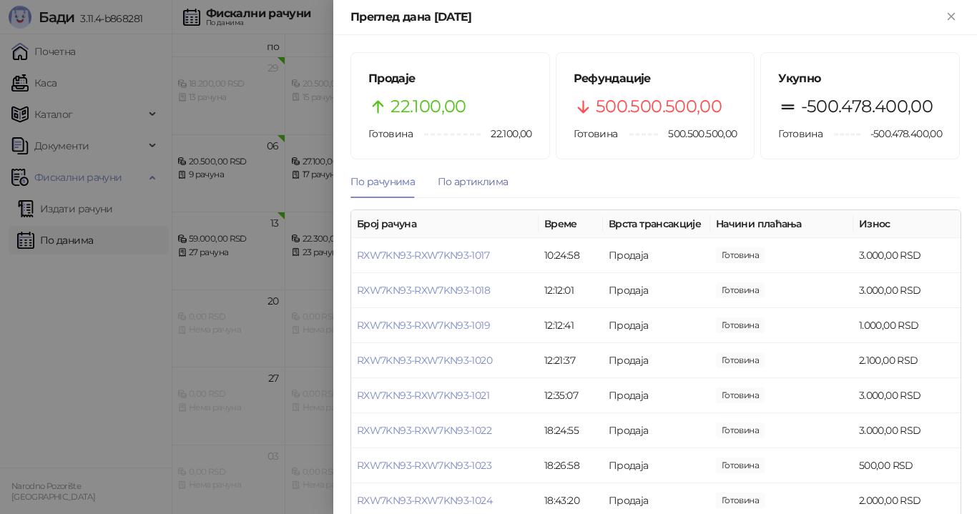
click at [476, 185] on div "По артиклима" at bounding box center [473, 182] width 70 height 16
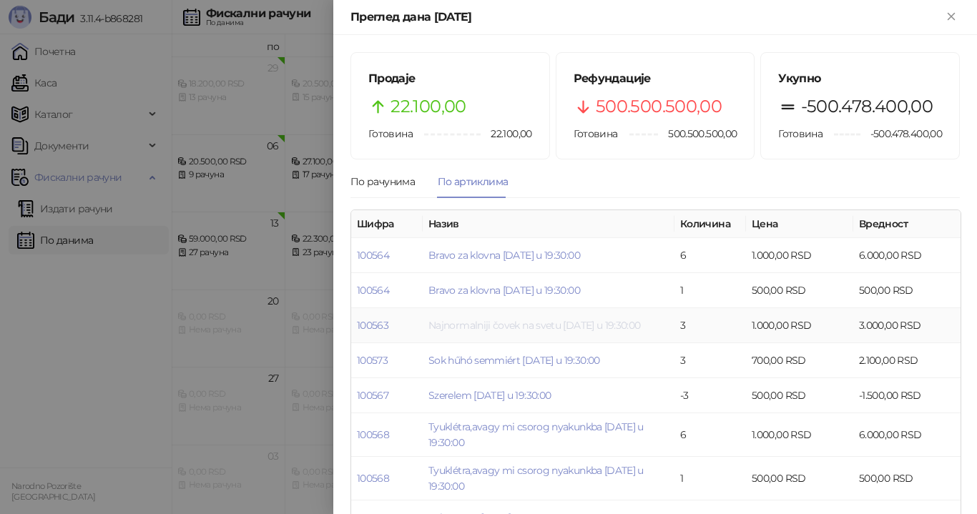
click at [522, 320] on link "Najnormalniji čovek na svetu [DATE] u 19:30:00" at bounding box center [534, 325] width 212 height 13
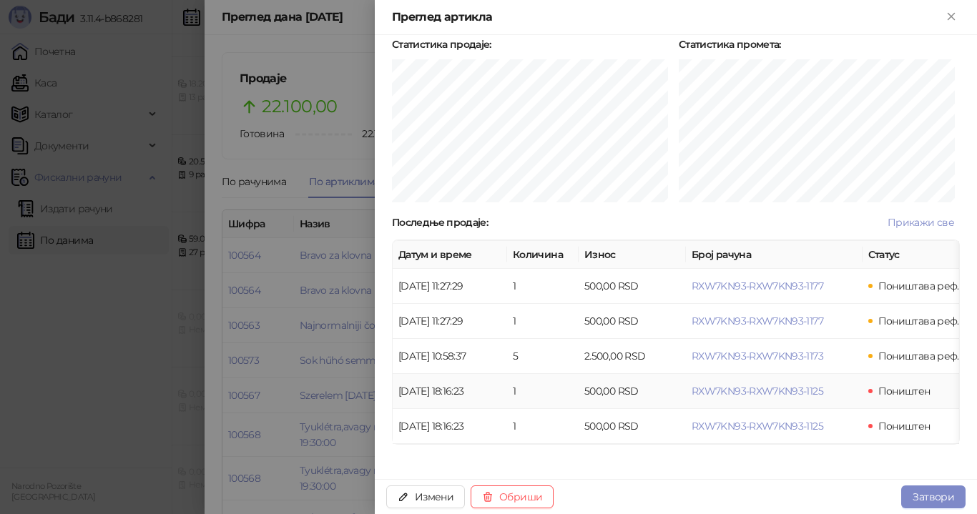
scroll to position [360, 0]
click at [925, 495] on button "Затвори" at bounding box center [933, 496] width 64 height 23
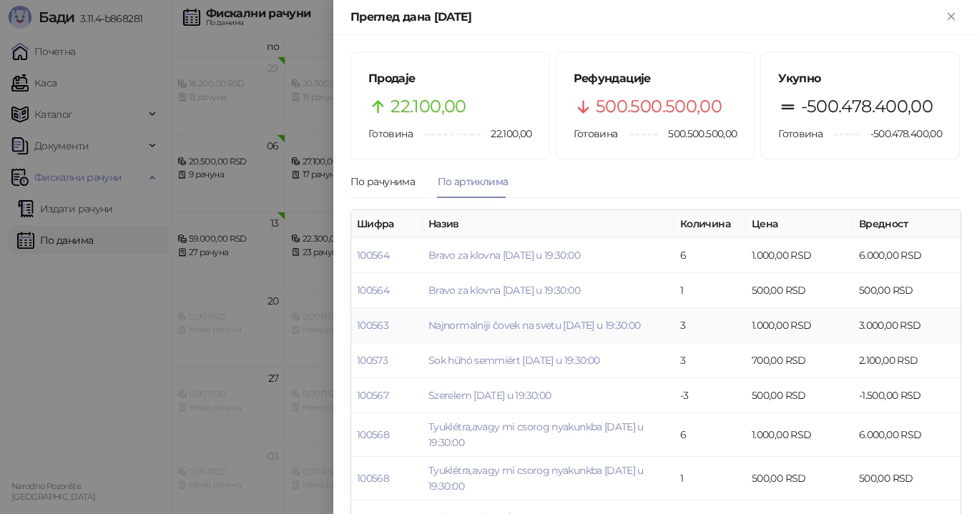
click at [772, 330] on td "1.000,00 RSD" at bounding box center [799, 325] width 107 height 35
click at [641, 323] on link "Najnormalniji čovek na svetu [DATE] u 19:30:00" at bounding box center [534, 325] width 212 height 13
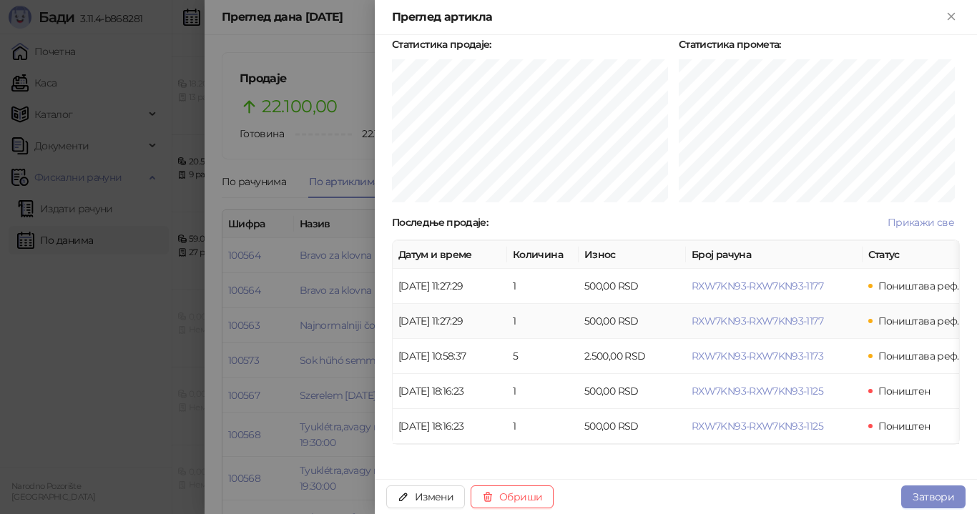
scroll to position [360, 0]
click at [744, 280] on span "RXW7KN93-RXW7KN93-1177" at bounding box center [757, 286] width 132 height 13
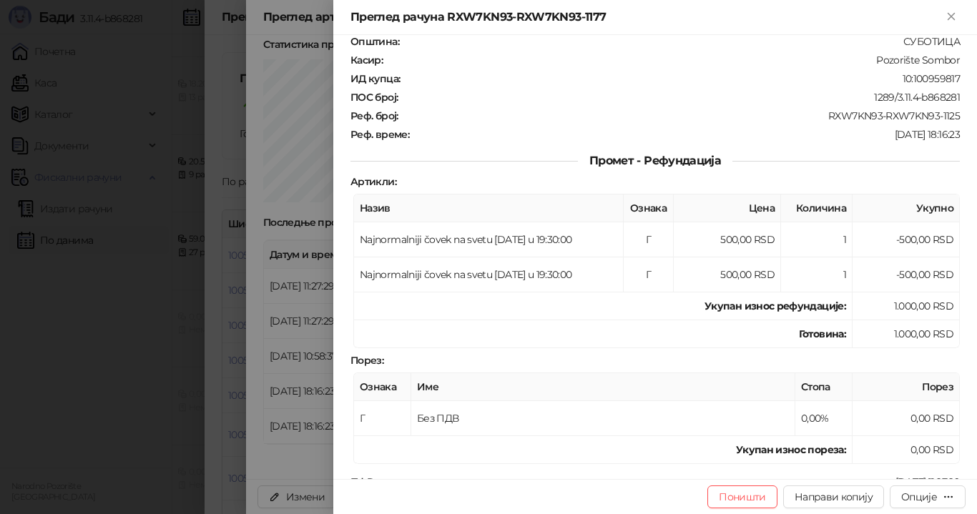
scroll to position [108, 0]
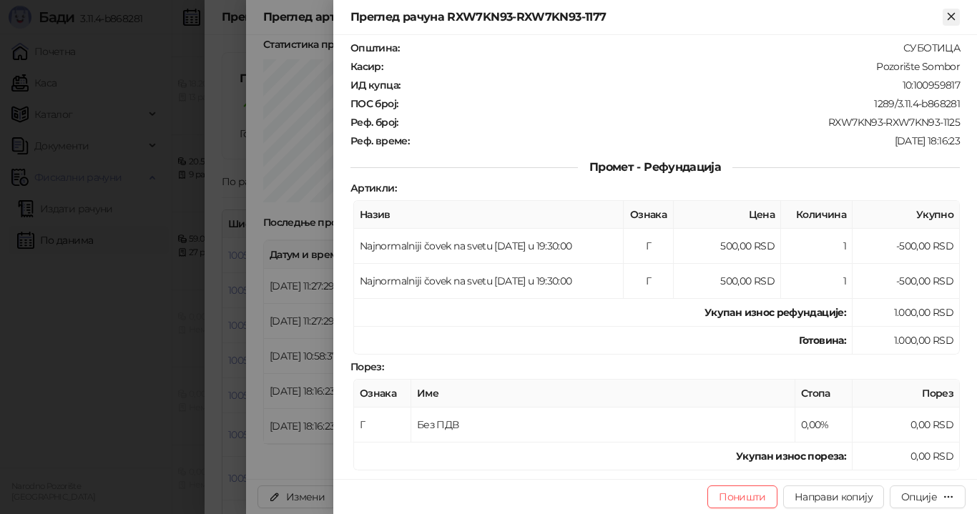
click at [951, 9] on button "Close" at bounding box center [950, 17] width 17 height 17
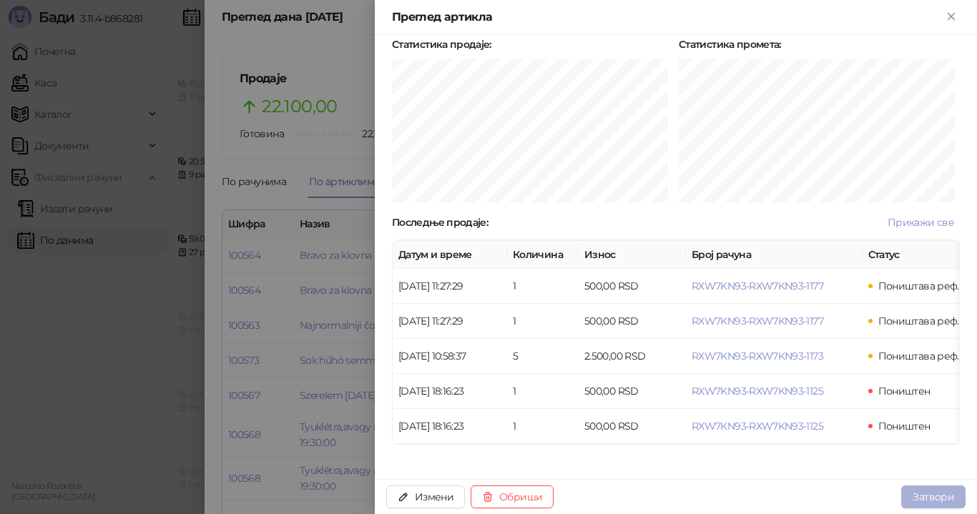
click at [936, 497] on button "Затвори" at bounding box center [933, 496] width 64 height 23
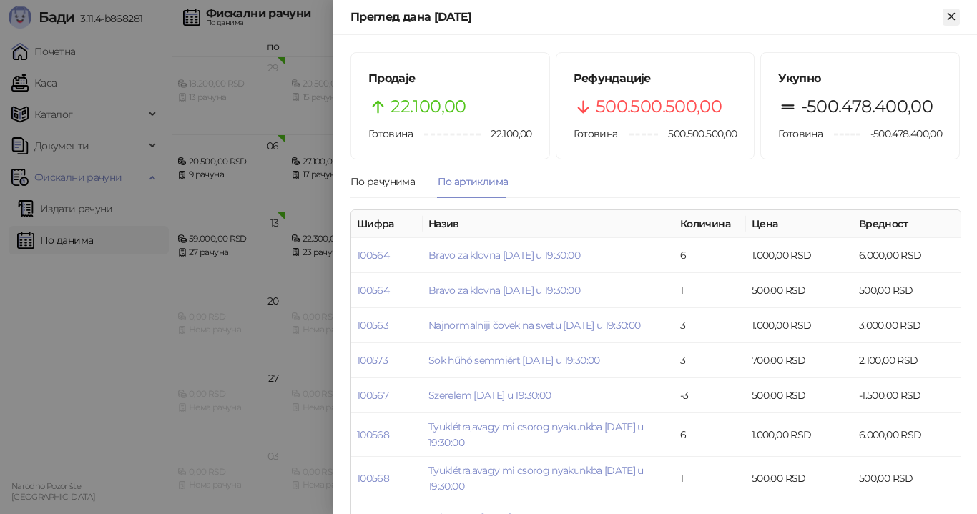
click at [955, 18] on icon "Close" at bounding box center [951, 16] width 13 height 13
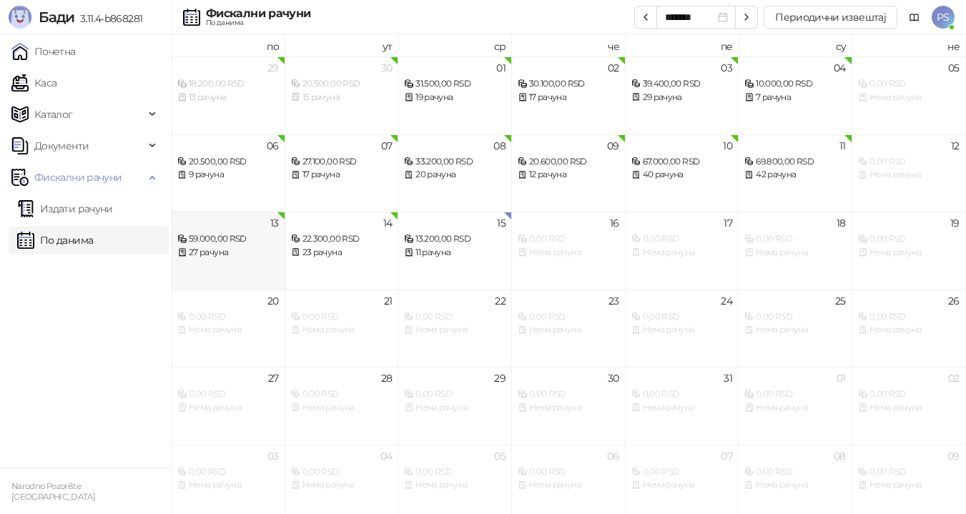
click at [221, 238] on div "59.000,00 RSD" at bounding box center [228, 239] width 102 height 14
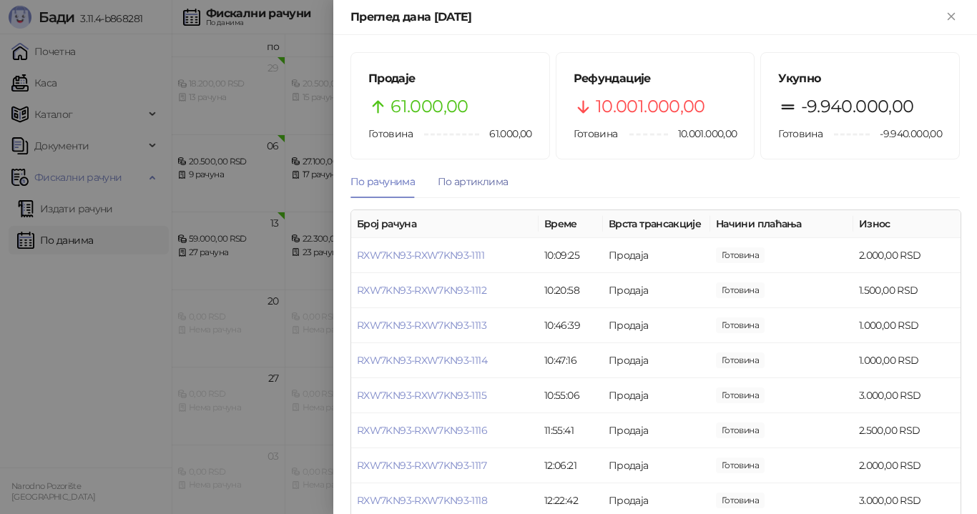
click at [470, 182] on div "По артиклима" at bounding box center [473, 182] width 70 height 16
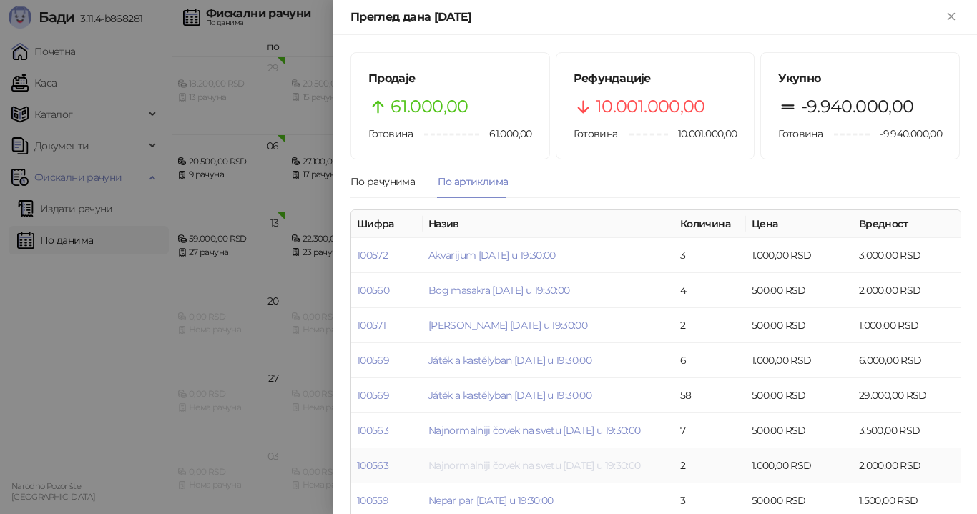
click at [599, 463] on link "Najnormalniji čovek na svetu [DATE] u 19:30:00" at bounding box center [534, 465] width 212 height 13
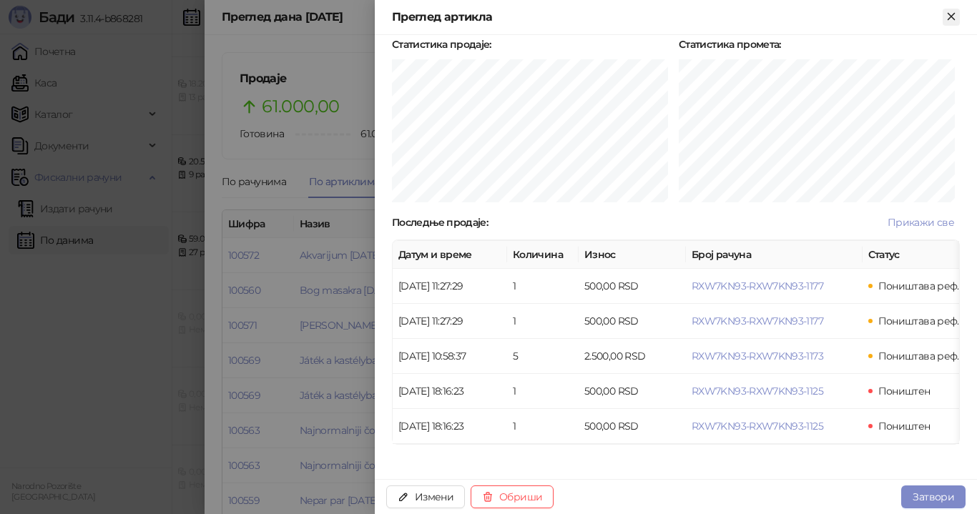
click at [952, 18] on icon "Close" at bounding box center [950, 16] width 6 height 6
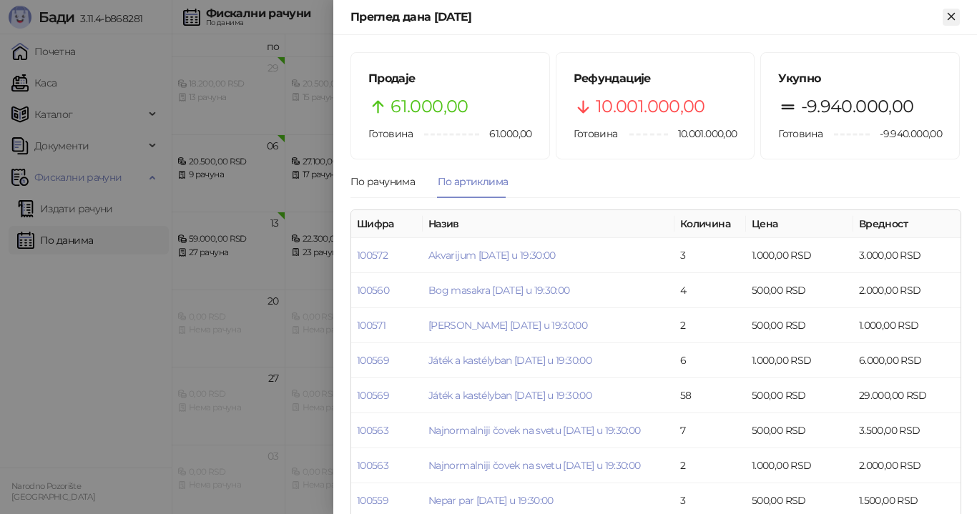
click at [954, 18] on icon "Close" at bounding box center [951, 16] width 13 height 13
